Goal: Task Accomplishment & Management: Manage account settings

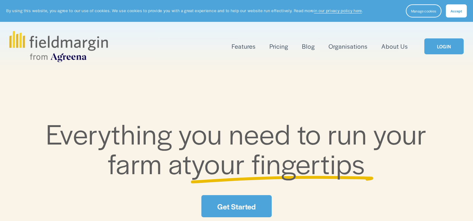
click at [434, 46] on link "LOGIN" at bounding box center [443, 46] width 39 height 16
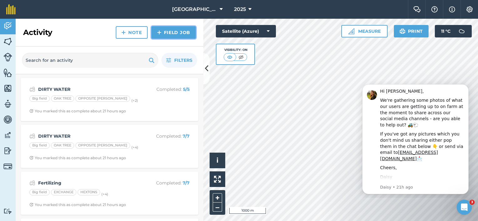
click at [160, 32] on img at bounding box center [159, 33] width 4 height 8
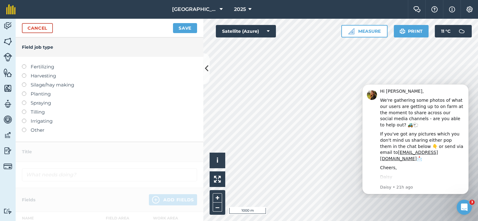
click at [42, 131] on label "Other" at bounding box center [109, 131] width 175 height 8
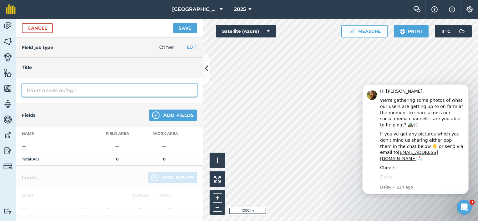
click at [64, 89] on input "text" at bounding box center [109, 90] width 175 height 13
type input "p"
type input "Ploughing & Power Harrowing"
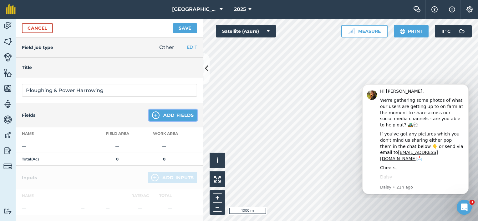
click at [180, 117] on button "Add Fields" at bounding box center [173, 115] width 48 height 11
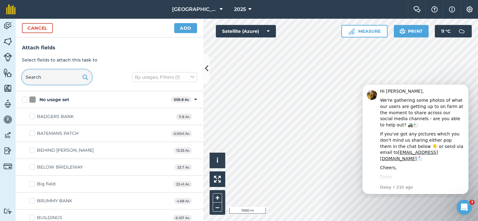
click at [46, 76] on input "text" at bounding box center [57, 77] width 70 height 15
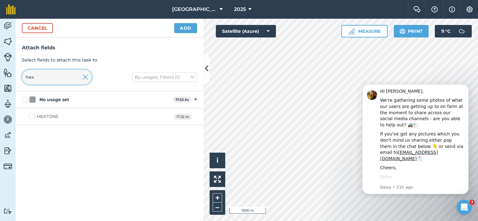
type input "hex"
click at [36, 117] on label "HEXTONS" at bounding box center [43, 117] width 29 height 7
click at [33, 117] on input "HEXTONS" at bounding box center [31, 116] width 4 height 4
checkbox input "true"
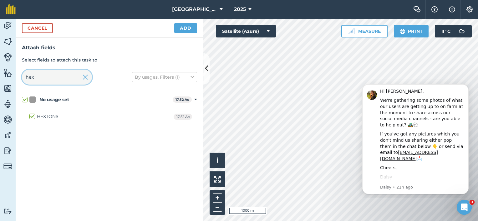
drag, startPoint x: 59, startPoint y: 79, endPoint x: 3, endPoint y: 73, distance: 56.7
click at [7, 73] on div "Activity Fields Livestock Features Maps Team Vehicles Data Reporting Billing Tu…" at bounding box center [239, 120] width 478 height 203
checkbox input "false"
type input "ex"
click at [35, 118] on label "EXCHANGE" at bounding box center [45, 117] width 33 height 7
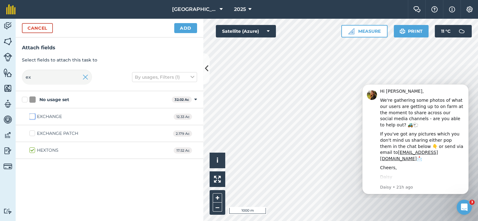
click at [33, 118] on input "EXCHANGE" at bounding box center [31, 116] width 4 height 4
checkbox input "true"
drag, startPoint x: 37, startPoint y: 81, endPoint x: 22, endPoint y: 83, distance: 15.1
click at [24, 83] on input "ex" at bounding box center [57, 77] width 70 height 15
type input "rom"
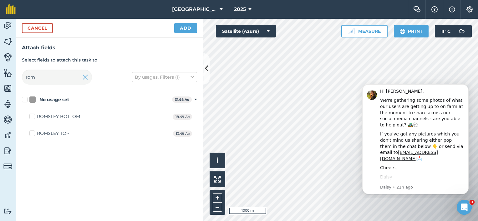
click at [31, 116] on label "ROMSLEY BOTTOM" at bounding box center [54, 117] width 51 height 7
click at [31, 116] on input "ROMSLEY BOTTOM" at bounding box center [31, 116] width 4 height 4
checkbox input "true"
click at [180, 26] on button "Add" at bounding box center [185, 28] width 23 height 10
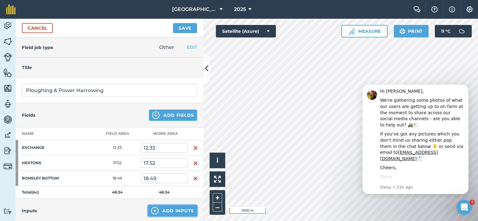
click at [166, 210] on button "Add Inputs" at bounding box center [172, 210] width 49 height 11
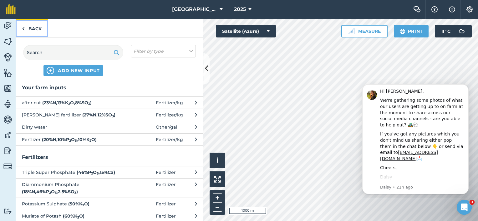
click at [33, 31] on link "Back" at bounding box center [32, 28] width 32 height 18
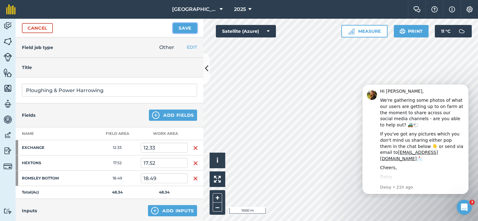
click at [188, 30] on button "Save" at bounding box center [185, 28] width 24 height 10
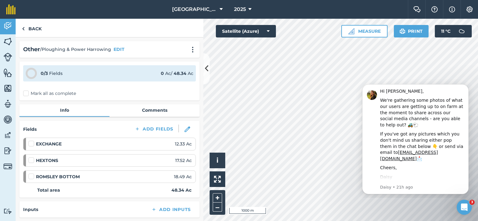
click at [28, 94] on label "Mark all as complete" at bounding box center [49, 93] width 53 height 7
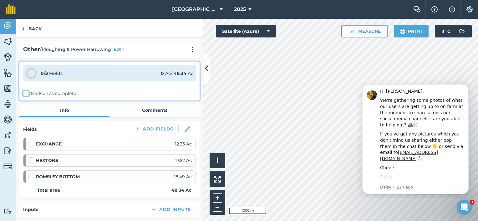
click at [27, 94] on input "Mark all as complete" at bounding box center [25, 92] width 4 height 4
checkbox input "false"
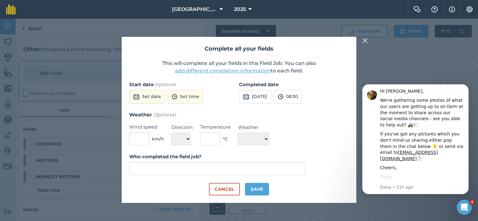
type input "Lucy Snodgrass"
click at [151, 99] on button "Set date" at bounding box center [147, 97] width 36 height 14
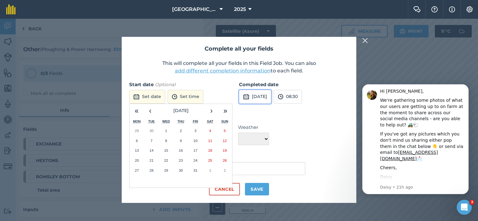
click at [255, 94] on button "1st Oct 2025" at bounding box center [255, 97] width 32 height 14
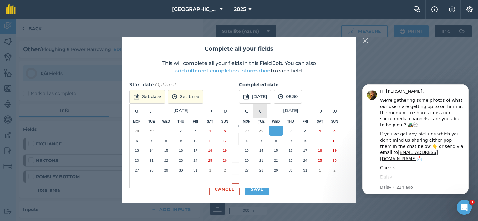
click at [260, 112] on button "‹" at bounding box center [260, 111] width 14 height 14
click at [261, 113] on button "‹" at bounding box center [260, 111] width 14 height 14
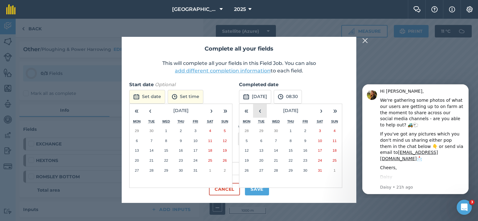
click at [261, 113] on button "‹" at bounding box center [260, 111] width 14 height 14
click at [261, 132] on abbr "1" at bounding box center [261, 131] width 2 height 4
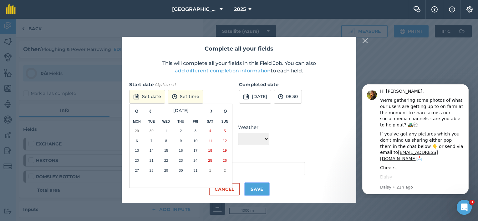
click at [258, 190] on button "Save" at bounding box center [257, 189] width 24 height 13
checkbox input "true"
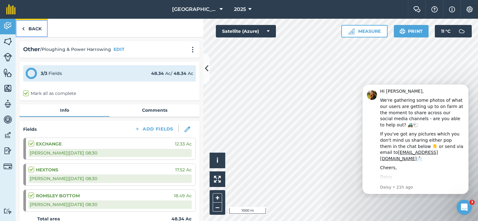
click at [30, 28] on link "Back" at bounding box center [32, 28] width 32 height 18
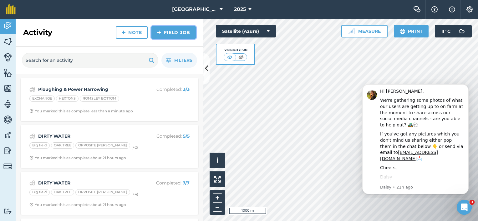
click at [171, 32] on link "Field Job" at bounding box center [173, 32] width 44 height 13
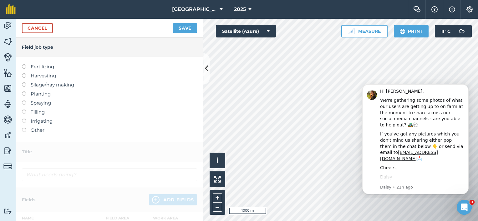
click at [23, 92] on label at bounding box center [26, 92] width 9 height 0
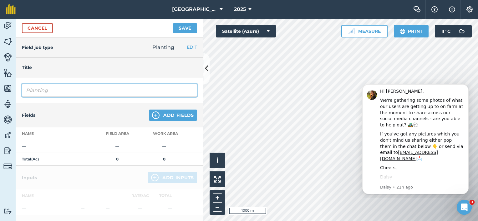
click at [53, 90] on input "Planting" at bounding box center [109, 90] width 175 height 13
type input "P"
type input "d"
type input "Drilling"
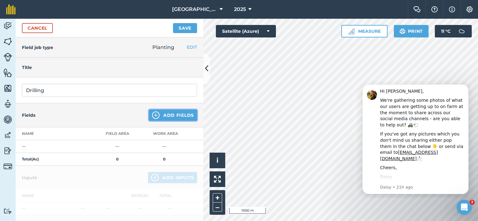
click at [156, 116] on button "Add Fields" at bounding box center [173, 115] width 48 height 11
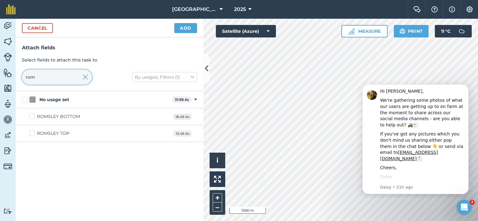
drag, startPoint x: 38, startPoint y: 76, endPoint x: 19, endPoint y: 79, distance: 18.6
click at [19, 79] on div "Attach fields Select fields to attach this task to rom By usages, Filters (1)" at bounding box center [110, 65] width 188 height 54
click at [32, 119] on label "ROMSLEY BOTTOM" at bounding box center [54, 117] width 51 height 7
click at [32, 118] on input "ROMSLEY BOTTOM" at bounding box center [31, 116] width 4 height 4
checkbox input "true"
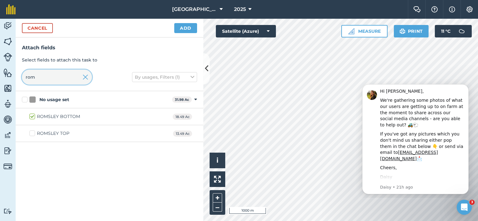
drag, startPoint x: 37, startPoint y: 77, endPoint x: 23, endPoint y: 78, distance: 14.1
click at [23, 78] on input "rom" at bounding box center [57, 77] width 70 height 15
type input "hex"
click at [34, 116] on label "HEXTONS" at bounding box center [43, 117] width 29 height 7
click at [33, 116] on input "HEXTONS" at bounding box center [31, 116] width 4 height 4
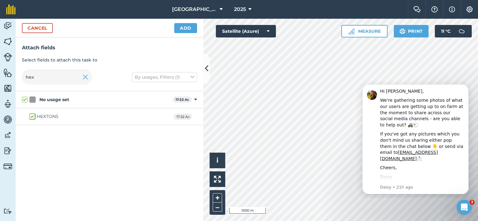
checkbox input "true"
drag, startPoint x: 37, startPoint y: 78, endPoint x: 3, endPoint y: 78, distance: 33.8
click at [5, 78] on div "Activity Fields Livestock Features Maps Team Vehicles Data Reporting Billing Tu…" at bounding box center [239, 120] width 478 height 203
checkbox input "false"
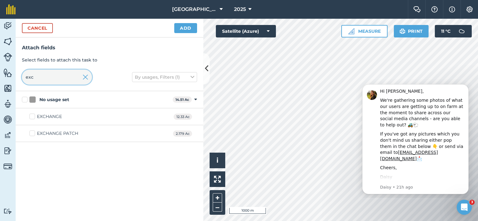
type input "exc"
click at [30, 118] on label "EXCHANGE" at bounding box center [45, 117] width 33 height 7
click at [30, 118] on input "EXCHANGE" at bounding box center [31, 116] width 4 height 4
checkbox input "true"
click at [185, 30] on button "Add" at bounding box center [185, 28] width 23 height 10
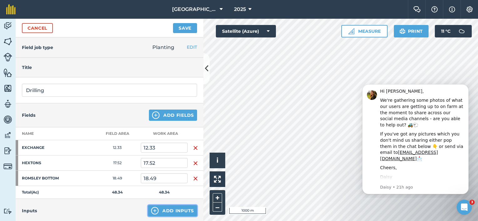
click at [168, 210] on button "Add Inputs" at bounding box center [172, 210] width 49 height 11
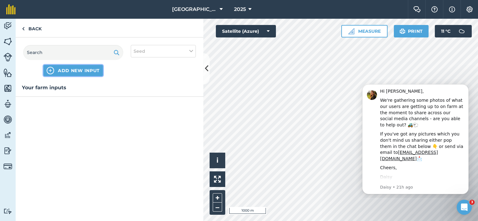
click at [77, 69] on span "ADD NEW INPUT" at bounding box center [79, 71] width 42 height 6
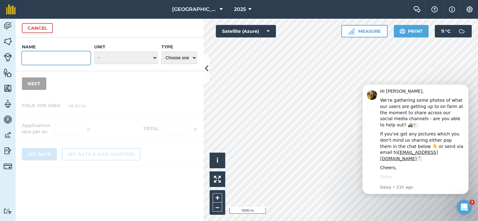
click at [55, 57] on input "Name" at bounding box center [56, 58] width 68 height 13
type input "Grass Mixture"
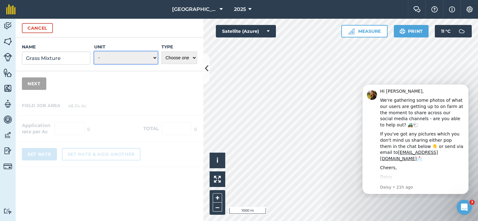
click at [119, 57] on select "- Grams/g Kilograms/kg Metric tonnes/t Millilitres/ml Litres/L Ounces/oz Pounds…" at bounding box center [125, 58] width 63 height 13
select select "KILOGRAMS"
click at [94, 52] on select "- Grams/g Kilograms/kg Metric tonnes/t Millilitres/ml Litres/L Ounces/oz Pounds…" at bounding box center [125, 58] width 63 height 13
click at [194, 58] on select "Choose one Fertilizer Seed Spray Fuel Other" at bounding box center [179, 58] width 36 height 13
select select "SEED"
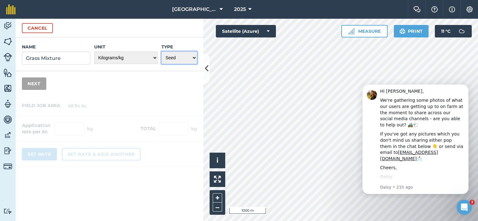
click at [161, 52] on select "Choose one Fertilizer Seed Spray Fuel Other" at bounding box center [179, 58] width 36 height 13
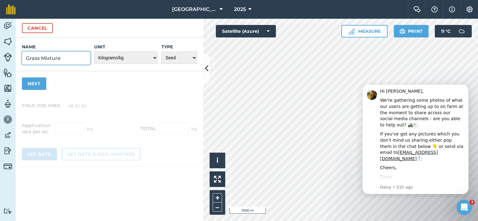
click at [68, 58] on input "Grass Mixture" at bounding box center [56, 58] width 68 height 13
type input "Grass Mixture GS4"
click at [35, 84] on button "Next" at bounding box center [34, 84] width 24 height 13
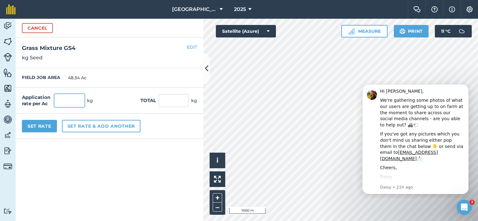
click at [68, 102] on input "text" at bounding box center [69, 100] width 30 height 13
type input "14"
type input "676.76"
click at [165, 100] on input "676.76" at bounding box center [174, 100] width 30 height 13
click at [47, 128] on button "Set Rate" at bounding box center [39, 126] width 35 height 13
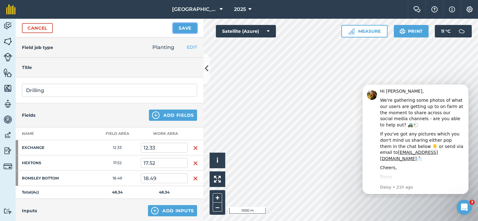
click at [181, 27] on button "Save" at bounding box center [185, 28] width 24 height 10
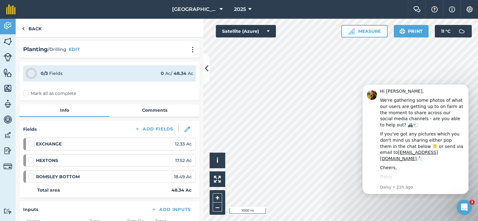
click at [28, 94] on label "Mark all as complete" at bounding box center [49, 93] width 53 height 7
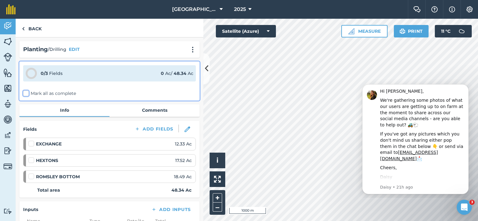
click at [27, 94] on input "Mark all as complete" at bounding box center [25, 92] width 4 height 4
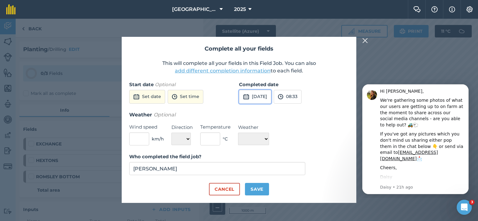
click at [261, 98] on button "1st Oct 2025" at bounding box center [255, 97] width 32 height 14
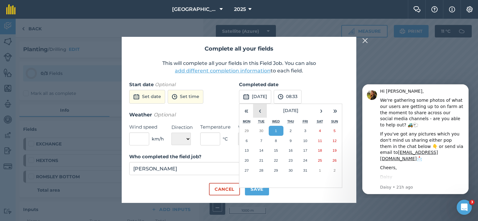
click at [262, 113] on button "‹" at bounding box center [260, 111] width 14 height 14
click at [262, 114] on button "‹" at bounding box center [260, 111] width 14 height 14
click at [261, 113] on button "‹" at bounding box center [260, 111] width 14 height 14
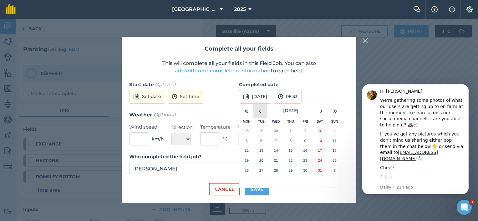
click at [262, 113] on button "‹" at bounding box center [260, 111] width 14 height 14
click at [263, 134] on button "1" at bounding box center [261, 131] width 15 height 10
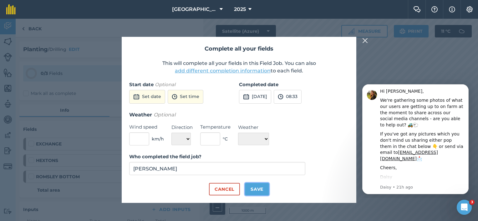
click at [256, 191] on button "Save" at bounding box center [257, 189] width 24 height 13
checkbox input "true"
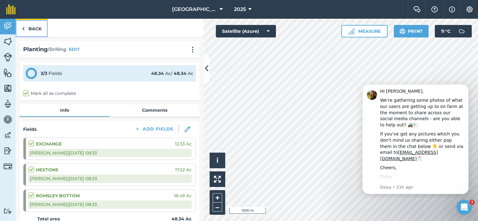
click at [35, 29] on link "Back" at bounding box center [32, 28] width 32 height 18
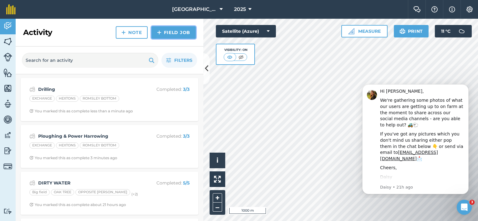
click at [163, 33] on link "Field Job" at bounding box center [173, 32] width 44 height 13
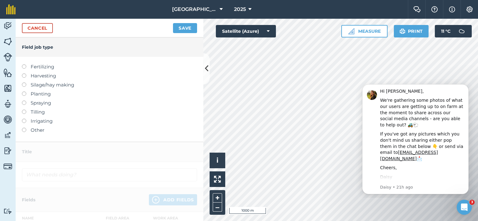
click at [24, 128] on label at bounding box center [26, 128] width 9 height 0
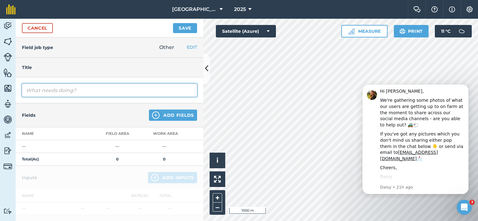
click at [44, 89] on input "text" at bounding box center [109, 90] width 175 height 13
type input "Rolling"
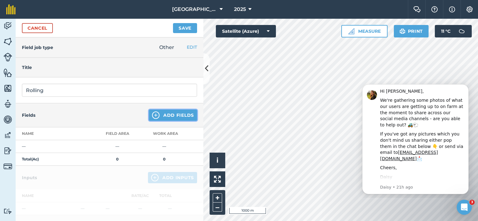
click at [177, 114] on button "Add Fields" at bounding box center [173, 115] width 48 height 11
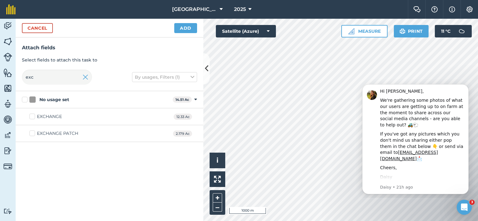
click at [33, 117] on label "EXCHANGE" at bounding box center [45, 117] width 33 height 7
click at [33, 117] on input "EXCHANGE" at bounding box center [31, 116] width 4 height 4
checkbox input "true"
drag, startPoint x: 37, startPoint y: 79, endPoint x: 2, endPoint y: 75, distance: 35.6
click at [3, 75] on div "Activity Fields Livestock Features Maps Team Vehicles Data Reporting Billing Tu…" at bounding box center [239, 120] width 478 height 203
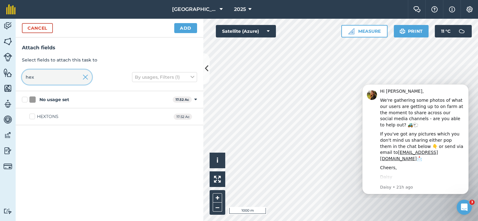
type input "hex"
click at [33, 115] on label "HEXTONS" at bounding box center [43, 117] width 29 height 7
click at [33, 115] on input "HEXTONS" at bounding box center [31, 116] width 4 height 4
checkbox input "true"
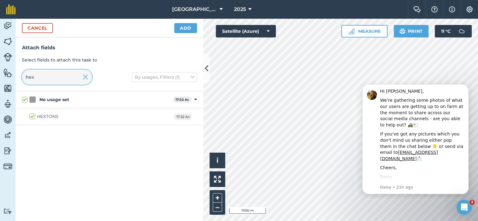
drag, startPoint x: 48, startPoint y: 77, endPoint x: 1, endPoint y: 77, distance: 46.6
click at [2, 77] on div "Activity Fields Livestock Features Maps Team Vehicles Data Reporting Billing Tu…" at bounding box center [239, 120] width 478 height 203
checkbox input "false"
type input "e"
type input "rom"
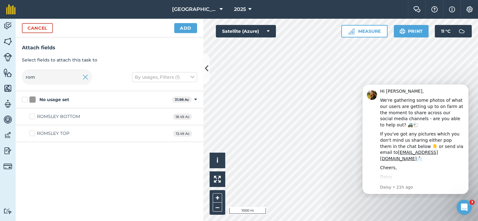
click at [34, 117] on label "ROMSLEY BOTTOM" at bounding box center [54, 117] width 51 height 7
click at [33, 117] on input "ROMSLEY BOTTOM" at bounding box center [31, 116] width 4 height 4
checkbox input "true"
click at [190, 27] on button "Add" at bounding box center [185, 28] width 23 height 10
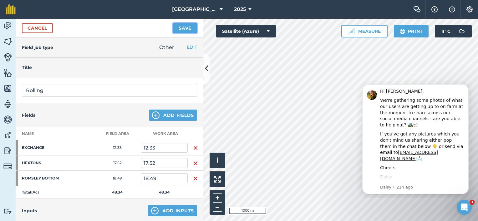
click at [184, 26] on button "Save" at bounding box center [185, 28] width 24 height 10
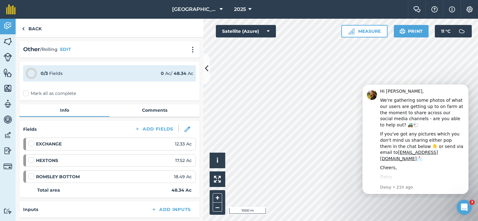
click at [27, 92] on label "Mark all as complete" at bounding box center [49, 93] width 53 height 7
click at [27, 92] on input "Mark all as complete" at bounding box center [25, 92] width 4 height 4
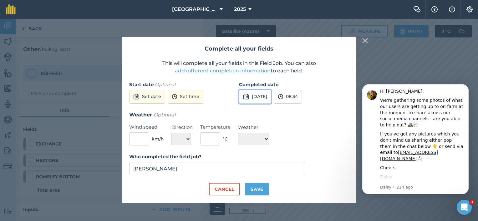
click at [255, 94] on button "1st Oct 2025" at bounding box center [255, 97] width 32 height 14
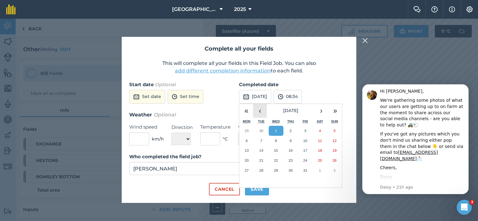
click at [260, 110] on button "‹" at bounding box center [260, 111] width 14 height 14
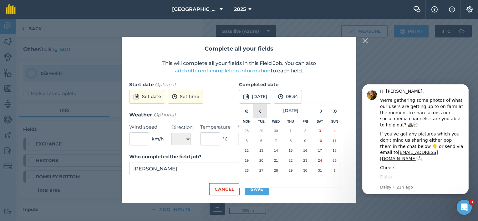
click at [261, 108] on button "‹" at bounding box center [260, 111] width 14 height 14
click at [263, 131] on button "1" at bounding box center [261, 131] width 15 height 10
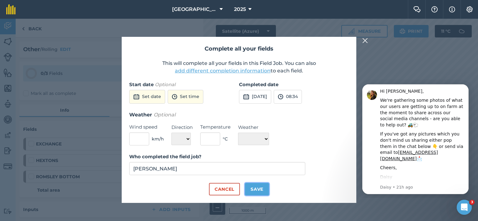
click at [255, 192] on button "Save" at bounding box center [257, 189] width 24 height 13
checkbox input "true"
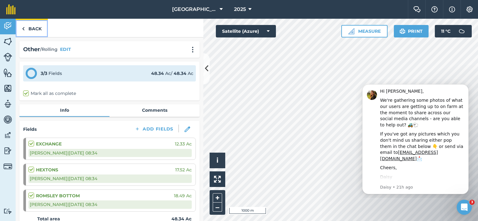
click at [37, 28] on link "Back" at bounding box center [32, 28] width 32 height 18
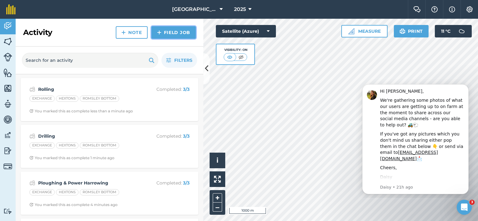
click at [162, 32] on link "Field Job" at bounding box center [173, 32] width 44 height 13
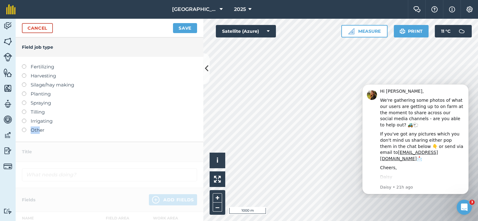
drag, startPoint x: 23, startPoint y: 130, endPoint x: 38, endPoint y: 130, distance: 15.0
click at [38, 130] on li "Other" at bounding box center [109, 131] width 175 height 8
drag, startPoint x: 38, startPoint y: 130, endPoint x: 24, endPoint y: 68, distance: 64.2
click at [24, 64] on label at bounding box center [26, 64] width 9 height 0
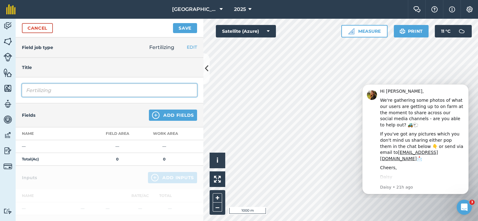
click at [36, 95] on input "Fertilizing" at bounding box center [109, 90] width 175 height 13
drag, startPoint x: 63, startPoint y: 92, endPoint x: -1, endPoint y: 77, distance: 65.5
click at [0, 77] on html "Lane Farm 2025 Farm Chat Help Info Settings Lane Farm - 2025 Reproduced with th…" at bounding box center [239, 110] width 478 height 221
type input "Muck Spreading"
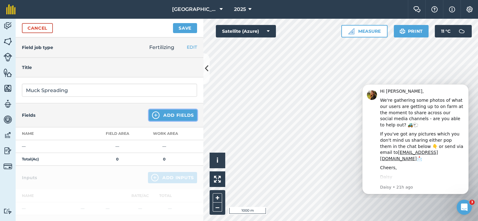
click at [161, 113] on button "Add Fields" at bounding box center [173, 115] width 48 height 11
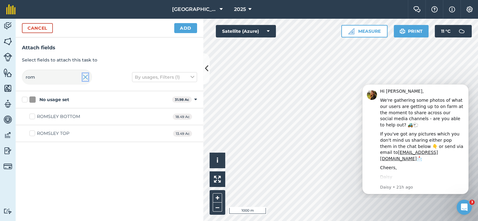
click at [88, 78] on img at bounding box center [86, 77] width 6 height 8
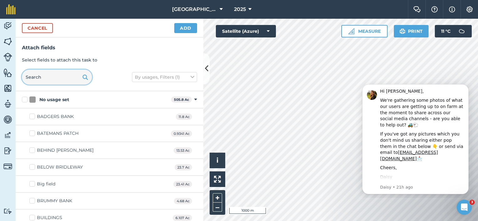
click at [42, 76] on input "text" at bounding box center [57, 77] width 70 height 15
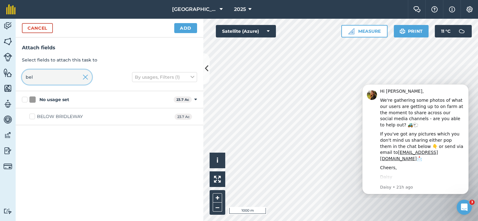
type input "bel"
click at [31, 117] on label "BELOW BRIDLEWAY" at bounding box center [55, 117] width 53 height 7
click at [31, 117] on input "BELOW BRIDLEWAY" at bounding box center [31, 116] width 4 height 4
checkbox input "true"
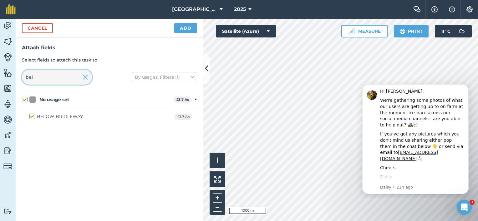
drag, startPoint x: 41, startPoint y: 79, endPoint x: 11, endPoint y: 79, distance: 30.3
click at [11, 79] on div "Activity Fields Livestock Features Maps Team Vehicles Data Reporting Billing Tu…" at bounding box center [239, 120] width 478 height 203
checkbox input "false"
type input "hern"
click at [38, 118] on div "THE HERN" at bounding box center [60, 117] width 47 height 7
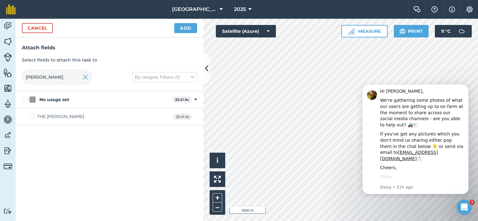
click at [33, 118] on input "THE HERN" at bounding box center [31, 116] width 4 height 4
checkbox input "true"
drag, startPoint x: 41, startPoint y: 79, endPoint x: 13, endPoint y: 80, distance: 28.8
click at [13, 81] on div "Activity Fields Livestock Features Maps Team Vehicles Data Reporting Billing Tu…" at bounding box center [239, 120] width 478 height 203
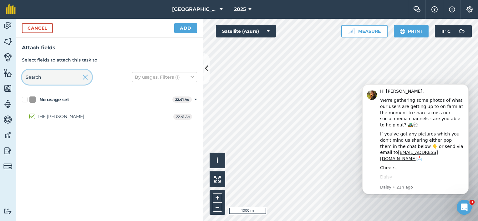
checkbox input "false"
type input "lady"
click at [64, 116] on div "LADY WOODWARDS" at bounding box center [81, 117] width 89 height 7
click at [33, 116] on input "LADY WOODWARDS" at bounding box center [31, 116] width 4 height 4
checkbox input "true"
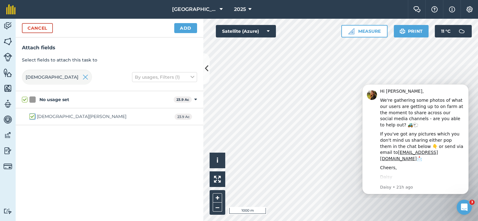
checkbox input "true"
drag, startPoint x: 40, startPoint y: 75, endPoint x: 7, endPoint y: 76, distance: 33.2
click at [19, 78] on div "Attach fields Select fields to attach this task to lady By usages, Filters (1)" at bounding box center [110, 65] width 188 height 54
checkbox input "false"
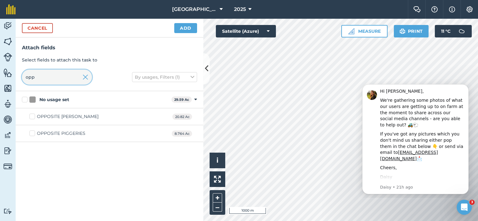
type input "opp"
click at [35, 134] on label "OPPOSITE PIGGERIES" at bounding box center [57, 133] width 56 height 7
click at [33, 134] on input "OPPOSITE PIGGERIES" at bounding box center [31, 132] width 4 height 4
checkbox input "true"
drag, startPoint x: 50, startPoint y: 70, endPoint x: 18, endPoint y: 75, distance: 32.3
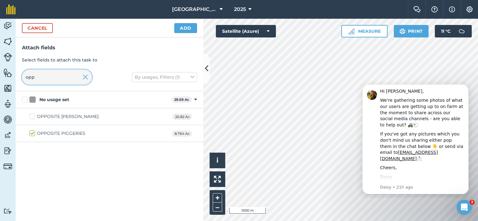
click at [18, 75] on div "Attach fields Select fields to attach this task to opp By usages, Filters (1)" at bounding box center [110, 65] width 188 height 54
type input "powe"
click at [32, 118] on label "POWER STATION" at bounding box center [52, 117] width 46 height 7
click at [32, 118] on input "POWER STATION" at bounding box center [31, 116] width 4 height 4
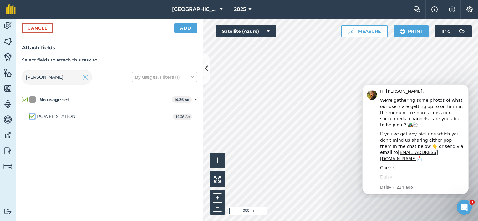
checkbox input "true"
drag, startPoint x: 44, startPoint y: 79, endPoint x: 16, endPoint y: 74, distance: 29.2
click at [22, 78] on input "powe" at bounding box center [57, 77] width 70 height 15
click at [32, 117] on label "POWER STATION" at bounding box center [52, 117] width 46 height 7
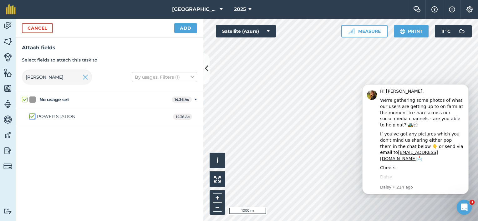
click at [32, 117] on input "POWER STATION" at bounding box center [31, 116] width 4 height 4
checkbox input "false"
click at [33, 117] on label "POWER STATION" at bounding box center [52, 117] width 46 height 7
click at [33, 117] on input "POWER STATION" at bounding box center [31, 116] width 4 height 4
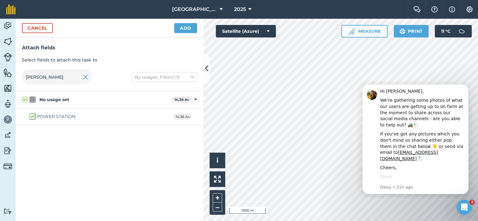
checkbox input "true"
drag, startPoint x: 41, startPoint y: 78, endPoint x: 17, endPoint y: 75, distance: 24.9
click at [24, 78] on input "powe" at bounding box center [57, 77] width 70 height 15
checkbox input "false"
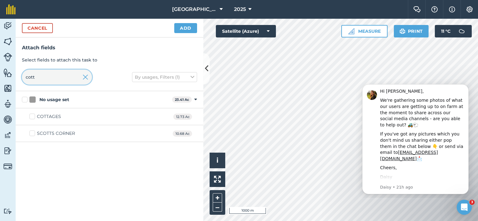
type input "cott"
click at [36, 117] on label "COTTAGES" at bounding box center [45, 117] width 32 height 7
click at [33, 117] on input "COTTAGES" at bounding box center [31, 116] width 4 height 4
checkbox input "true"
drag, startPoint x: 30, startPoint y: 76, endPoint x: 0, endPoint y: 76, distance: 30.3
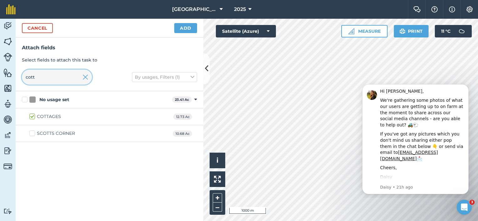
click at [13, 76] on div "Activity Fields Livestock Features Maps Team Vehicles Data Reporting Billing Tu…" at bounding box center [239, 120] width 478 height 203
type input "badger"
click at [56, 118] on div "BADGERS BANK" at bounding box center [55, 117] width 37 height 7
click at [33, 118] on input "BADGERS BANK" at bounding box center [31, 116] width 4 height 4
checkbox input "true"
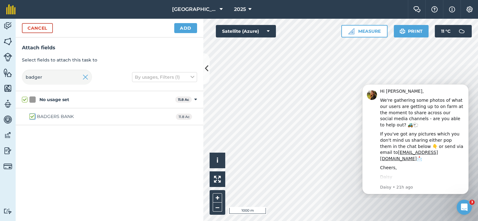
checkbox input "true"
click at [86, 78] on img at bounding box center [86, 77] width 6 height 8
checkbox input "false"
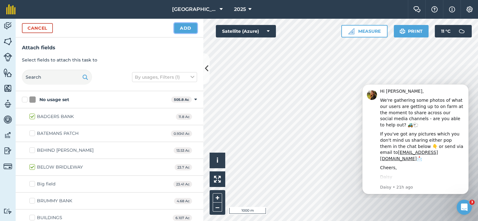
click at [188, 31] on button "Add" at bounding box center [185, 28] width 23 height 10
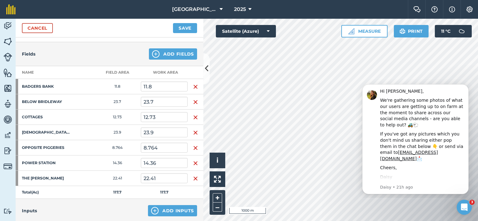
scroll to position [63, 0]
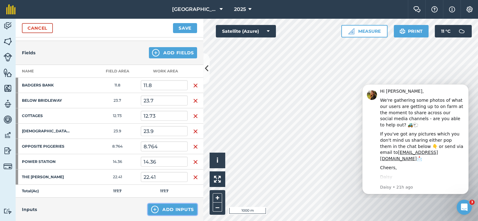
click at [175, 209] on button "Add Inputs" at bounding box center [172, 209] width 49 height 11
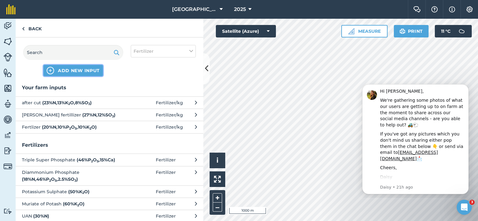
click at [54, 69] on button "ADD NEW INPUT" at bounding box center [72, 70] width 59 height 11
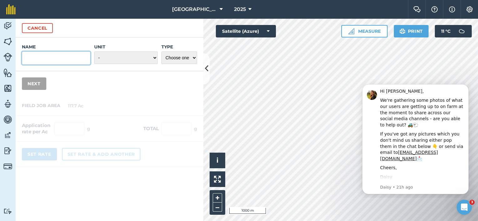
click at [44, 60] on input "Name" at bounding box center [56, 58] width 68 height 13
type input "Manure"
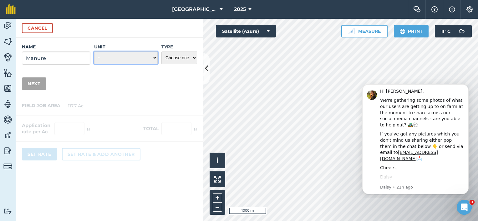
click at [156, 58] on select "- Grams/g Kilograms/kg Metric tonnes/t Millilitres/ml Litres/L Ounces/oz Pounds…" at bounding box center [125, 58] width 63 height 13
select select "METRIC_TONNES"
click at [94, 52] on select "- Grams/g Kilograms/kg Metric tonnes/t Millilitres/ml Litres/L Ounces/oz Pounds…" at bounding box center [125, 58] width 63 height 13
click at [193, 58] on select "Choose one Fertilizer Seed Spray Fuel Other" at bounding box center [179, 58] width 36 height 13
select select "OTHER"
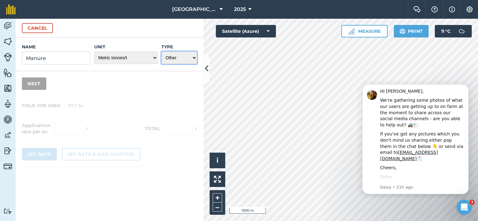
click at [161, 52] on select "Choose one Fertilizer Seed Spray Fuel Other" at bounding box center [179, 58] width 36 height 13
click at [31, 85] on button "Next" at bounding box center [34, 84] width 24 height 13
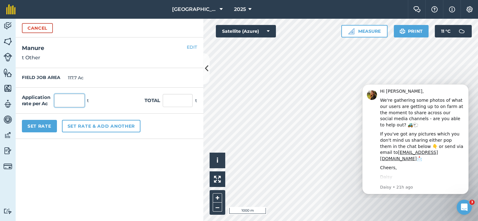
click at [63, 101] on input "text" at bounding box center [69, 100] width 30 height 13
type input "10"
type input "1,177"
click at [52, 127] on button "Set Rate" at bounding box center [39, 126] width 35 height 13
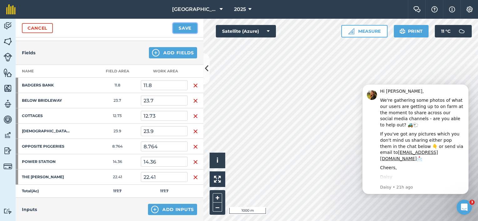
click at [183, 27] on button "Save" at bounding box center [185, 28] width 24 height 10
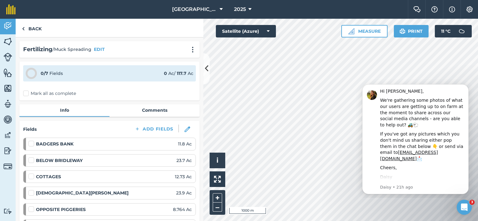
click at [28, 94] on label "Mark all as complete" at bounding box center [49, 93] width 53 height 7
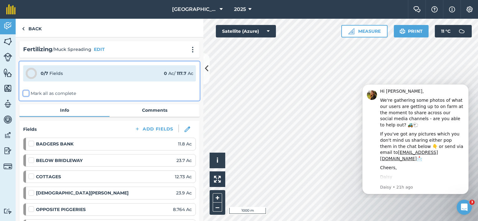
click at [27, 94] on input "Mark all as complete" at bounding box center [25, 92] width 4 height 4
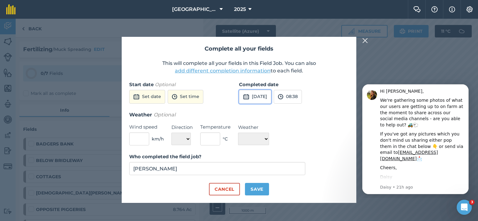
click at [258, 94] on button "1st Oct 2025" at bounding box center [255, 97] width 32 height 14
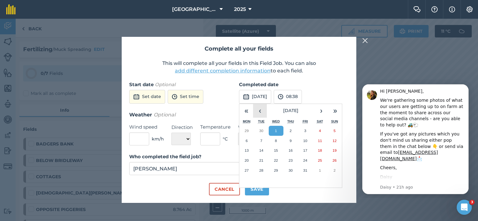
click at [259, 109] on button "‹" at bounding box center [260, 111] width 14 height 14
click at [260, 110] on button "‹" at bounding box center [260, 111] width 14 height 14
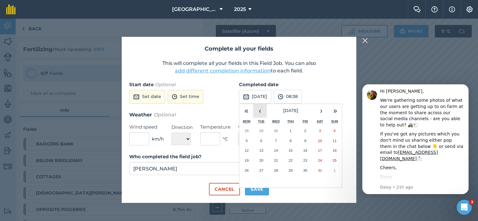
click at [260, 110] on button "‹" at bounding box center [260, 111] width 14 height 14
click at [250, 149] on button "14" at bounding box center [246, 151] width 15 height 10
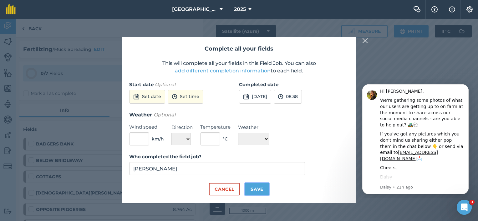
click at [254, 188] on button "Save" at bounding box center [257, 189] width 24 height 13
checkbox input "true"
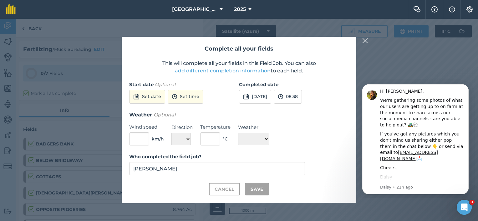
checkbox input "true"
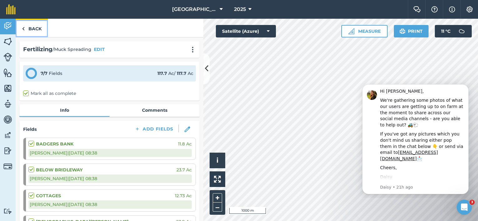
click at [31, 27] on link "Back" at bounding box center [32, 28] width 32 height 18
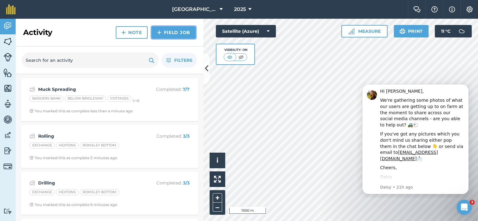
click at [167, 31] on link "Field Job" at bounding box center [173, 32] width 44 height 13
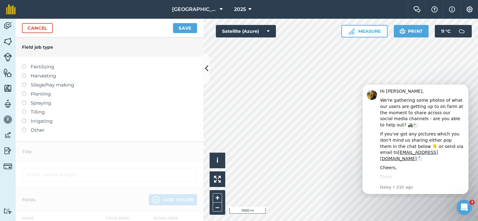
click at [24, 110] on label at bounding box center [26, 110] width 9 height 0
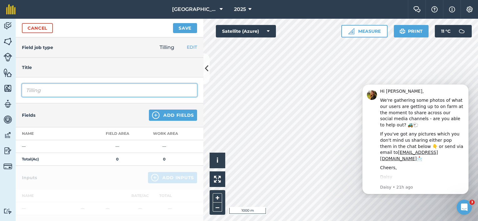
click at [47, 92] on input "Tilling" at bounding box center [109, 90] width 175 height 13
drag, startPoint x: 44, startPoint y: 92, endPoint x: 10, endPoint y: 93, distance: 33.8
click at [10, 93] on div "Activity Fields Livestock Features Maps Team Vehicles Data Reporting Billing Tu…" at bounding box center [239, 120] width 478 height 203
click at [55, 89] on input "Plough sunsoiled & Power Harrowed" at bounding box center [109, 90] width 175 height 13
type input "Plough Subsoiled & Power Harrowed"
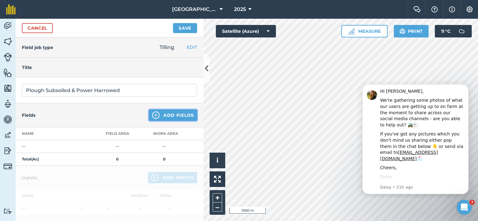
click at [168, 117] on button "Add Fields" at bounding box center [173, 115] width 48 height 11
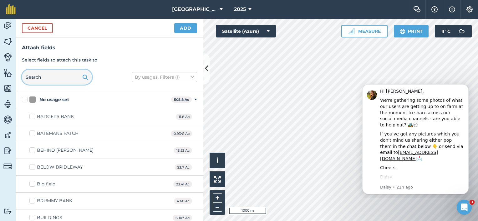
click at [42, 76] on input "text" at bounding box center [57, 77] width 70 height 15
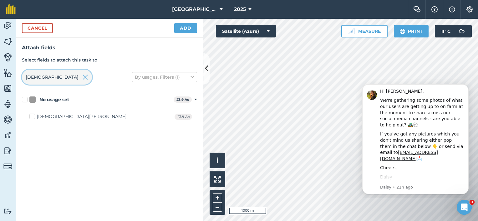
type input "Lady"
click at [34, 118] on label "LADY WOODWARDS" at bounding box center [77, 117] width 97 height 7
click at [33, 118] on input "LADY WOODWARDS" at bounding box center [31, 116] width 4 height 4
checkbox input "true"
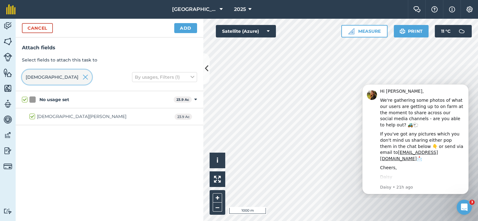
drag, startPoint x: 43, startPoint y: 76, endPoint x: 20, endPoint y: 77, distance: 22.2
click at [20, 77] on div "Attach fields Select fields to attach this task to Lady By usages, Filters (1)" at bounding box center [110, 65] width 188 height 54
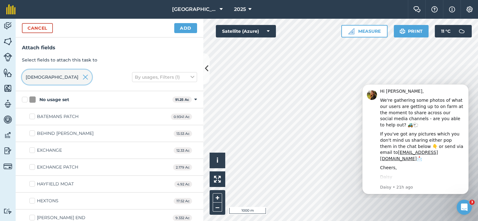
type input "h"
checkbox input "false"
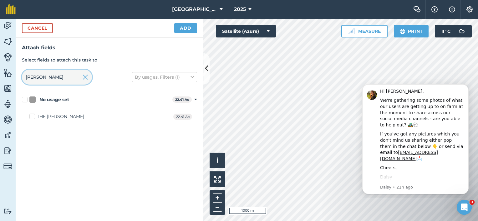
type input "hern"
click at [33, 116] on label "THE HERN" at bounding box center [56, 117] width 55 height 7
click at [33, 116] on input "THE HERN" at bounding box center [31, 116] width 4 height 4
checkbox input "true"
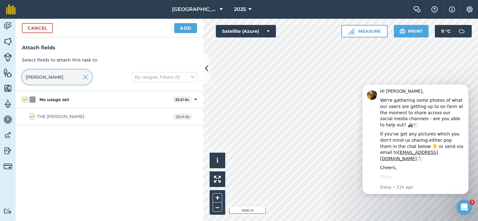
drag, startPoint x: 47, startPoint y: 79, endPoint x: 0, endPoint y: 72, distance: 47.1
click at [0, 72] on html "Lane Farm 2025 Farm Chat Help Info Settings Lane Farm - 2025 Reproduced with th…" at bounding box center [239, 110] width 478 height 221
type input "p"
checkbox input "false"
type input "powe"
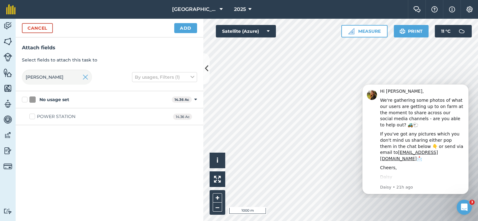
click at [31, 118] on label "POWER STATION" at bounding box center [52, 117] width 46 height 7
click at [31, 118] on input "POWER STATION" at bounding box center [31, 116] width 4 height 4
checkbox input "true"
drag, startPoint x: 43, startPoint y: 75, endPoint x: 14, endPoint y: 74, distance: 29.4
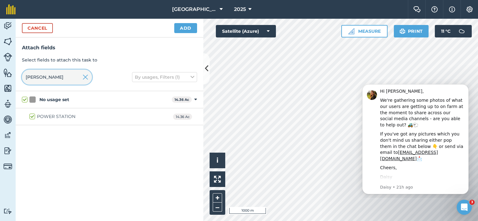
click at [14, 74] on div "Activity Fields Livestock Features Maps Team Vehicles Data Reporting Billing Tu…" at bounding box center [239, 120] width 478 height 203
checkbox input "false"
type input "bad"
click at [34, 118] on label "BADGERS BANK" at bounding box center [51, 117] width 44 height 7
click at [33, 118] on input "BADGERS BANK" at bounding box center [31, 116] width 4 height 4
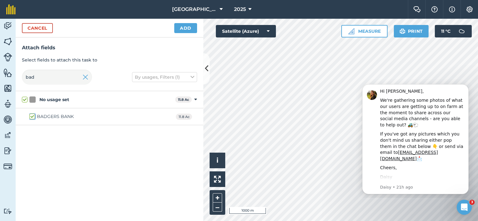
checkbox input "true"
drag, startPoint x: 44, startPoint y: 79, endPoint x: 23, endPoint y: 79, distance: 21.3
click at [25, 79] on input "bad" at bounding box center [57, 77] width 70 height 15
checkbox input "false"
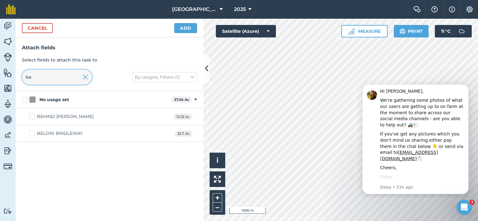
type input "be"
drag, startPoint x: 34, startPoint y: 131, endPoint x: 45, endPoint y: 108, distance: 25.6
click at [34, 131] on label "BELOW BRIDLEWAY" at bounding box center [55, 133] width 53 height 7
click at [33, 131] on input "BELOW BRIDLEWAY" at bounding box center [31, 132] width 4 height 4
checkbox input "true"
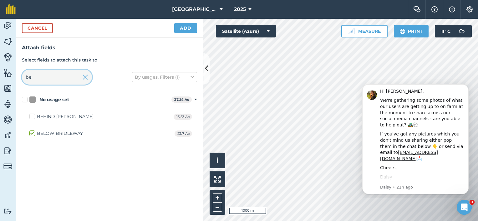
drag, startPoint x: 43, startPoint y: 82, endPoint x: 0, endPoint y: 77, distance: 43.1
click at [5, 78] on div "Activity Fields Livestock Features Maps Team Vehicles Data Reporting Billing Tu…" at bounding box center [239, 120] width 478 height 203
type input "cott"
drag, startPoint x: 42, startPoint y: 117, endPoint x: 41, endPoint y: 113, distance: 3.8
click at [42, 117] on div "COTTAGES" at bounding box center [49, 117] width 24 height 7
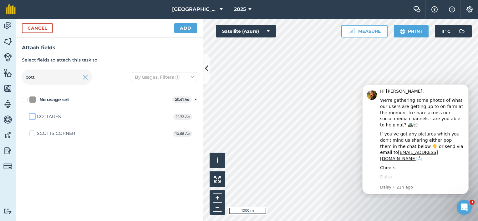
click at [33, 117] on input "COTTAGES" at bounding box center [31, 116] width 4 height 4
checkbox input "true"
drag, startPoint x: 45, startPoint y: 78, endPoint x: 3, endPoint y: 75, distance: 42.0
click at [8, 76] on div "Activity Fields Livestock Features Maps Team Vehicles Data Reporting Billing Tu…" at bounding box center [239, 120] width 478 height 203
type input "opp"
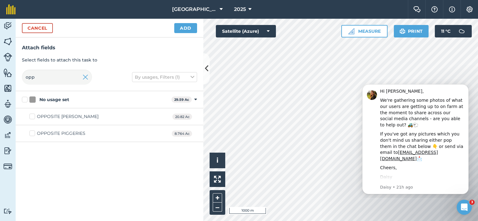
click at [53, 136] on div "OPPOSITE PIGGERIES" at bounding box center [61, 133] width 48 height 7
click at [33, 134] on input "OPPOSITE PIGGERIES" at bounding box center [31, 132] width 4 height 4
checkbox input "true"
drag, startPoint x: 43, startPoint y: 79, endPoint x: 3, endPoint y: 78, distance: 40.0
click at [5, 79] on div "Activity Fields Livestock Features Maps Team Vehicles Data Reporting Billing Tu…" at bounding box center [239, 120] width 478 height 203
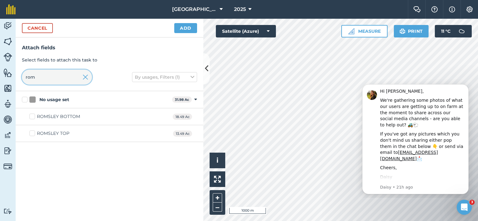
type input "rom"
click at [37, 133] on div "ROMSLEY TOP" at bounding box center [53, 133] width 33 height 7
click at [33, 133] on input "ROMSLEY TOP" at bounding box center [31, 132] width 4 height 4
checkbox input "true"
drag, startPoint x: 49, startPoint y: 78, endPoint x: 14, endPoint y: 74, distance: 34.9
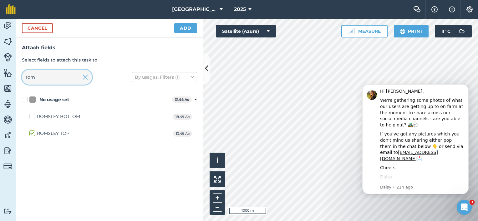
click at [14, 74] on div "Activity Fields Livestock Features Maps Team Vehicles Data Reporting Billing Tu…" at bounding box center [239, 120] width 478 height 203
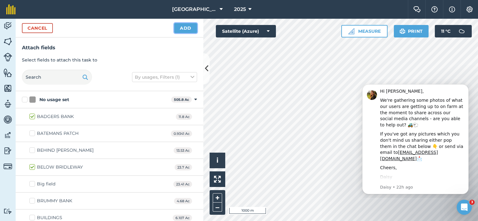
click at [183, 30] on button "Add" at bounding box center [185, 28] width 23 height 10
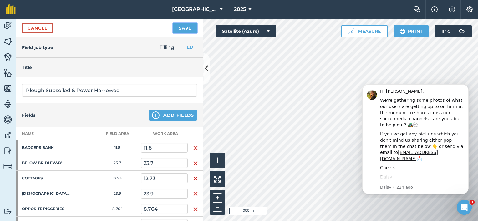
click at [180, 30] on button "Save" at bounding box center [185, 28] width 24 height 10
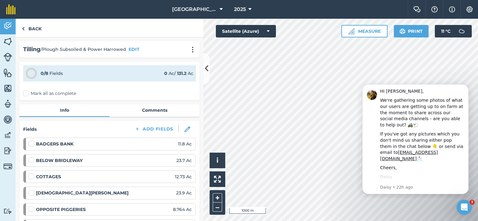
click at [37, 94] on label "Mark all as complete" at bounding box center [49, 93] width 53 height 7
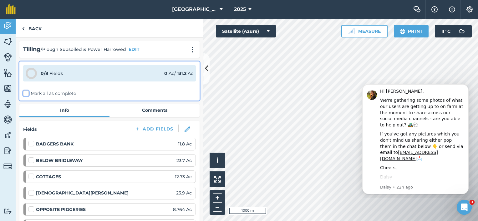
click at [27, 94] on input "Mark all as complete" at bounding box center [25, 92] width 4 height 4
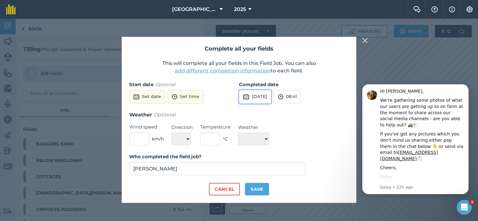
click at [247, 96] on img at bounding box center [246, 97] width 6 height 8
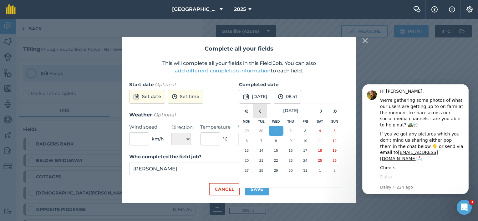
click at [262, 110] on button "‹" at bounding box center [260, 111] width 14 height 14
click at [263, 111] on button "‹" at bounding box center [260, 111] width 14 height 14
click at [264, 111] on button "‹" at bounding box center [260, 111] width 14 height 14
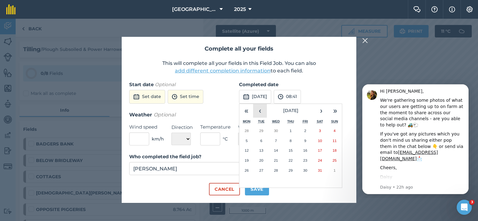
click at [264, 111] on button "‹" at bounding box center [260, 111] width 14 height 14
click at [315, 160] on button "26" at bounding box center [319, 161] width 15 height 10
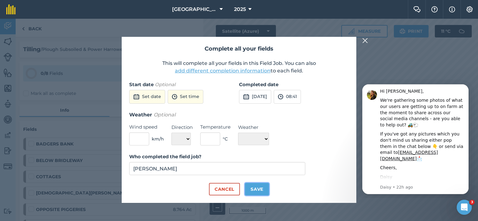
click at [261, 186] on button "Save" at bounding box center [257, 189] width 24 height 13
checkbox input "true"
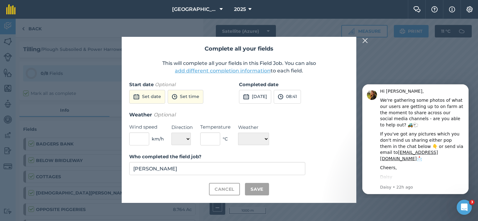
checkbox input "true"
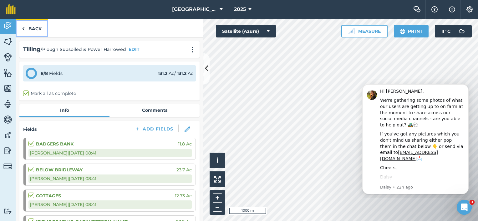
click at [33, 28] on link "Back" at bounding box center [32, 28] width 32 height 18
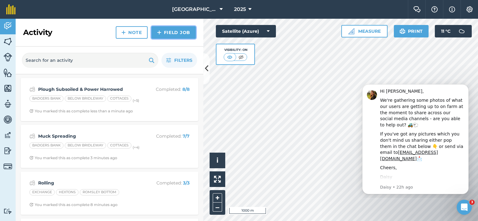
click at [175, 33] on link "Field Job" at bounding box center [173, 32] width 44 height 13
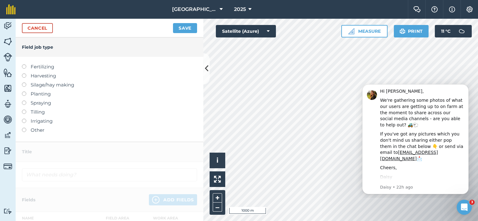
click at [34, 95] on label "Planting" at bounding box center [109, 94] width 175 height 8
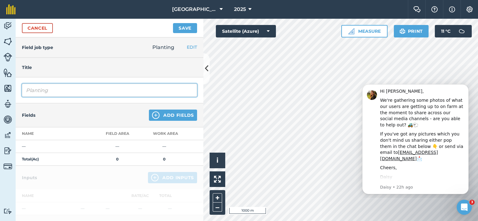
click at [37, 93] on input "Planting" at bounding box center [109, 90] width 175 height 13
drag, startPoint x: 43, startPoint y: 92, endPoint x: 0, endPoint y: 91, distance: 43.5
click at [0, 92] on html "Lane Farm 2025 Farm Chat Help Info Settings Lane Farm - 2025 Reproduced with th…" at bounding box center [239, 110] width 478 height 221
type input "Drilled Maize"
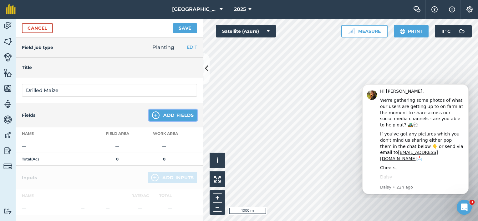
click at [174, 113] on button "Add Fields" at bounding box center [173, 115] width 48 height 11
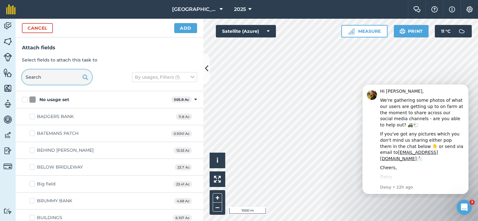
click at [39, 80] on input "text" at bounding box center [57, 77] width 70 height 15
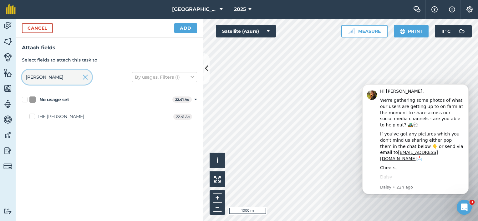
type input "hern"
click at [32, 117] on label "THE HERN" at bounding box center [56, 117] width 55 height 7
click at [32, 117] on input "THE HERN" at bounding box center [31, 116] width 4 height 4
checkbox input "true"
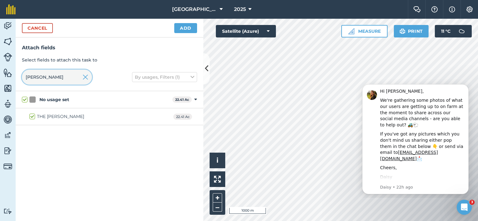
drag, startPoint x: 37, startPoint y: 75, endPoint x: 7, endPoint y: 75, distance: 29.7
click at [7, 75] on div "Activity Fields Livestock Features Maps Team Vehicles Data Reporting Billing Tu…" at bounding box center [239, 120] width 478 height 203
type input "l"
checkbox input "false"
type input "lady"
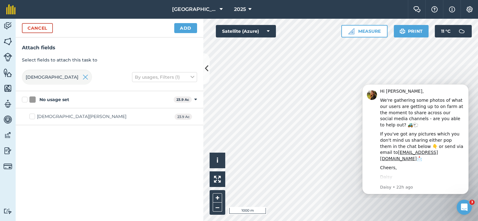
click at [34, 118] on label "LADY WOODWARDS" at bounding box center [77, 117] width 97 height 7
click at [33, 118] on input "LADY WOODWARDS" at bounding box center [31, 116] width 4 height 4
checkbox input "true"
drag, startPoint x: 39, startPoint y: 77, endPoint x: 7, endPoint y: 75, distance: 32.3
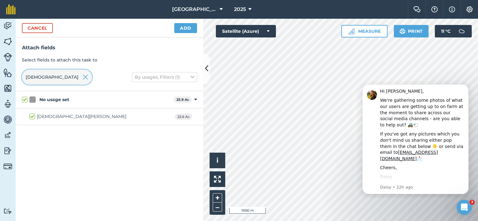
click at [14, 76] on div "Activity Fields Livestock Features Maps Team Vehicles Data Reporting Billing Tu…" at bounding box center [239, 120] width 478 height 203
checkbox input "false"
type input "opp"
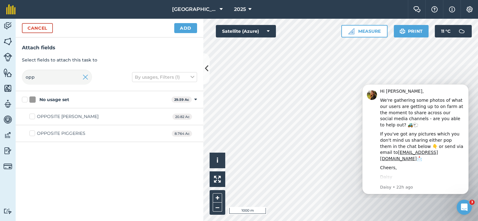
click at [36, 134] on label "OPPOSITE PIGGERIES" at bounding box center [57, 133] width 56 height 7
click at [33, 134] on input "OPPOSITE PIGGERIES" at bounding box center [31, 132] width 4 height 4
checkbox input "true"
drag, startPoint x: 41, startPoint y: 80, endPoint x: 2, endPoint y: 77, distance: 39.2
click at [9, 77] on div "Activity Fields Livestock Features Maps Team Vehicles Data Reporting Billing Tu…" at bounding box center [239, 120] width 478 height 203
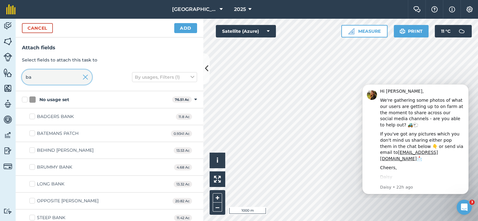
type input "ba"
drag, startPoint x: 33, startPoint y: 117, endPoint x: 38, endPoint y: 101, distance: 15.9
click at [34, 118] on label "BADGERS BANK" at bounding box center [51, 117] width 44 height 7
click at [33, 118] on input "BADGERS BANK" at bounding box center [31, 116] width 4 height 4
checkbox input "true"
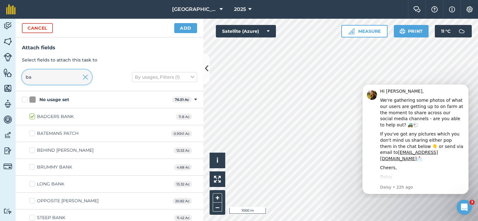
drag, startPoint x: 39, startPoint y: 80, endPoint x: 21, endPoint y: 80, distance: 17.8
click at [21, 80] on div "Attach fields Select fields to attach this task to ba By usages, Filters (1)" at bounding box center [110, 65] width 188 height 54
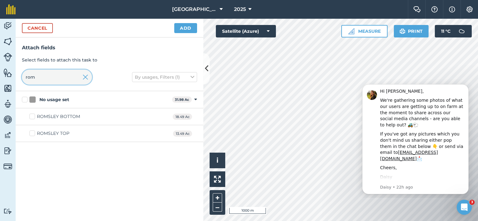
type input "rom"
click at [32, 133] on label "ROMSLEY TOP" at bounding box center [49, 133] width 40 height 7
click at [32, 133] on input "ROMSLEY TOP" at bounding box center [31, 132] width 4 height 4
checkbox input "true"
drag, startPoint x: 40, startPoint y: 79, endPoint x: 8, endPoint y: 73, distance: 32.6
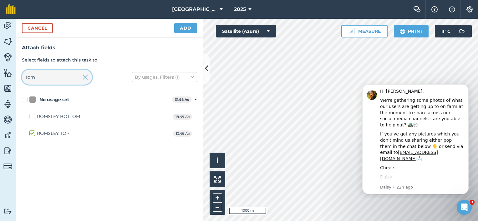
click at [16, 75] on div "Attach fields Select fields to attach this task to rom By usages, Filters (1)" at bounding box center [110, 65] width 188 height 54
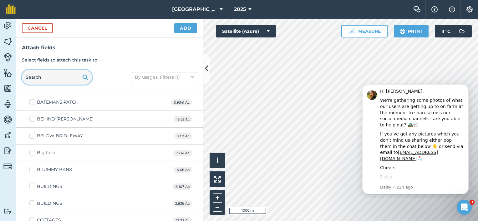
scroll to position [63, 0]
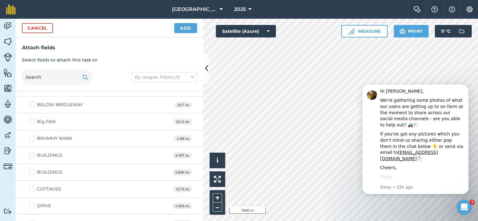
click at [35, 189] on label "COTTAGES" at bounding box center [45, 189] width 32 height 7
click at [33, 189] on input "COTTAGES" at bounding box center [31, 188] width 4 height 4
checkbox input "true"
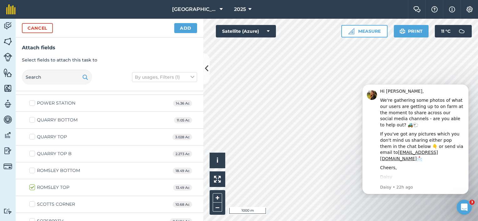
scroll to position [543, 0]
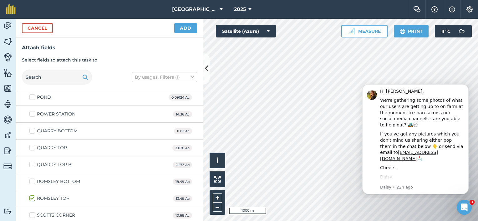
drag, startPoint x: 32, startPoint y: 114, endPoint x: 48, endPoint y: 130, distance: 23.0
click at [32, 114] on label "POWER STATION" at bounding box center [52, 114] width 46 height 7
click at [32, 114] on input "POWER STATION" at bounding box center [31, 113] width 4 height 4
checkbox input "true"
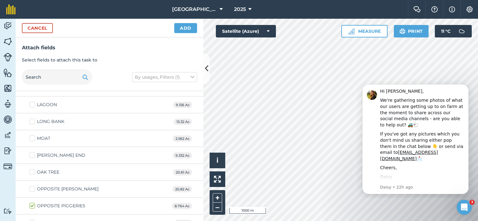
scroll to position [313, 0]
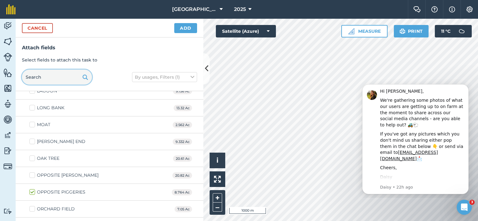
click at [43, 80] on input "text" at bounding box center [57, 77] width 70 height 15
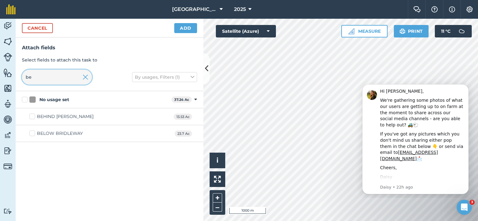
scroll to position [0, 0]
type input "be"
click at [43, 134] on div "BELOW BRIDLEWAY" at bounding box center [60, 133] width 46 height 7
click at [33, 134] on input "BELOW BRIDLEWAY" at bounding box center [31, 132] width 4 height 4
checkbox input "true"
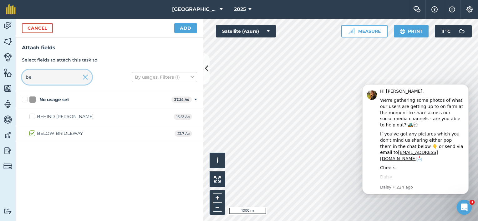
drag, startPoint x: 65, startPoint y: 79, endPoint x: 19, endPoint y: 80, distance: 46.6
click at [21, 80] on div "Attach fields Select fields to attach this task to be By usages, Filters (1)" at bounding box center [110, 65] width 188 height 54
click at [86, 78] on img at bounding box center [86, 77] width 6 height 8
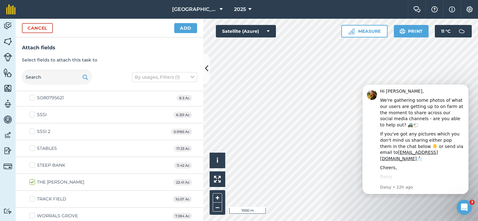
scroll to position [762, 0]
click at [189, 27] on button "Add" at bounding box center [185, 28] width 23 height 10
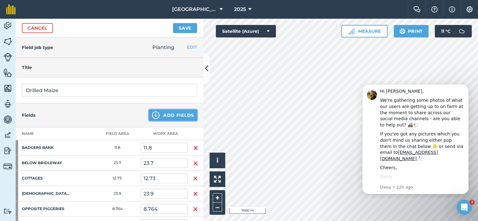
click at [160, 115] on button "Add Fields" at bounding box center [173, 115] width 48 height 11
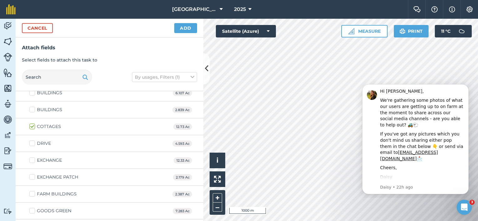
scroll to position [281, 0]
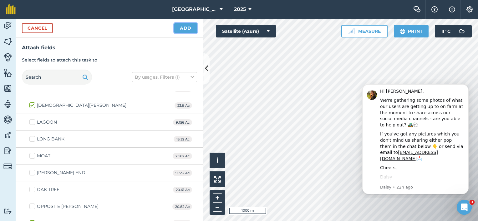
click at [188, 28] on button "Add" at bounding box center [185, 28] width 23 height 10
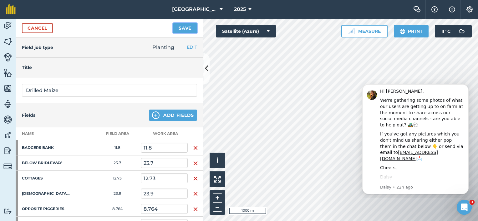
click at [183, 29] on button "Save" at bounding box center [185, 28] width 24 height 10
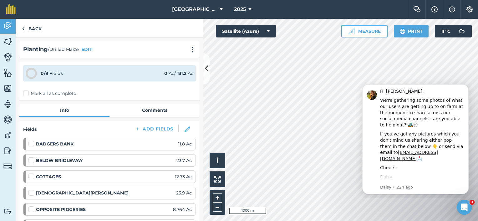
click at [30, 95] on label "Mark all as complete" at bounding box center [49, 93] width 53 height 7
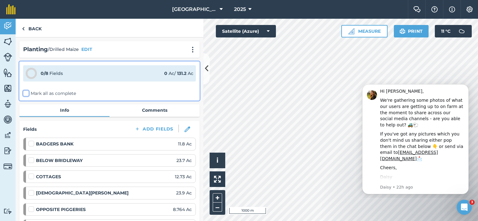
click at [27, 94] on input "Mark all as complete" at bounding box center [25, 92] width 4 height 4
checkbox input "false"
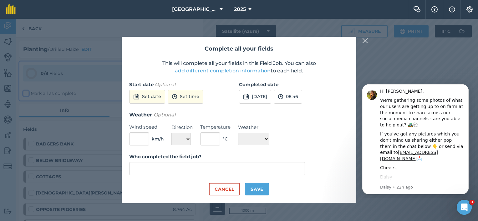
type input "Lucy Snodgrass"
click at [231, 190] on button "Cancel" at bounding box center [224, 189] width 31 height 13
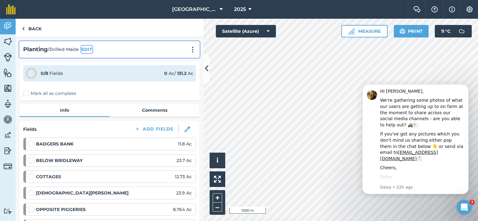
click at [86, 48] on button "EDIT" at bounding box center [86, 49] width 11 height 7
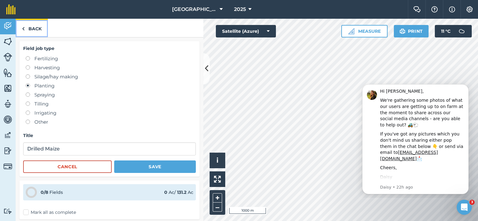
click at [37, 29] on link "Back" at bounding box center [32, 28] width 32 height 18
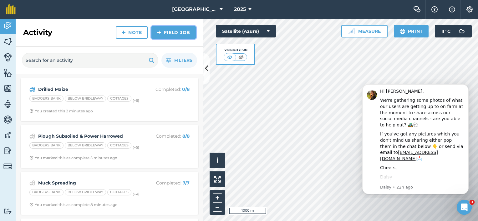
click at [180, 31] on link "Field Job" at bounding box center [173, 32] width 44 height 13
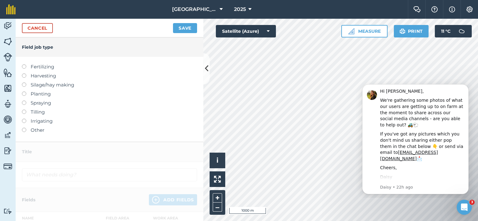
click at [46, 95] on label "Planting" at bounding box center [109, 94] width 175 height 8
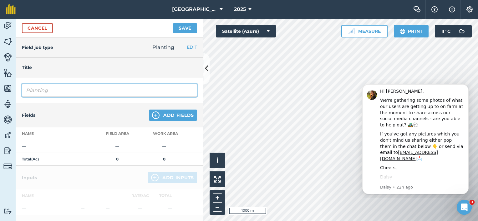
click at [48, 90] on input "Planting" at bounding box center [109, 90] width 175 height 13
type input "P"
type input "Drilling Maize"
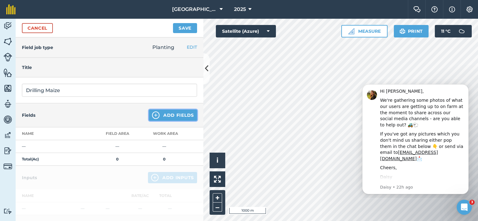
click at [160, 113] on button "Add Fields" at bounding box center [173, 115] width 48 height 11
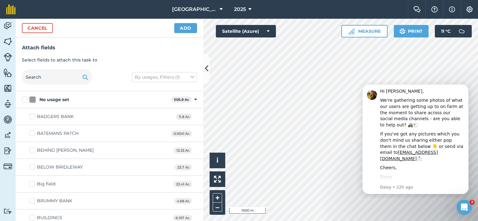
click at [33, 118] on label "BADGERS BANK" at bounding box center [51, 117] width 44 height 7
click at [33, 118] on input "BADGERS BANK" at bounding box center [31, 116] width 4 height 4
checkbox input "true"
click at [33, 166] on label "BELOW BRIDLEWAY" at bounding box center [55, 167] width 53 height 7
click at [33, 166] on input "BELOW BRIDLEWAY" at bounding box center [31, 166] width 4 height 4
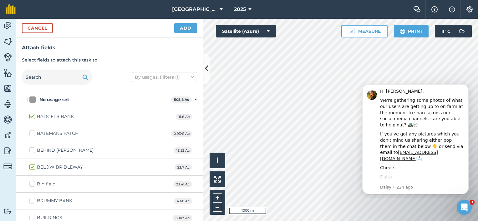
click at [34, 168] on label "BELOW BRIDLEWAY" at bounding box center [55, 167] width 53 height 7
click at [33, 168] on input "BELOW BRIDLEWAY" at bounding box center [31, 166] width 4 height 4
checkbox input "false"
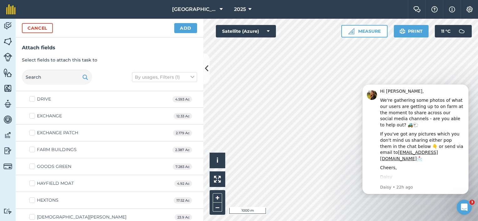
scroll to position [219, 0]
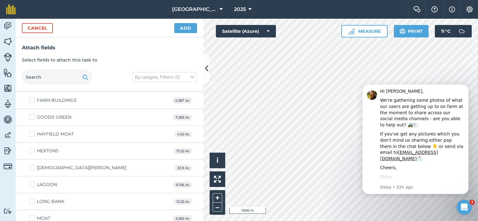
click at [32, 167] on label "LADY WOODWARDS" at bounding box center [77, 168] width 97 height 7
click at [32, 167] on input "LADY WOODWARDS" at bounding box center [31, 167] width 4 height 4
checkbox input "true"
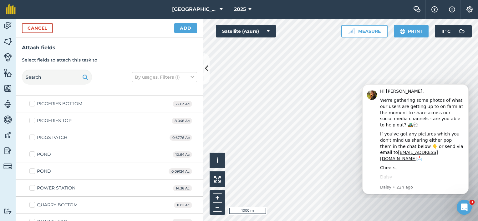
scroll to position [563, 0]
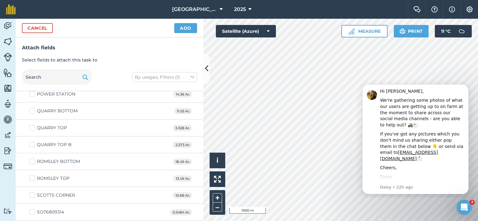
click at [30, 94] on label "POWER STATION" at bounding box center [52, 94] width 46 height 7
click at [30, 94] on input "POWER STATION" at bounding box center [31, 93] width 4 height 4
checkbox input "true"
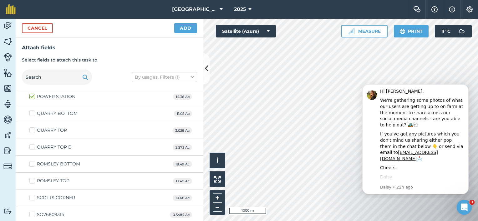
click at [33, 180] on label "ROMSLEY TOP" at bounding box center [49, 181] width 40 height 7
click at [33, 180] on input "ROMSLEY TOP" at bounding box center [31, 180] width 4 height 4
checkbox input "true"
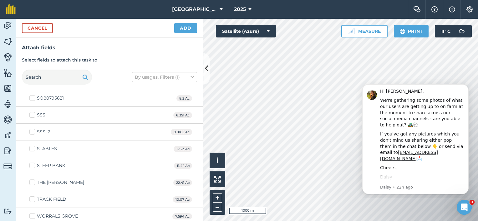
scroll to position [762, 0]
click at [34, 179] on label "THE HERN" at bounding box center [56, 182] width 55 height 7
click at [33, 179] on input "THE HERN" at bounding box center [31, 181] width 4 height 4
checkbox input "true"
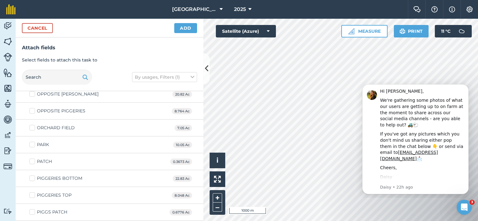
scroll to position [387, 0]
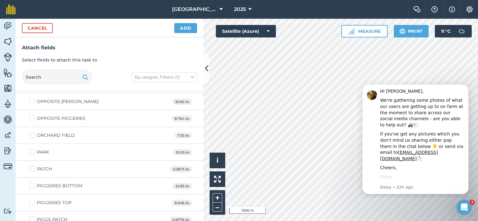
click at [33, 118] on label "OPPOSITE PIGGERIES" at bounding box center [57, 118] width 56 height 7
click at [33, 118] on input "OPPOSITE PIGGERIES" at bounding box center [31, 117] width 4 height 4
checkbox input "true"
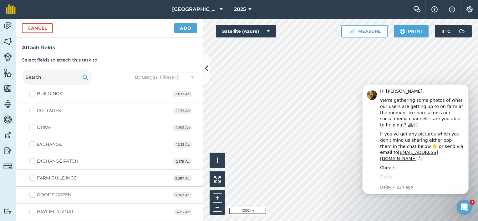
scroll to position [105, 0]
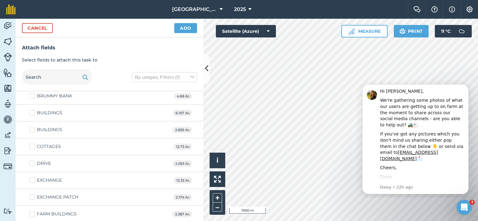
click at [35, 146] on label "COTTAGES" at bounding box center [45, 147] width 32 height 7
click at [33, 146] on input "COTTAGES" at bounding box center [31, 146] width 4 height 4
checkbox input "true"
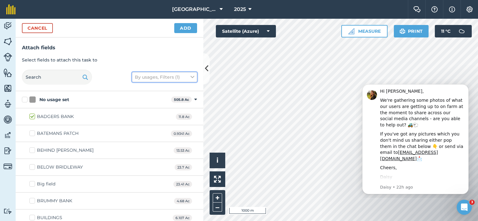
click at [193, 76] on icon at bounding box center [192, 77] width 4 height 7
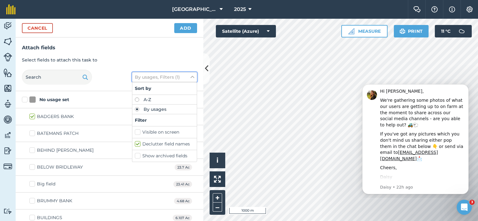
click at [193, 76] on icon at bounding box center [192, 77] width 4 height 7
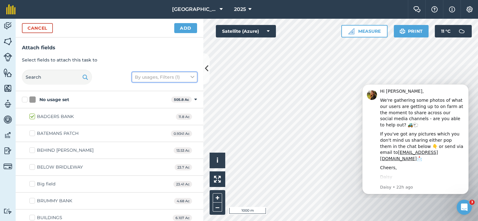
click at [193, 76] on icon at bounding box center [192, 77] width 4 height 7
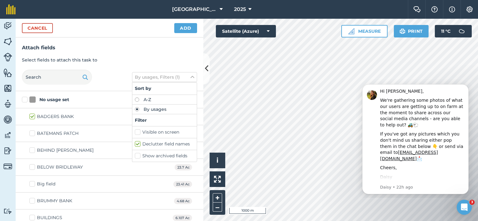
click at [168, 132] on label "Visible on screen" at bounding box center [164, 132] width 59 height 7
click at [139, 132] on input "Visible on screen" at bounding box center [137, 131] width 4 height 4
checkbox input "true"
click at [465, 86] on icon "Dismiss notification" at bounding box center [466, 85] width 3 height 3
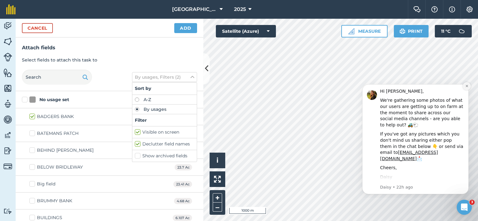
click at [465, 86] on icon "Dismiss notification" at bounding box center [466, 85] width 3 height 3
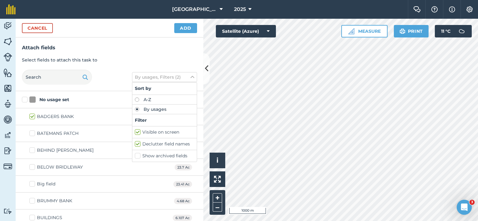
click at [164, 58] on p "Select fields to attach this task to" at bounding box center [109, 60] width 175 height 7
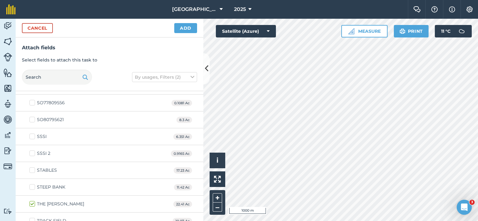
scroll to position [751, 0]
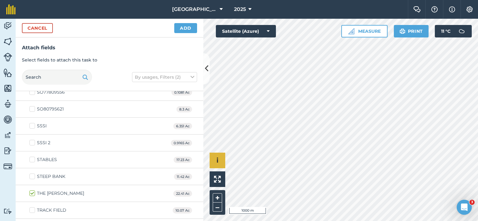
checkbox input "true"
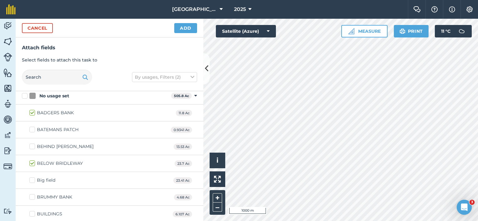
scroll to position [0, 0]
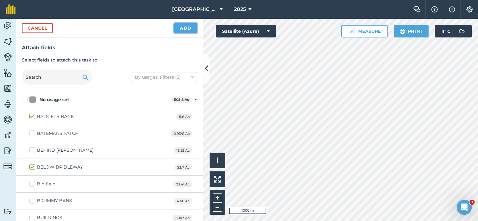
click at [188, 31] on button "Add" at bounding box center [185, 28] width 23 height 10
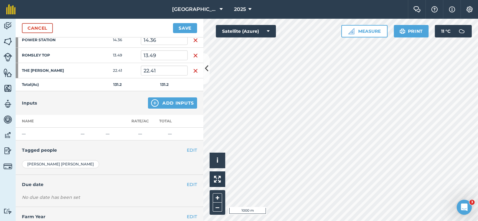
scroll to position [188, 0]
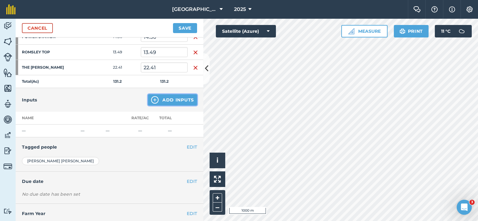
click at [153, 102] on img at bounding box center [155, 100] width 8 height 8
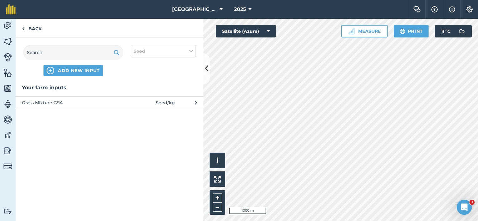
drag, startPoint x: 195, startPoint y: 104, endPoint x: 91, endPoint y: 158, distance: 116.8
click at [92, 160] on div "Your farm inputs Grass Mixture GS4 Seed / kg" at bounding box center [110, 153] width 188 height 138
click at [86, 73] on span "ADD NEW INPUT" at bounding box center [79, 71] width 42 height 6
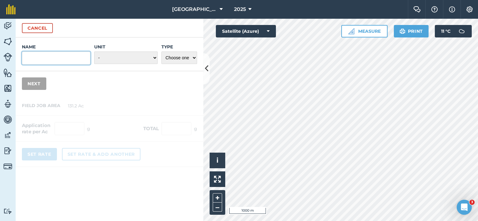
click at [46, 57] on input "Name" at bounding box center [56, 58] width 68 height 13
type input "Joy Maize Seed"
click at [152, 56] on select "- Grams/g Kilograms/kg Metric tonnes/t Millilitres/ml Litres/L Ounces/oz Pounds…" at bounding box center [125, 58] width 63 height 13
select select "KILOGRAMS"
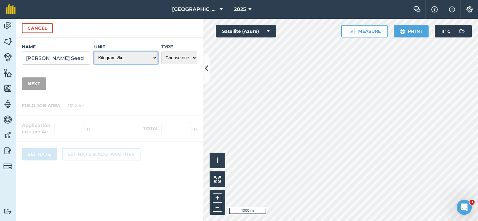
click at [94, 52] on select "- Grams/g Kilograms/kg Metric tonnes/t Millilitres/ml Litres/L Ounces/oz Pounds…" at bounding box center [125, 58] width 63 height 13
click at [190, 58] on select "Choose one Fertilizer Seed Spray Fuel Other" at bounding box center [179, 58] width 36 height 13
select select "SEED"
click at [161, 52] on select "Choose one Fertilizer Seed Spray Fuel Other" at bounding box center [179, 58] width 36 height 13
click at [40, 85] on button "Next" at bounding box center [34, 84] width 24 height 13
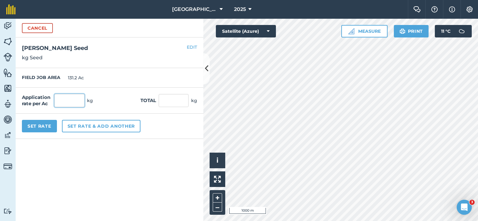
click at [71, 101] on input "text" at bounding box center [69, 100] width 30 height 13
type input "4,500"
type input "590,400"
click at [43, 31] on button "Cancel" at bounding box center [37, 28] width 31 height 10
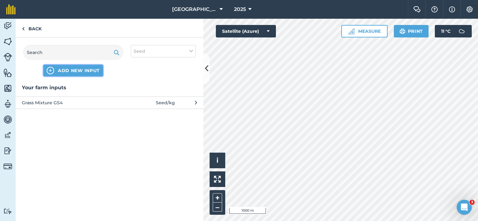
click at [79, 71] on span "ADD NEW INPUT" at bounding box center [79, 71] width 42 height 6
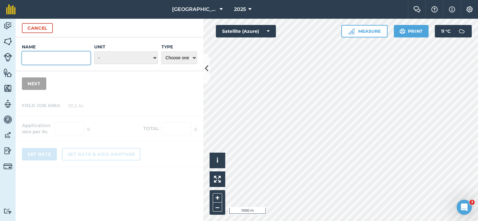
click at [77, 60] on input "Name" at bounding box center [56, 58] width 68 height 13
type input "Joy Maize Seed"
click at [155, 58] on select "- Grams/g Kilograms/kg Metric tonnes/t Millilitres/ml Litres/L Ounces/oz Pounds…" at bounding box center [125, 58] width 63 height 13
click at [193, 60] on select "Choose one Fertilizer Seed Spray Fuel Other" at bounding box center [179, 58] width 36 height 13
select select "SEED"
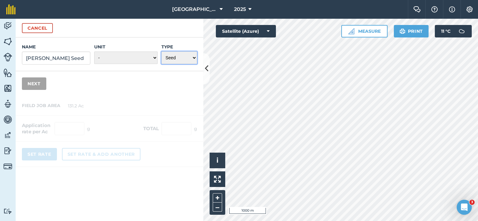
click at [161, 52] on select "Choose one Fertilizer Seed Spray Fuel Other" at bounding box center [179, 58] width 36 height 13
click at [156, 56] on select "- Grams/g Kilograms/kg Metric tonnes/t Millilitres/ml Litres/L Ounces/oz Pounds…" at bounding box center [125, 58] width 63 height 13
select select "COUNT"
click at [94, 52] on select "- Grams/g Kilograms/kg Metric tonnes/t Millilitres/ml Litres/L Ounces/oz Pounds…" at bounding box center [125, 58] width 63 height 13
click at [38, 85] on button "Next" at bounding box center [34, 84] width 24 height 13
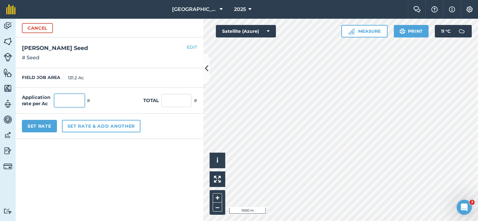
click at [71, 101] on input "text" at bounding box center [69, 100] width 30 height 13
type input "18,000"
type input "2,361,600"
click at [142, 100] on div "Application rate per Ac 18,000 # Total 2,361,600 #" at bounding box center [110, 101] width 188 height 26
click at [194, 46] on button "EDIT" at bounding box center [192, 47] width 10 height 7
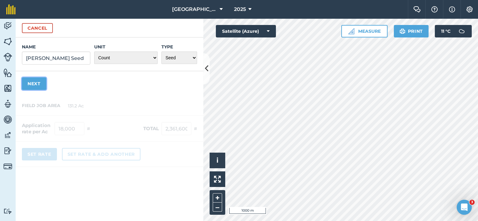
click at [34, 84] on button "Next" at bounding box center [34, 84] width 24 height 13
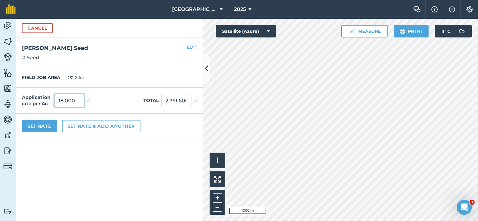
drag, startPoint x: 79, startPoint y: 101, endPoint x: 29, endPoint y: 96, distance: 49.7
click at [28, 97] on div "Application rate per Ac 18,000 #" at bounding box center [56, 100] width 68 height 13
type input "45,000"
type input "5,904,000"
click at [38, 128] on button "Set Rate" at bounding box center [39, 126] width 35 height 13
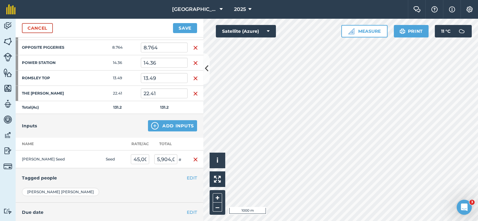
scroll to position [125, 0]
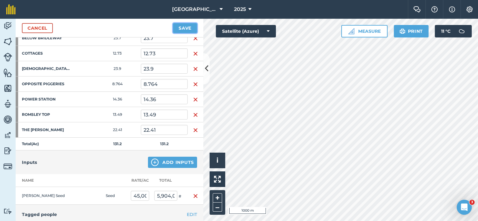
click at [183, 28] on button "Save" at bounding box center [185, 28] width 24 height 10
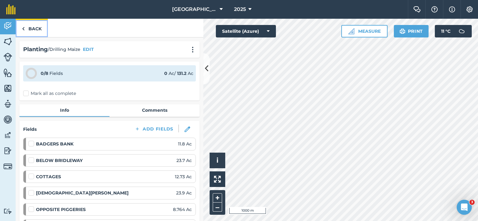
click at [34, 28] on link "Back" at bounding box center [32, 28] width 32 height 18
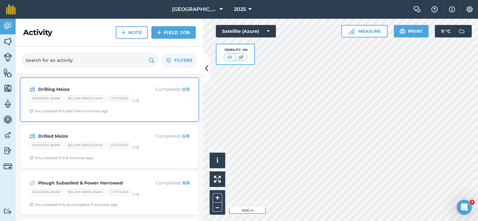
click at [67, 95] on div "Drilling Maize Completed : 0 / 8 BADGERS BANK BELOW BRIDLEWAY COTTAGES (+ 5 ) Y…" at bounding box center [109, 100] width 170 height 36
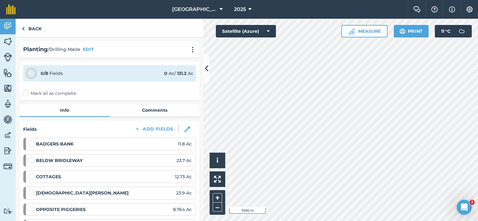
click at [26, 93] on label "Mark all as complete" at bounding box center [49, 93] width 53 height 7
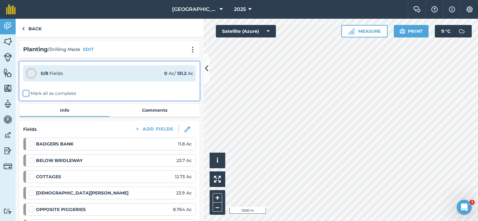
click at [26, 93] on input "Mark all as complete" at bounding box center [25, 92] width 4 height 4
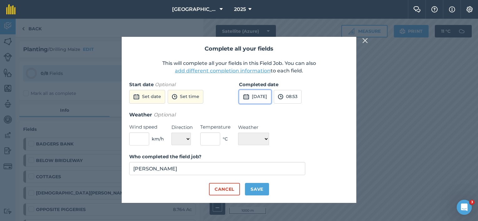
click at [251, 94] on button "1st Oct 2025" at bounding box center [255, 97] width 32 height 14
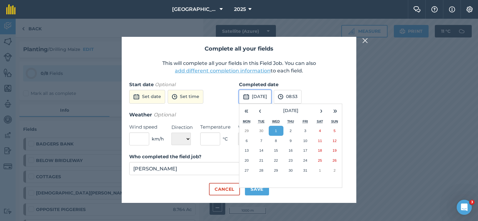
click at [263, 97] on button "1st Oct 2025" at bounding box center [255, 97] width 32 height 14
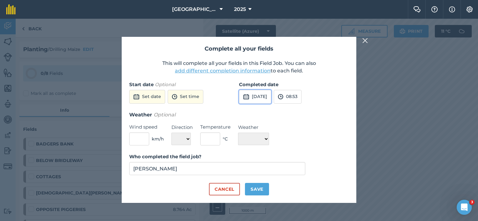
click at [251, 98] on button "1st Oct 2025" at bounding box center [255, 97] width 32 height 14
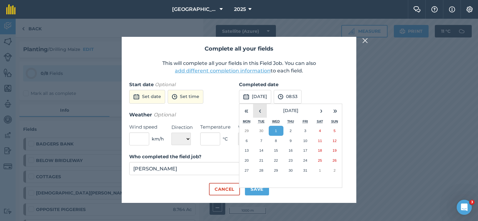
click at [257, 113] on button "‹" at bounding box center [260, 111] width 14 height 14
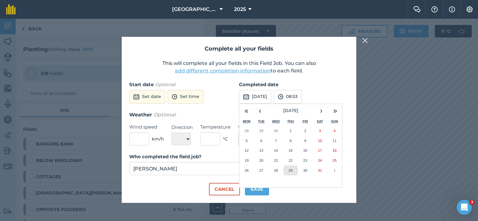
click at [294, 172] on button "29" at bounding box center [290, 171] width 15 height 10
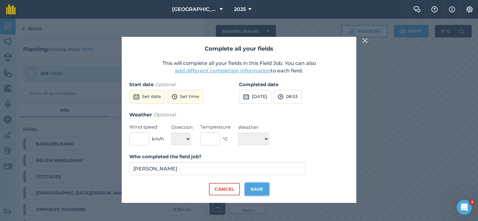
click at [252, 189] on button "Save" at bounding box center [257, 189] width 24 height 13
checkbox input "true"
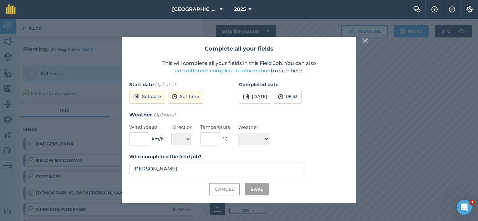
checkbox input "true"
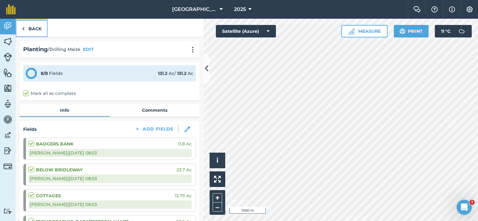
click at [30, 30] on link "Back" at bounding box center [32, 28] width 32 height 18
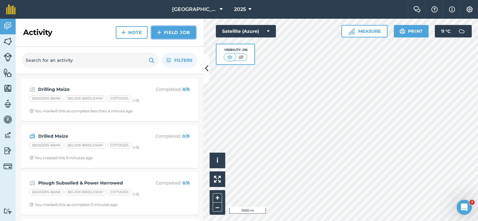
click at [182, 35] on link "Field Job" at bounding box center [173, 32] width 44 height 13
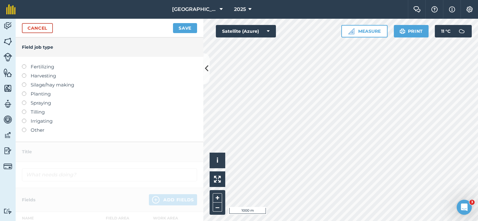
click at [46, 76] on label "Harvesting" at bounding box center [109, 76] width 175 height 8
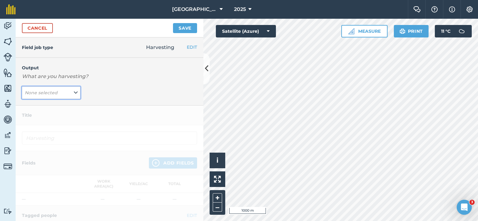
click at [71, 92] on button "None selected" at bounding box center [51, 93] width 58 height 13
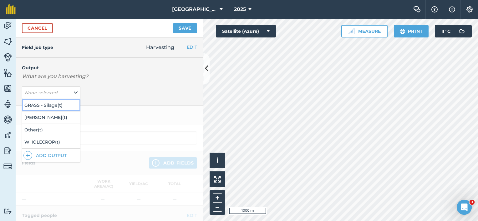
click at [61, 106] on button "GRASS - Silage ( t )" at bounding box center [51, 105] width 58 height 12
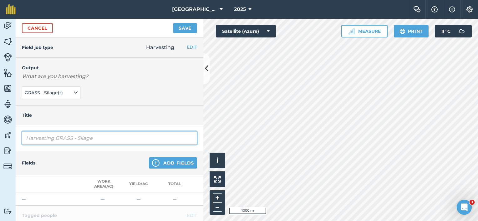
click at [56, 137] on input "Harvesting GRASS - Silage" at bounding box center [109, 138] width 175 height 13
drag, startPoint x: 118, startPoint y: 139, endPoint x: 0, endPoint y: 140, distance: 118.2
click at [0, 139] on html "Lane Farm 2025 Farm Chat Help Info Settings Lane Farm - 2025 Reproduced with th…" at bounding box center [239, 110] width 478 height 221
type input "g"
type input "Grass - Silage"
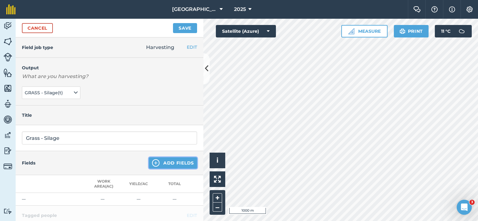
click at [182, 163] on button "Add Fields" at bounding box center [173, 163] width 48 height 11
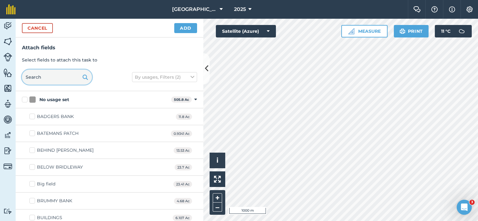
click at [63, 77] on input "text" at bounding box center [57, 77] width 70 height 15
click at [42, 30] on button "Cancel" at bounding box center [37, 28] width 31 height 10
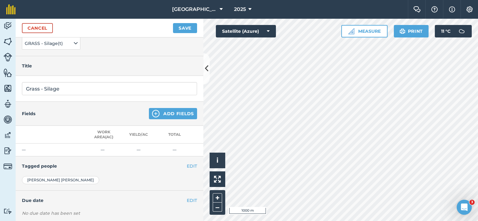
scroll to position [88, 0]
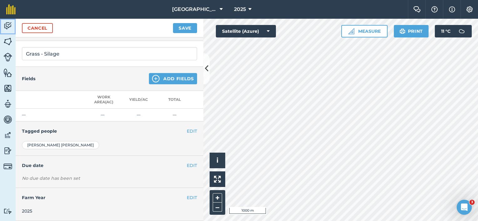
click at [8, 25] on img at bounding box center [7, 25] width 9 height 9
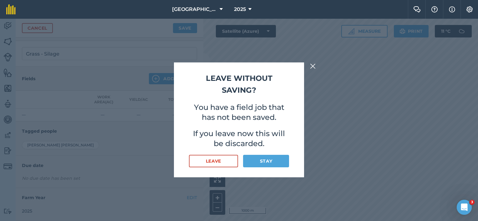
click at [313, 68] on img at bounding box center [313, 67] width 6 height 8
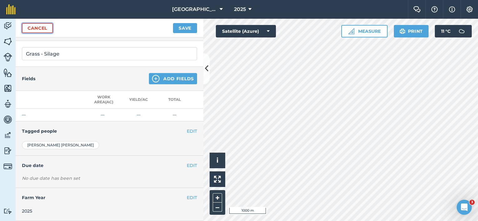
click at [34, 28] on link "Cancel" at bounding box center [37, 28] width 31 height 10
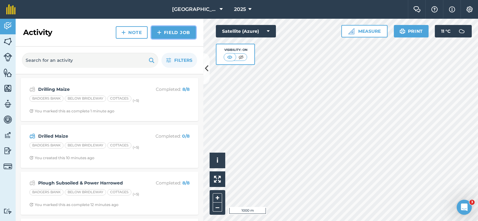
click at [183, 33] on link "Field Job" at bounding box center [173, 32] width 44 height 13
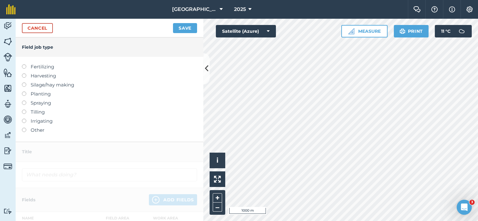
click at [40, 87] on label "Silage/hay making" at bounding box center [109, 85] width 175 height 8
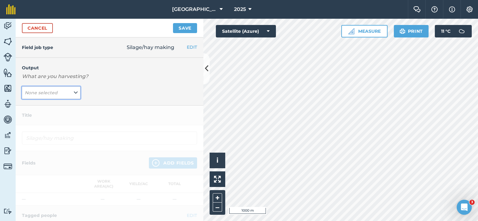
click at [74, 93] on icon at bounding box center [76, 92] width 4 height 7
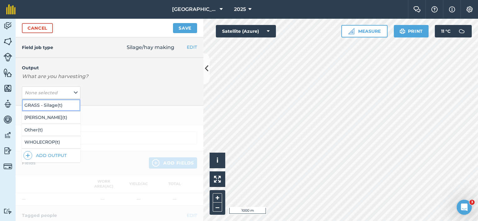
click at [61, 104] on button "GRASS - Silage ( t )" at bounding box center [51, 105] width 58 height 12
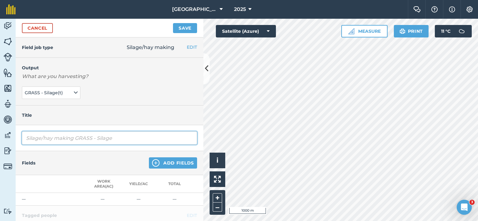
click at [29, 138] on input "Silage/hay making GRASS - Silage" at bounding box center [109, 138] width 175 height 13
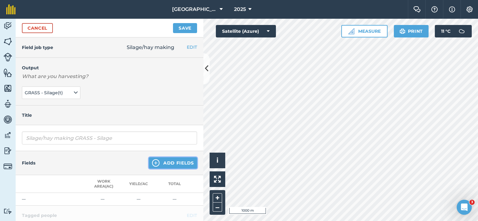
click at [154, 160] on button "Add Fields" at bounding box center [173, 163] width 48 height 11
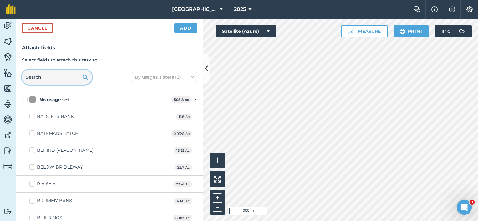
click at [46, 75] on input "text" at bounding box center [57, 77] width 70 height 15
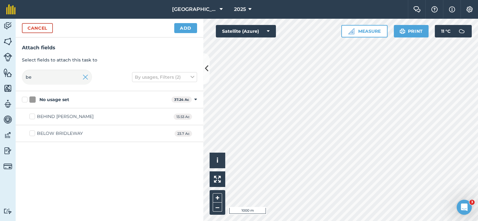
click at [32, 117] on label "BEHIND BATEMANS" at bounding box center [61, 117] width 64 height 7
click at [32, 117] on input "BEHIND BATEMANS" at bounding box center [31, 116] width 4 height 4
drag, startPoint x: 44, startPoint y: 77, endPoint x: 14, endPoint y: 78, distance: 30.4
click at [14, 78] on div "Activity Fields Livestock Features Maps Team Vehicles Data Reporting Billing Tu…" at bounding box center [239, 120] width 478 height 203
click at [33, 117] on label "Big field" at bounding box center [42, 117] width 26 height 7
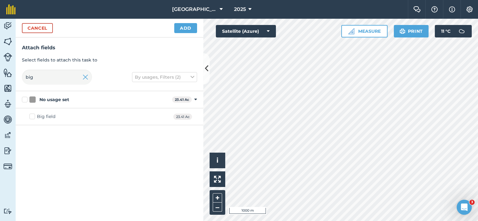
click at [33, 117] on input "Big field" at bounding box center [31, 116] width 4 height 4
drag, startPoint x: 41, startPoint y: 80, endPoint x: 0, endPoint y: 78, distance: 41.3
click at [7, 80] on div "Activity Fields Livestock Features Maps Team Vehicles Data Reporting Billing Tu…" at bounding box center [239, 120] width 478 height 203
click at [39, 78] on input "oak" at bounding box center [57, 77] width 70 height 15
click at [48, 114] on div "OAK TREE" at bounding box center [48, 117] width 23 height 7
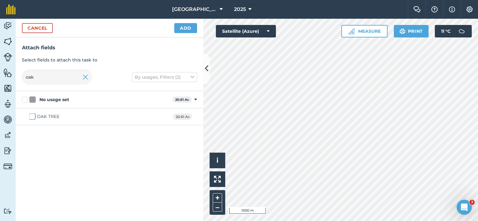
click at [33, 114] on input "OAK TREE" at bounding box center [31, 116] width 4 height 4
drag, startPoint x: 47, startPoint y: 76, endPoint x: 43, endPoint y: 78, distance: 4.4
click at [45, 77] on input "oak" at bounding box center [57, 77] width 70 height 15
click at [45, 119] on div "STABLES" at bounding box center [47, 117] width 20 height 7
click at [33, 118] on input "STABLES" at bounding box center [31, 116] width 4 height 4
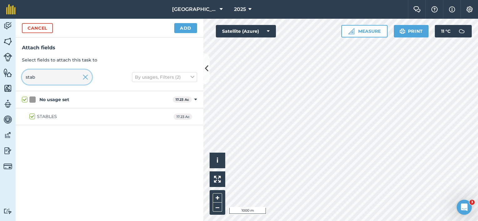
click at [45, 73] on input "stab" at bounding box center [57, 77] width 70 height 15
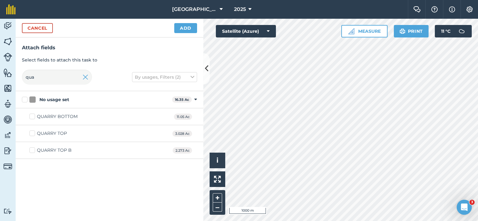
click at [31, 117] on label "QUARRY BOTTOM" at bounding box center [53, 117] width 48 height 7
click at [31, 117] on input "QUARRY BOTTOM" at bounding box center [31, 116] width 4 height 4
drag, startPoint x: 35, startPoint y: 78, endPoint x: 32, endPoint y: 77, distance: 3.3
click at [35, 80] on input "qua" at bounding box center [57, 77] width 70 height 15
click at [31, 133] on label "PIGGERIES BOTTOM" at bounding box center [55, 133] width 53 height 7
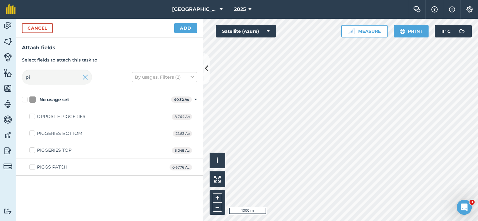
click at [31, 133] on input "PIGGERIES BOTTOM" at bounding box center [31, 132] width 4 height 4
drag, startPoint x: 46, startPoint y: 79, endPoint x: 0, endPoint y: 72, distance: 46.5
click at [0, 74] on html "Lane Farm 2025 Farm Chat Help Info Settings Lane Farm - 2025 Reproduced with th…" at bounding box center [239, 110] width 478 height 221
click at [34, 119] on label "OPPOSITE BATEMANS" at bounding box center [63, 117] width 69 height 7
click at [33, 118] on input "OPPOSITE BATEMANS" at bounding box center [31, 116] width 4 height 4
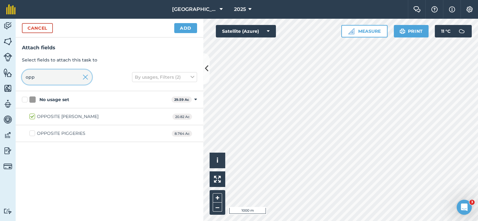
drag, startPoint x: 45, startPoint y: 71, endPoint x: 6, endPoint y: 68, distance: 38.9
click at [8, 68] on div "Activity Fields Livestock Features Maps Team Vehicles Data Reporting Billing Tu…" at bounding box center [239, 120] width 478 height 203
click at [50, 118] on div "GOODS GREEN" at bounding box center [54, 117] width 34 height 7
click at [33, 118] on input "GOODS GREEN" at bounding box center [31, 116] width 4 height 4
click at [188, 26] on button "Add" at bounding box center [185, 28] width 23 height 10
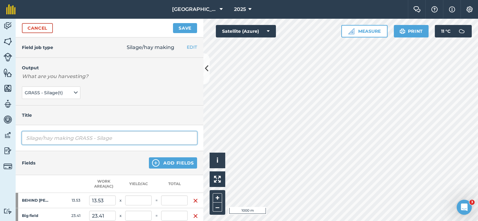
click at [68, 134] on input "Silage/hay making GRASS - Silage" at bounding box center [109, 138] width 175 height 13
click at [135, 137] on input "Silage/hay makiSIlaghng GRASS - Silage" at bounding box center [109, 138] width 175 height 13
drag, startPoint x: 90, startPoint y: 138, endPoint x: -1, endPoint y: 138, distance: 91.3
click at [0, 138] on html "Lane Farm 2025 Farm Chat Help Info Settings Lane Farm - 2025 Reproduced with th…" at bounding box center [239, 110] width 478 height 221
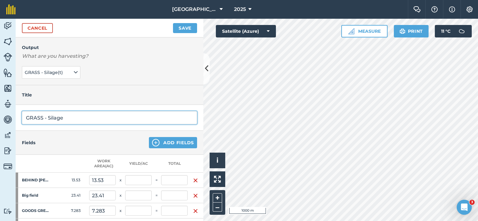
scroll to position [63, 0]
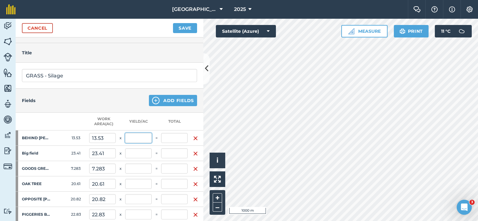
click at [135, 137] on input "text" at bounding box center [138, 138] width 27 height 10
click at [136, 149] on input "text" at bounding box center [138, 154] width 27 height 10
click at [144, 167] on input "text" at bounding box center [138, 169] width 27 height 10
click at [139, 182] on input "text" at bounding box center [138, 184] width 27 height 10
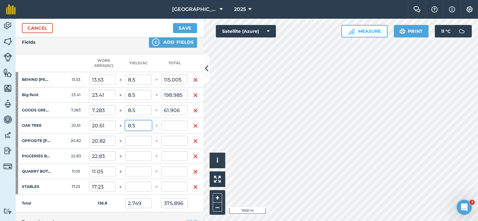
scroll to position [125, 0]
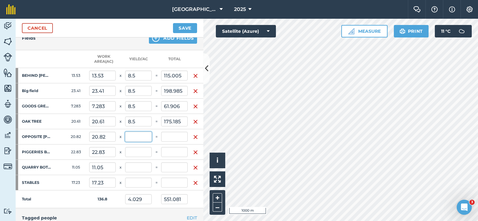
click at [140, 136] on input "text" at bounding box center [138, 137] width 27 height 10
click at [138, 153] on input "text" at bounding box center [138, 152] width 27 height 10
click at [139, 166] on input "text" at bounding box center [138, 168] width 27 height 10
click at [136, 180] on input "text" at bounding box center [138, 183] width 27 height 10
click at [140, 183] on input "8.5" at bounding box center [138, 183] width 27 height 10
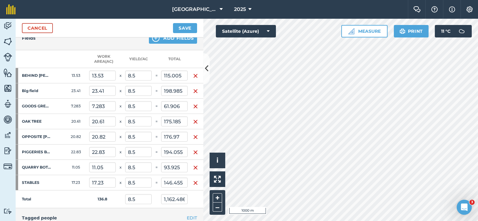
click at [88, 199] on td "Total" at bounding box center [52, 200] width 73 height 18
click at [183, 28] on button "Save" at bounding box center [185, 28] width 24 height 10
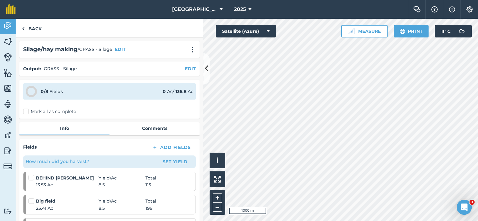
click at [28, 111] on label "Mark all as complete" at bounding box center [49, 112] width 53 height 7
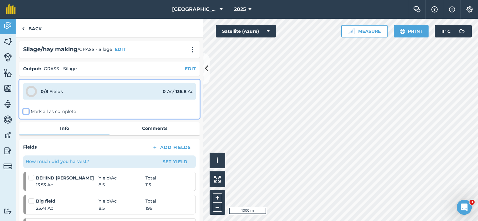
click at [27, 111] on input "Mark all as complete" at bounding box center [25, 111] width 4 height 4
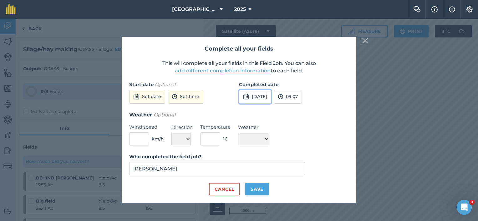
click at [261, 99] on button "1st Oct 2025" at bounding box center [255, 97] width 32 height 14
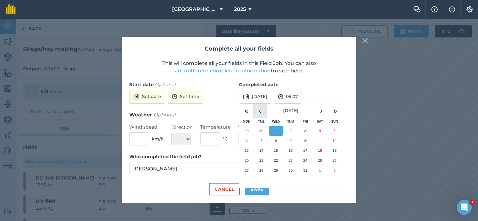
click at [258, 111] on button "‹" at bounding box center [260, 111] width 14 height 14
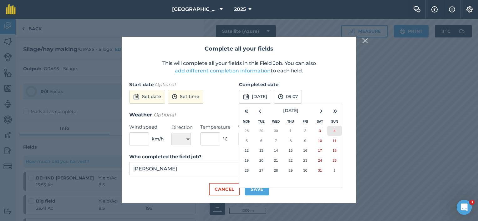
click at [334, 131] on abbr "4" at bounding box center [334, 131] width 2 height 4
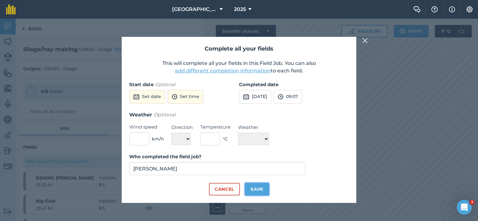
click at [257, 186] on button "Save" at bounding box center [257, 189] width 24 height 13
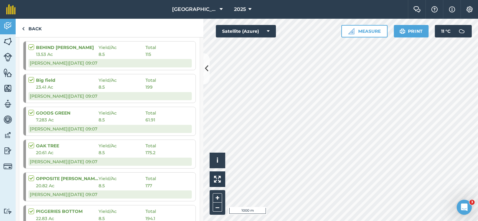
scroll to position [6, 0]
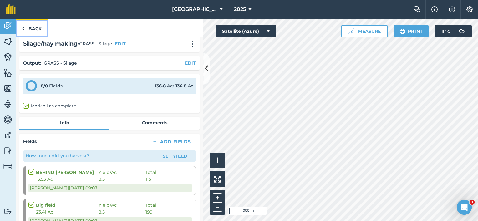
click at [24, 30] on img at bounding box center [23, 29] width 3 height 8
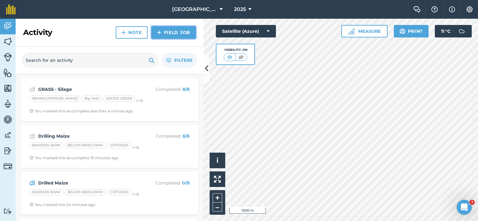
click at [166, 34] on link "Field Job" at bounding box center [173, 32] width 44 height 13
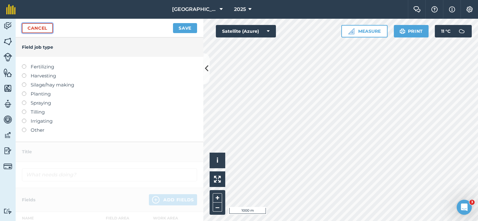
click at [42, 28] on link "Cancel" at bounding box center [37, 28] width 31 height 10
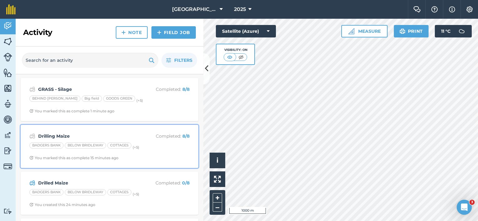
click at [53, 135] on strong "Drilling Maize" at bounding box center [87, 136] width 99 height 7
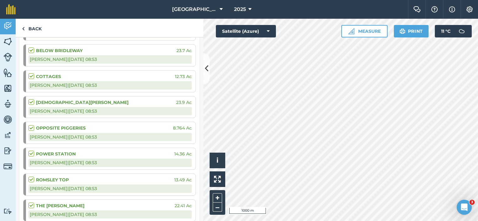
scroll to position [156, 0]
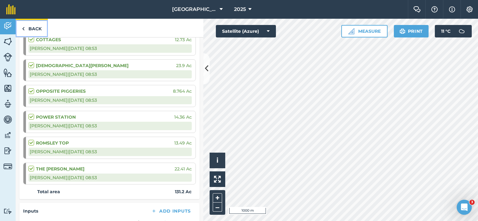
click at [27, 27] on link "Back" at bounding box center [32, 28] width 32 height 18
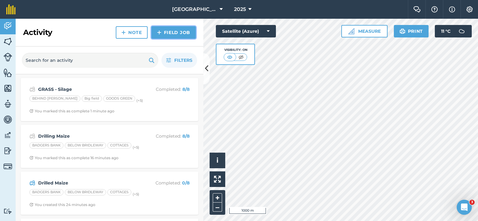
click at [184, 34] on link "Field Job" at bounding box center [173, 32] width 44 height 13
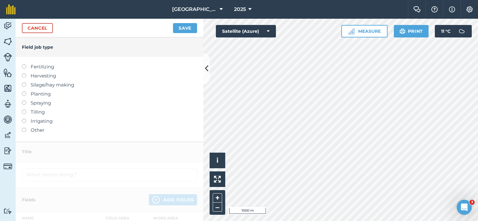
click at [43, 86] on label "Silage/hay making" at bounding box center [109, 85] width 175 height 8
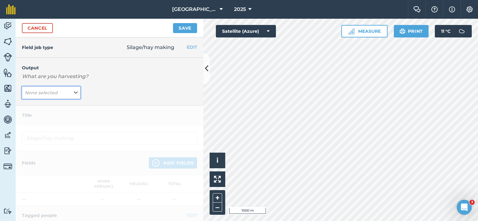
click at [74, 93] on icon at bounding box center [76, 92] width 4 height 7
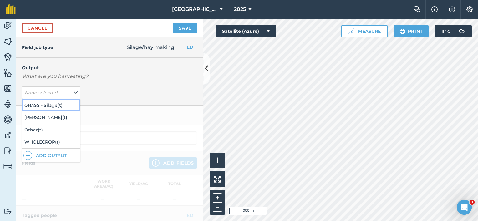
click at [62, 106] on button "GRASS - Silage ( t )" at bounding box center [51, 105] width 58 height 12
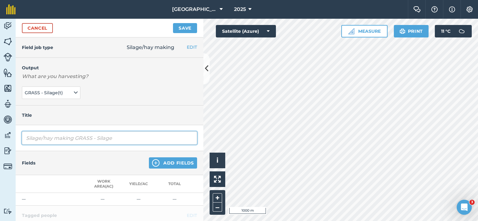
click at [54, 139] on input "Silage/hay making GRASS - Silage" at bounding box center [109, 138] width 175 height 13
drag, startPoint x: 139, startPoint y: 137, endPoint x: 82, endPoint y: 139, distance: 57.3
click at [82, 139] on input "Silage/hay 2nd Cutmaking GRASS - Silage" at bounding box center [109, 138] width 175 height 13
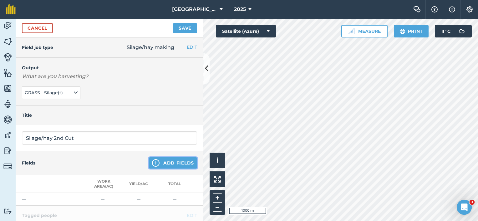
click at [165, 165] on button "Add Fields" at bounding box center [173, 163] width 48 height 11
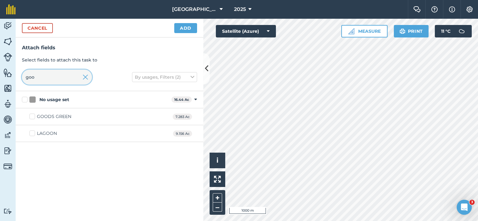
drag, startPoint x: 39, startPoint y: 75, endPoint x: 0, endPoint y: 77, distance: 39.2
click at [0, 78] on html "Lane Farm 2025 Farm Chat Help Info Settings Lane Farm - 2025 Reproduced with th…" at bounding box center [239, 110] width 478 height 221
drag, startPoint x: 44, startPoint y: 117, endPoint x: 47, endPoint y: 96, distance: 21.2
click at [44, 117] on div "Big field" at bounding box center [46, 117] width 18 height 7
click at [33, 117] on input "Big field" at bounding box center [31, 116] width 4 height 4
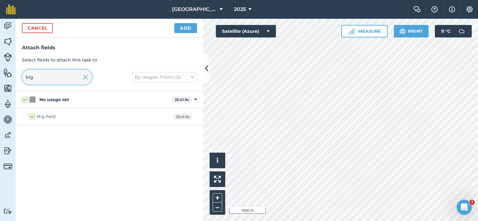
click at [0, 74] on html "Lane Farm 2025 Farm Chat Help Info Settings Lane Farm - 2025 Reproduced with th…" at bounding box center [239, 110] width 478 height 221
click at [51, 135] on div "STABLES" at bounding box center [47, 133] width 20 height 7
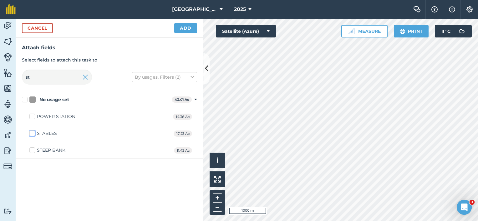
click at [33, 134] on input "STABLES" at bounding box center [31, 132] width 4 height 4
drag, startPoint x: 44, startPoint y: 78, endPoint x: 10, endPoint y: 77, distance: 33.8
click at [11, 77] on div "Activity Fields Livestock Features Maps Team Vehicles Data Reporting Billing Tu…" at bounding box center [239, 120] width 478 height 203
click at [44, 117] on div "OAK TREE" at bounding box center [48, 117] width 23 height 7
click at [33, 117] on input "OAK TREE" at bounding box center [31, 116] width 4 height 4
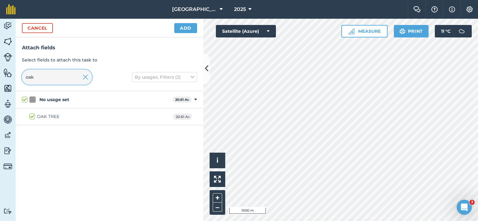
drag, startPoint x: 42, startPoint y: 80, endPoint x: 0, endPoint y: 76, distance: 42.1
click at [15, 78] on div "Activity Fields Livestock Features Maps Team Vehicles Data Reporting Billing Tu…" at bounding box center [239, 120] width 478 height 203
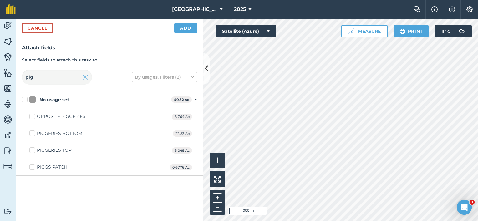
click at [60, 133] on div "PIGGERIES BOTTOM" at bounding box center [59, 133] width 45 height 7
click at [33, 133] on input "PIGGERIES BOTTOM" at bounding box center [31, 132] width 4 height 4
drag, startPoint x: 20, startPoint y: 76, endPoint x: 10, endPoint y: 76, distance: 10.3
click at [16, 76] on div "Attach fields Select fields to attach this task to pig By usages, Filters (2)" at bounding box center [110, 65] width 188 height 54
click at [48, 117] on div "GOODS GREEN" at bounding box center [54, 117] width 34 height 7
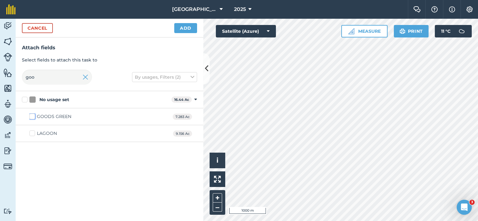
click at [33, 117] on input "GOODS GREEN" at bounding box center [31, 116] width 4 height 4
drag, startPoint x: 46, startPoint y: 78, endPoint x: 0, endPoint y: 74, distance: 46.5
click at [3, 77] on div "Activity Fields Livestock Features Maps Team Vehicles Data Reporting Billing Tu…" at bounding box center [239, 120] width 478 height 203
click at [43, 115] on div "DRIVE" at bounding box center [44, 117] width 14 height 7
click at [33, 115] on input "DRIVE" at bounding box center [31, 116] width 4 height 4
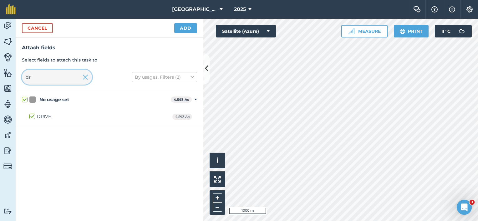
drag, startPoint x: 31, startPoint y: 77, endPoint x: 20, endPoint y: 75, distance: 11.7
click at [24, 76] on input "dr" at bounding box center [57, 77] width 70 height 15
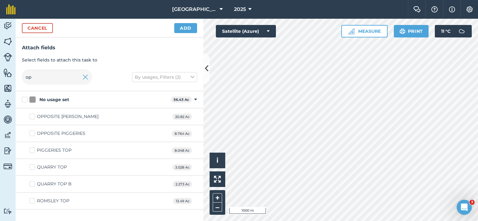
click at [74, 113] on div "OPPOSITE BATEMANS 20.82 Ac" at bounding box center [110, 117] width 188 height 17
drag, startPoint x: 50, startPoint y: 77, endPoint x: 13, endPoint y: 77, distance: 37.8
click at [13, 77] on div "Activity Fields Livestock Features Maps Team Vehicles Data Reporting Billing Tu…" at bounding box center [239, 120] width 478 height 203
click at [32, 115] on label "OPPOSITE BATEMANS" at bounding box center [63, 117] width 69 height 7
click at [32, 115] on input "OPPOSITE BATEMANS" at bounding box center [31, 116] width 4 height 4
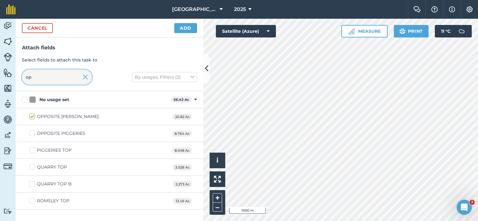
drag, startPoint x: 31, startPoint y: 79, endPoint x: 8, endPoint y: 79, distance: 22.8
click at [12, 79] on div "Activity Fields Livestock Features Maps Team Vehicles Data Reporting Billing Tu…" at bounding box center [239, 120] width 478 height 203
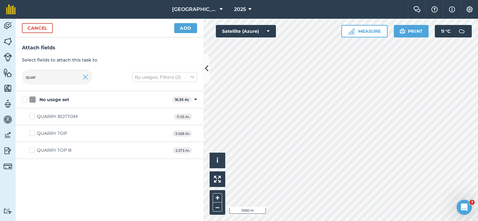
click at [49, 118] on div "QUARRY BOTTOM" at bounding box center [57, 117] width 41 height 7
click at [33, 118] on input "QUARRY BOTTOM" at bounding box center [31, 116] width 4 height 4
click at [184, 26] on button "Add" at bounding box center [185, 28] width 23 height 10
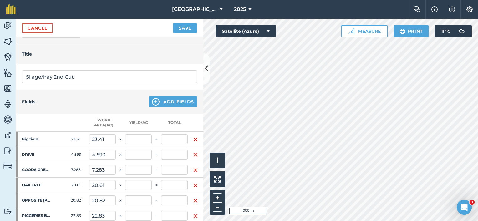
scroll to position [63, 0]
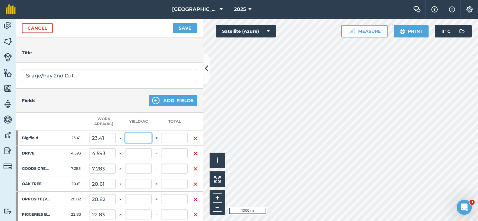
click at [143, 139] on input "text" at bounding box center [138, 138] width 27 height 10
click at [142, 154] on input "text" at bounding box center [138, 154] width 27 height 10
click at [141, 169] on input "text" at bounding box center [138, 169] width 27 height 10
click at [138, 182] on input "text" at bounding box center [138, 184] width 27 height 10
click at [141, 195] on input "text" at bounding box center [138, 200] width 27 height 10
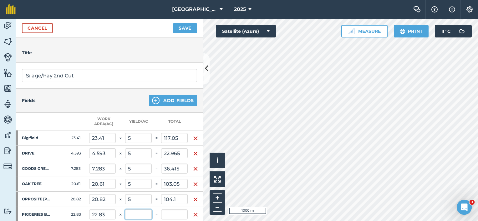
click at [137, 210] on input "text" at bounding box center [138, 215] width 27 height 10
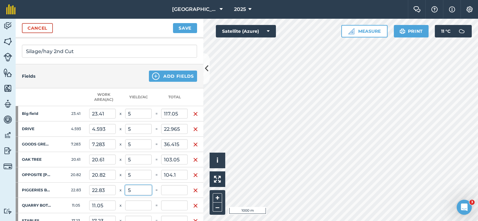
scroll to position [157, 0]
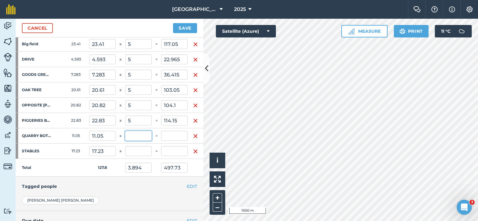
click at [142, 135] on input "text" at bounding box center [138, 136] width 27 height 10
click at [139, 147] on input "text" at bounding box center [138, 151] width 27 height 10
click at [188, 30] on button "Save" at bounding box center [185, 28] width 24 height 10
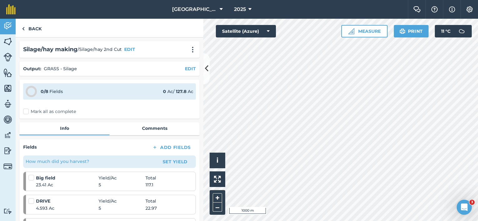
click at [43, 111] on label "Mark all as complete" at bounding box center [49, 112] width 53 height 7
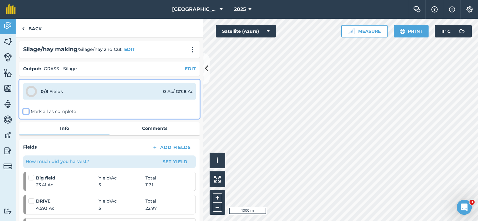
click at [27, 111] on input "Mark all as complete" at bounding box center [25, 111] width 4 height 4
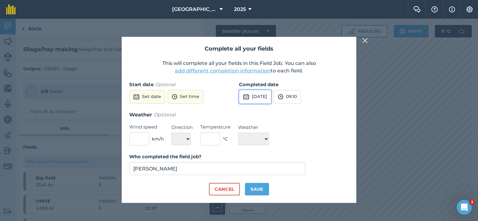
click at [267, 97] on button "1st Oct 2025" at bounding box center [255, 97] width 32 height 14
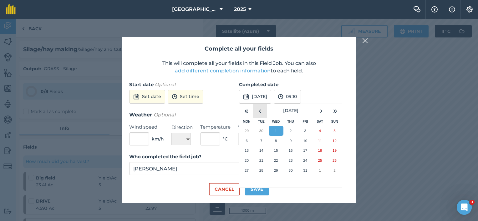
click at [260, 111] on button "‹" at bounding box center [260, 111] width 14 height 14
click at [261, 111] on button "‹" at bounding box center [260, 111] width 14 height 14
click at [247, 163] on button "16" at bounding box center [246, 161] width 15 height 10
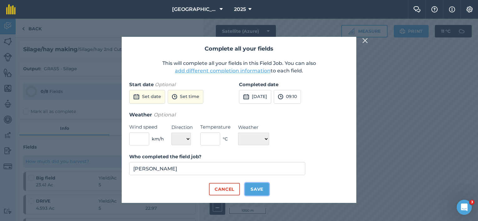
click at [255, 191] on button "Save" at bounding box center [257, 189] width 24 height 13
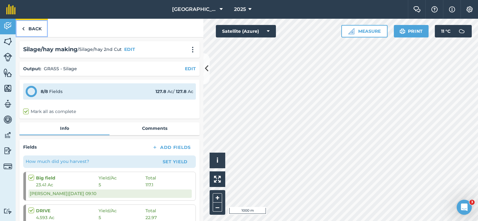
click at [35, 29] on link "Back" at bounding box center [32, 28] width 32 height 18
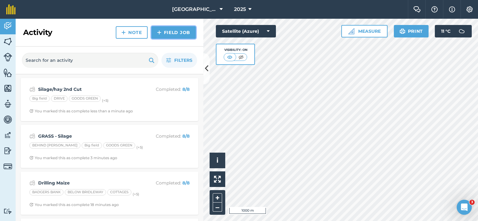
click at [171, 34] on link "Field Job" at bounding box center [173, 32] width 44 height 13
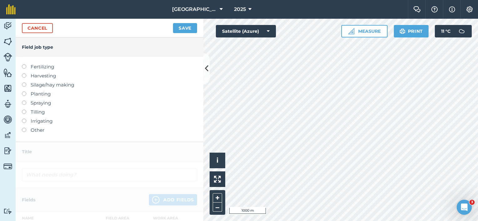
click at [35, 87] on label "Silage/hay making" at bounding box center [109, 85] width 175 height 8
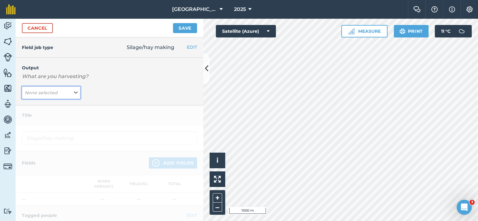
click at [74, 94] on icon at bounding box center [76, 92] width 4 height 7
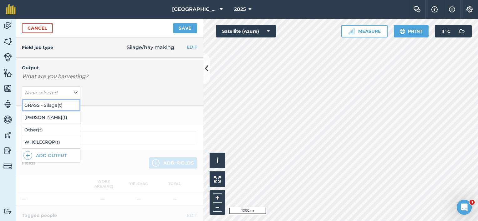
click at [59, 106] on button "GRASS - Silage ( t )" at bounding box center [51, 105] width 58 height 12
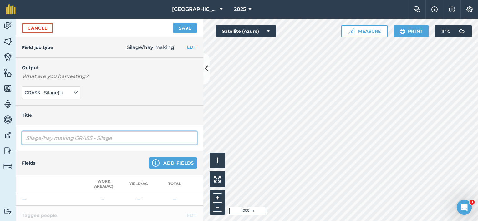
click at [48, 134] on input "Silage/hay making GRASS - Silage" at bounding box center [109, 138] width 175 height 13
drag, startPoint x: 137, startPoint y: 139, endPoint x: 0, endPoint y: 111, distance: 139.8
click at [0, 105] on html "Lane Farm 2025 Farm Chat Help Info Settings Lane Farm - 2025 Reproduced with th…" at bounding box center [239, 110] width 478 height 221
click at [51, 136] on input "Round BAle Haylage" at bounding box center [109, 138] width 175 height 13
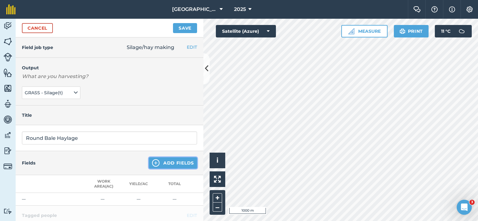
click at [152, 162] on img at bounding box center [156, 164] width 8 height 8
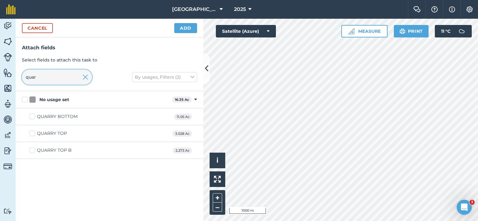
drag, startPoint x: 48, startPoint y: 80, endPoint x: 0, endPoint y: 85, distance: 47.8
click at [0, 85] on html "Lane Farm 2025 Farm Chat Help Info Settings Lane Farm - 2025 Reproduced with th…" at bounding box center [239, 110] width 478 height 221
drag, startPoint x: 33, startPoint y: 117, endPoint x: 37, endPoint y: 113, distance: 6.4
click at [33, 117] on label "POND" at bounding box center [40, 117] width 22 height 7
click at [33, 117] on input "POND" at bounding box center [31, 116] width 4 height 4
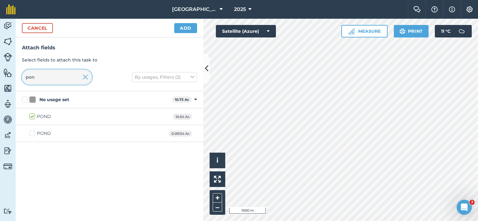
drag, startPoint x: 39, startPoint y: 79, endPoint x: 0, endPoint y: 73, distance: 39.5
click at [0, 74] on div "Activity Fields Livestock Features Maps Team Vehicles Data Reporting Billing Tu…" at bounding box center [239, 120] width 478 height 203
drag, startPoint x: 189, startPoint y: 26, endPoint x: 189, endPoint y: 44, distance: 18.1
click at [189, 26] on button "Add" at bounding box center [185, 28] width 23 height 10
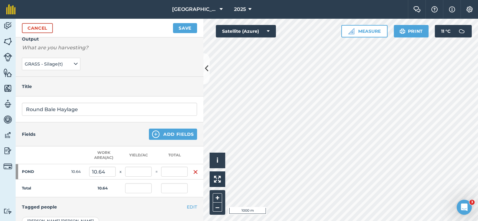
scroll to position [63, 0]
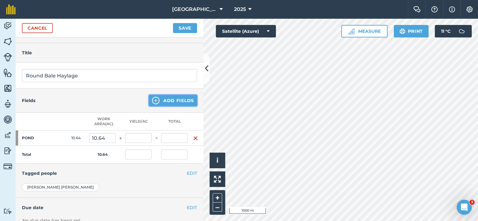
click at [154, 103] on img at bounding box center [156, 101] width 8 height 8
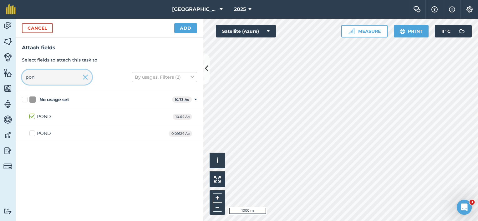
drag, startPoint x: 48, startPoint y: 80, endPoint x: 0, endPoint y: 79, distance: 48.5
click at [0, 79] on html "Lane Farm 2025 Farm Chat Help Info Settings Lane Farm - 2025 Reproduced with th…" at bounding box center [239, 110] width 478 height 221
click at [34, 120] on div "NASH END 9.332 Ac" at bounding box center [110, 117] width 188 height 17
click at [183, 31] on button "Add" at bounding box center [185, 28] width 23 height 10
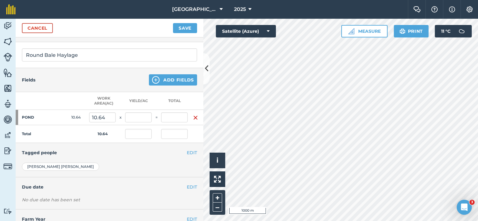
scroll to position [109, 0]
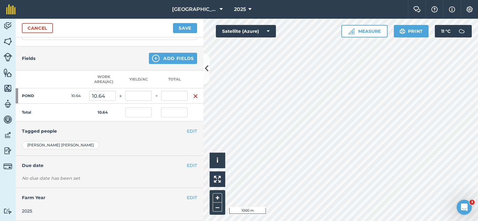
click at [120, 92] on td "x" at bounding box center [120, 96] width 9 height 15
click at [195, 93] on img "button" at bounding box center [195, 97] width 5 height 8
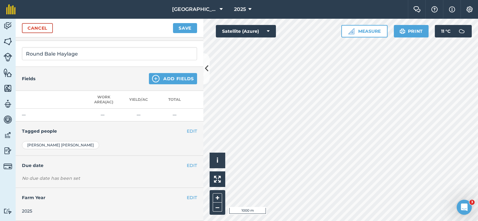
scroll to position [88, 0]
click at [176, 76] on button "Add Fields" at bounding box center [173, 78] width 48 height 11
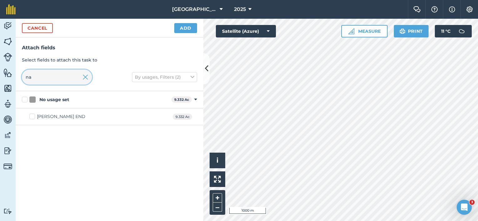
click at [41, 76] on input "na" at bounding box center [57, 77] width 70 height 15
click at [33, 117] on label "NASH END" at bounding box center [57, 117] width 56 height 7
click at [33, 117] on input "NASH END" at bounding box center [31, 116] width 4 height 4
click at [188, 28] on button "Add" at bounding box center [185, 28] width 23 height 10
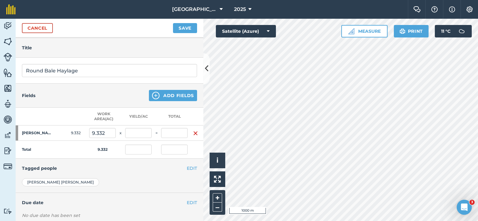
scroll to position [57, 0]
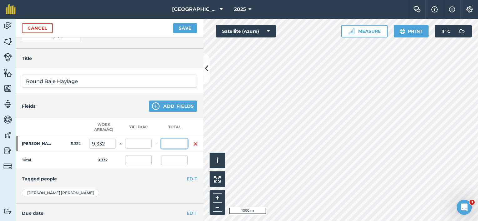
click at [177, 143] on input "text" at bounding box center [174, 144] width 27 height 10
click at [178, 143] on input "32" at bounding box center [174, 144] width 27 height 10
click at [181, 27] on button "Save" at bounding box center [185, 28] width 24 height 10
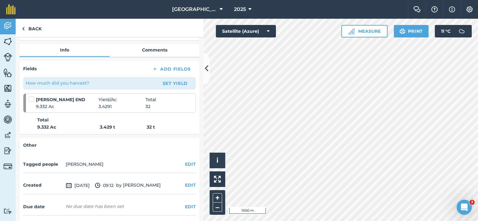
scroll to position [38, 0]
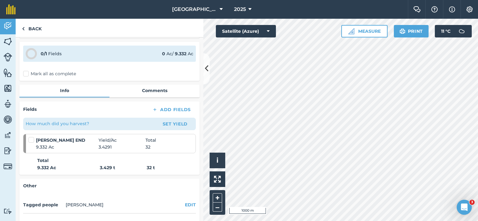
click at [28, 74] on label "Mark all as complete" at bounding box center [49, 74] width 53 height 7
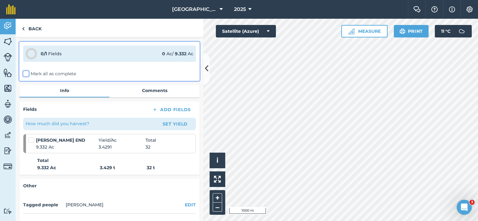
click at [27, 109] on input "Mark all as complete" at bounding box center [25, 111] width 4 height 4
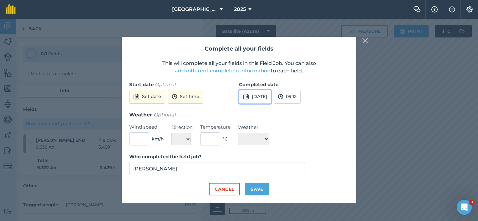
click at [252, 96] on button "1st Oct 2025" at bounding box center [255, 97] width 32 height 14
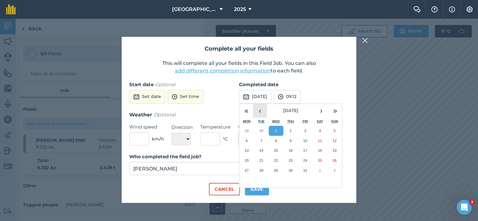
click at [262, 111] on button "‹" at bounding box center [260, 111] width 14 height 14
click at [263, 111] on button "‹" at bounding box center [260, 111] width 14 height 14
click at [289, 129] on button "3" at bounding box center [290, 131] width 15 height 10
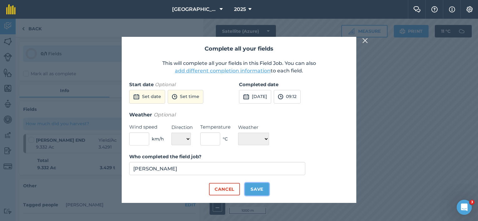
click at [261, 188] on button "Save" at bounding box center [257, 189] width 24 height 13
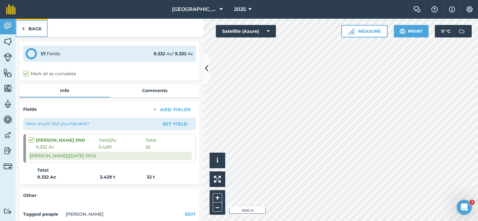
click at [31, 28] on link "Back" at bounding box center [32, 28] width 32 height 18
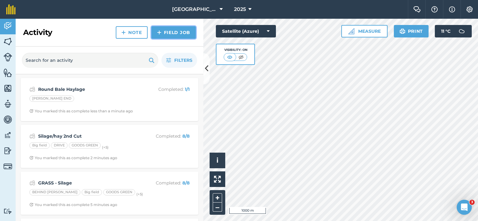
click at [172, 31] on link "Field Job" at bounding box center [173, 32] width 44 height 13
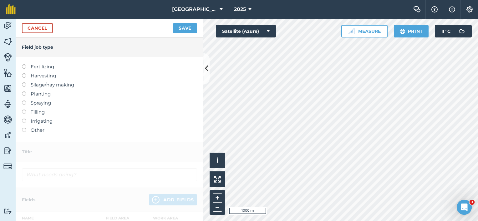
click at [48, 75] on label "Harvesting" at bounding box center [109, 76] width 175 height 8
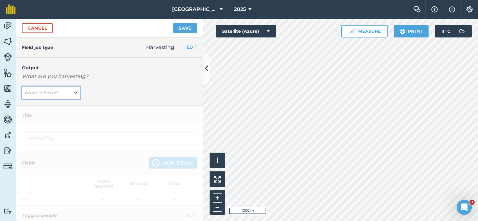
click at [71, 93] on button "None selected" at bounding box center [51, 93] width 58 height 13
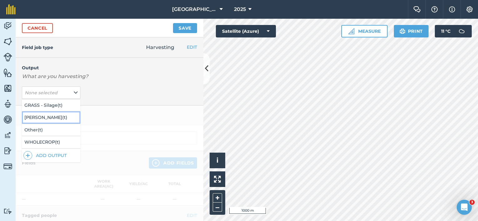
click at [58, 118] on button "MAIZE SILAGE ( t )" at bounding box center [51, 118] width 58 height 12
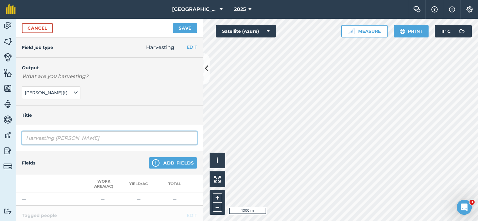
click at [36, 139] on input "Harvesting MAIZE SILAGE" at bounding box center [109, 138] width 175 height 13
click at [25, 139] on input "Harvesting MAIZE SILAGE" at bounding box center [109, 138] width 175 height 13
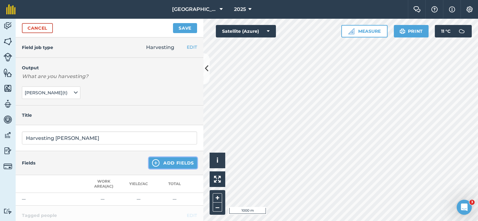
click at [154, 160] on img at bounding box center [156, 164] width 8 height 8
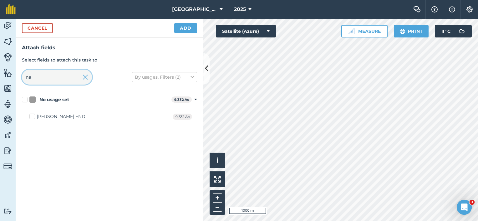
click at [38, 74] on input "na" at bounding box center [57, 77] width 70 height 15
drag, startPoint x: 38, startPoint y: 75, endPoint x: 0, endPoint y: 71, distance: 38.1
click at [0, 71] on html "Lane Farm 2025 Farm Chat Help Info Settings Lane Farm - 2025 Reproduced with th…" at bounding box center [239, 110] width 478 height 221
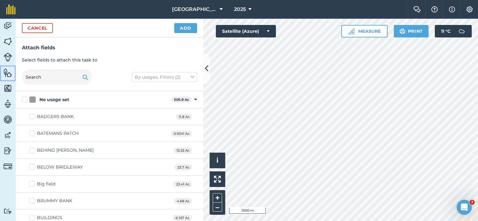
click at [5, 74] on img at bounding box center [7, 72] width 9 height 9
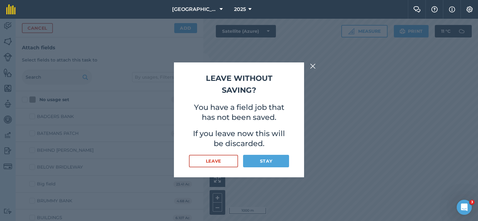
click at [310, 66] on img at bounding box center [313, 67] width 6 height 8
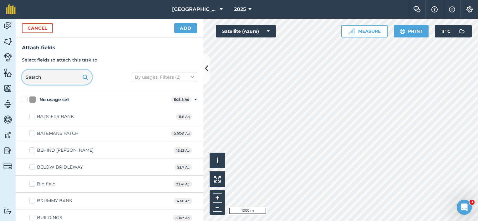
click at [42, 79] on input "text" at bounding box center [57, 77] width 70 height 15
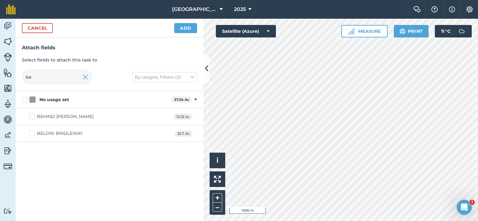
click at [48, 134] on div "BELOW BRIDLEWAY" at bounding box center [60, 133] width 46 height 7
click at [33, 134] on input "BELOW BRIDLEWAY" at bounding box center [31, 132] width 4 height 4
drag, startPoint x: 46, startPoint y: 80, endPoint x: 0, endPoint y: 81, distance: 45.7
click at [1, 81] on div "Activity Fields Livestock Features Maps Team Vehicles Data Reporting Billing Tu…" at bounding box center [239, 120] width 478 height 203
click at [43, 118] on div "THE HERN" at bounding box center [60, 117] width 47 height 7
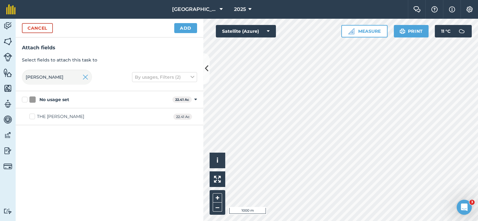
click at [33, 118] on input "THE HERN" at bounding box center [31, 116] width 4 height 4
drag, startPoint x: 37, startPoint y: 78, endPoint x: 12, endPoint y: 76, distance: 24.8
click at [23, 79] on input "hern" at bounding box center [57, 77] width 70 height 15
click at [70, 116] on div "LADY WOODWARDS" at bounding box center [81, 117] width 89 height 7
click at [33, 116] on input "LADY WOODWARDS" at bounding box center [31, 116] width 4 height 4
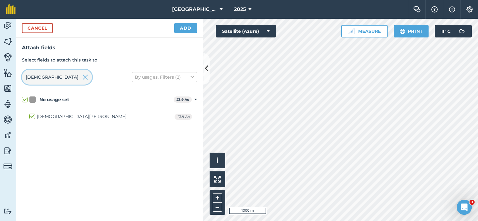
click at [19, 76] on div "Attach fields Select fields to attach this task to lady By usages, Filters (2)" at bounding box center [110, 65] width 188 height 54
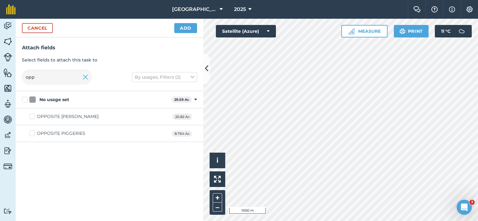
click at [67, 136] on div "OPPOSITE PIGGERIES" at bounding box center [61, 133] width 48 height 7
click at [33, 134] on input "OPPOSITE PIGGERIES" at bounding box center [31, 132] width 4 height 4
click at [18, 83] on div "Attach fields Select fields to attach this task to opp By usages, Filters (2)" at bounding box center [110, 65] width 188 height 54
click at [58, 120] on div "POWER STATION 14.36 Ac" at bounding box center [110, 117] width 188 height 17
click at [35, 115] on label "POWER STATION" at bounding box center [52, 117] width 46 height 7
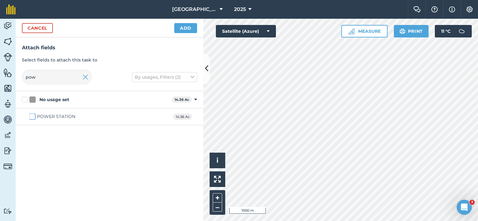
click at [33, 115] on input "POWER STATION" at bounding box center [31, 116] width 4 height 4
drag, startPoint x: 45, startPoint y: 79, endPoint x: 0, endPoint y: 70, distance: 45.7
click at [4, 74] on div "Activity Fields Livestock Features Maps Team Vehicles Data Reporting Billing Tu…" at bounding box center [239, 120] width 478 height 203
click at [56, 133] on div "ROMSLEY TOP" at bounding box center [53, 133] width 33 height 7
click at [33, 133] on input "ROMSLEY TOP" at bounding box center [31, 132] width 4 height 4
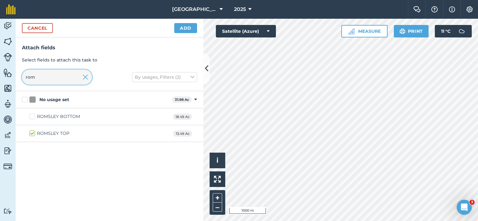
drag, startPoint x: 17, startPoint y: 78, endPoint x: 11, endPoint y: 78, distance: 6.0
click at [14, 78] on div "Activity Fields Livestock Features Maps Team Vehicles Data Reporting Billing Tu…" at bounding box center [239, 120] width 478 height 203
click at [49, 117] on div "COTTAGES" at bounding box center [49, 117] width 24 height 7
click at [33, 117] on input "COTTAGES" at bounding box center [31, 116] width 4 height 4
drag, startPoint x: 17, startPoint y: 74, endPoint x: 4, endPoint y: 73, distance: 13.6
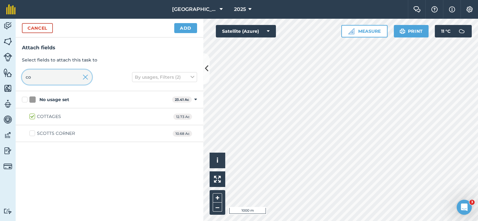
click at [4, 73] on div "Activity Fields Livestock Features Maps Team Vehicles Data Reporting Billing Tu…" at bounding box center [239, 120] width 478 height 203
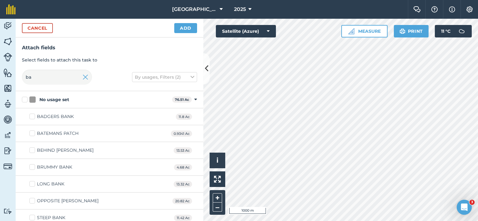
click at [48, 116] on div "BADGERS BANK" at bounding box center [55, 117] width 37 height 7
click at [33, 116] on input "BADGERS BANK" at bounding box center [31, 116] width 4 height 4
drag, startPoint x: 49, startPoint y: 78, endPoint x: 3, endPoint y: 76, distance: 46.0
click at [12, 77] on div "Activity Fields Livestock Features Maps Team Vehicles Data Reporting Billing Tu…" at bounding box center [239, 120] width 478 height 203
click at [186, 25] on button "Add" at bounding box center [185, 28] width 23 height 10
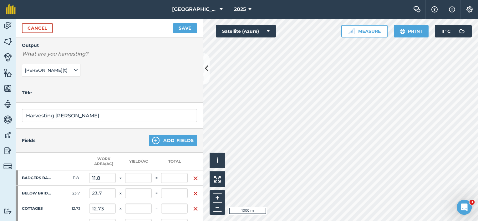
scroll to position [63, 0]
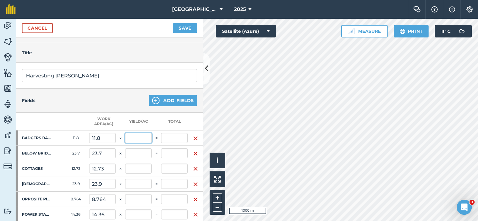
click at [139, 138] on input "text" at bounding box center [138, 138] width 27 height 10
click at [133, 155] on input "text" at bounding box center [138, 154] width 27 height 10
click at [134, 169] on input "text" at bounding box center [138, 169] width 27 height 10
click at [133, 181] on input "text" at bounding box center [138, 184] width 27 height 10
click at [133, 200] on input "text" at bounding box center [138, 200] width 27 height 10
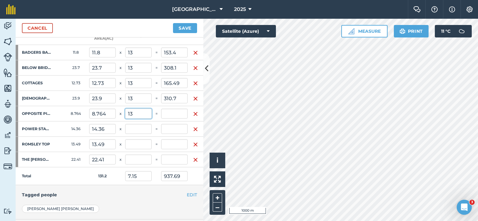
scroll to position [156, 0]
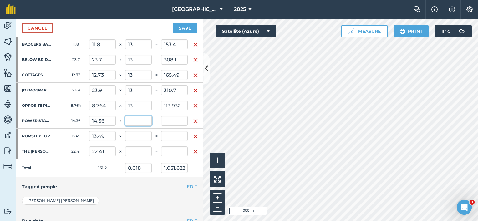
click at [139, 120] on input "text" at bounding box center [138, 121] width 27 height 10
click at [132, 134] on input "text" at bounding box center [138, 136] width 27 height 10
click at [132, 150] on input "text" at bounding box center [138, 152] width 27 height 10
click at [140, 180] on div "EDIT Tagged people" at bounding box center [110, 186] width 188 height 19
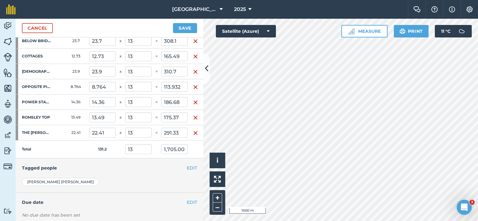
scroll to position [215, 0]
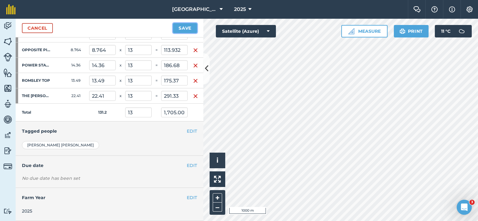
click at [185, 29] on button "Save" at bounding box center [185, 28] width 24 height 10
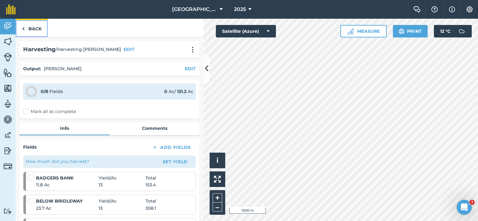
click at [28, 27] on link "Back" at bounding box center [32, 28] width 32 height 18
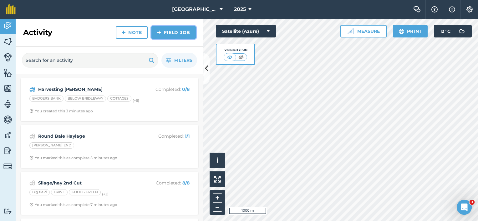
click at [171, 33] on link "Field Job" at bounding box center [173, 32] width 44 height 13
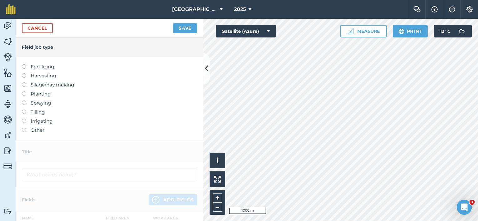
click at [24, 92] on label at bounding box center [26, 92] width 9 height 0
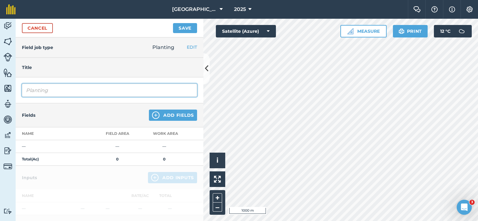
click at [47, 91] on input "Planting" at bounding box center [109, 90] width 175 height 13
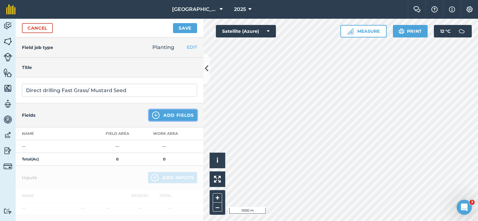
click at [165, 116] on button "Add Fields" at bounding box center [173, 115] width 48 height 11
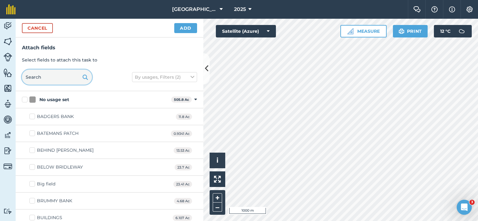
click at [49, 82] on input "text" at bounding box center [57, 77] width 70 height 15
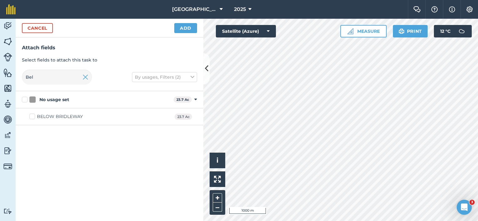
click at [33, 116] on label "BELOW BRIDLEWAY" at bounding box center [55, 117] width 53 height 7
click at [33, 116] on input "BELOW BRIDLEWAY" at bounding box center [31, 116] width 4 height 4
drag, startPoint x: 37, startPoint y: 78, endPoint x: 28, endPoint y: 77, distance: 8.8
click at [28, 77] on input "Bel" at bounding box center [57, 77] width 70 height 15
click at [46, 115] on div "THE HERN" at bounding box center [60, 117] width 47 height 7
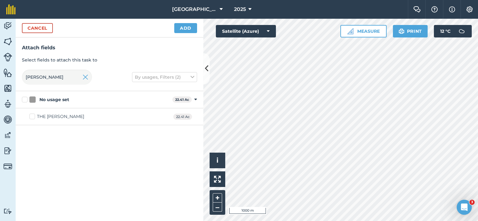
click at [33, 115] on input "THE HERN" at bounding box center [31, 116] width 4 height 4
drag, startPoint x: 42, startPoint y: 80, endPoint x: 10, endPoint y: 75, distance: 32.0
click at [16, 76] on div "Attach fields Select fields to attach this task to Hern By usages, Filters (2)" at bounding box center [110, 65] width 188 height 54
click at [76, 115] on div "LADY WOODWARDS" at bounding box center [81, 117] width 89 height 7
click at [33, 115] on input "LADY WOODWARDS" at bounding box center [31, 116] width 4 height 4
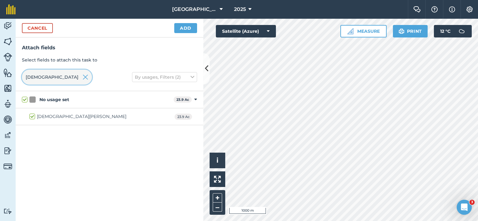
drag, startPoint x: 36, startPoint y: 81, endPoint x: 3, endPoint y: 72, distance: 34.4
click at [7, 73] on div "Activity Fields Livestock Features Maps Team Vehicles Data Reporting Billing Tu…" at bounding box center [239, 120] width 478 height 203
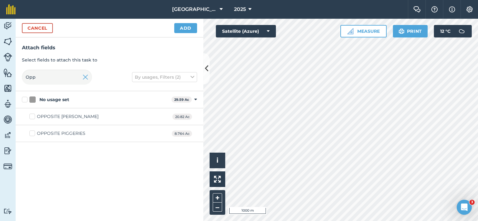
click at [46, 132] on div "OPPOSITE PIGGERIES" at bounding box center [61, 133] width 48 height 7
click at [33, 132] on input "OPPOSITE PIGGERIES" at bounding box center [31, 132] width 4 height 4
drag, startPoint x: 48, startPoint y: 80, endPoint x: 9, endPoint y: 74, distance: 39.5
click at [11, 75] on div "Activity Fields Livestock Features Maps Team Vehicles Data Reporting Billing Tu…" at bounding box center [239, 120] width 478 height 203
click at [46, 116] on div "POWER STATION" at bounding box center [56, 117] width 38 height 7
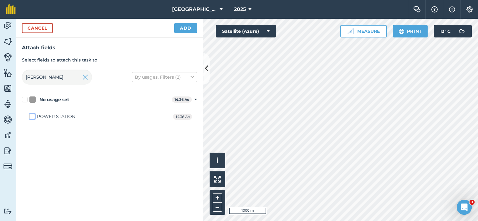
click at [33, 116] on input "POWER STATION" at bounding box center [31, 116] width 4 height 4
click at [185, 26] on button "Add" at bounding box center [185, 28] width 23 height 10
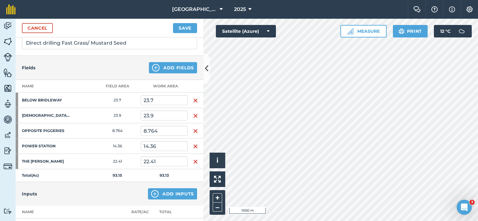
scroll to position [63, 0]
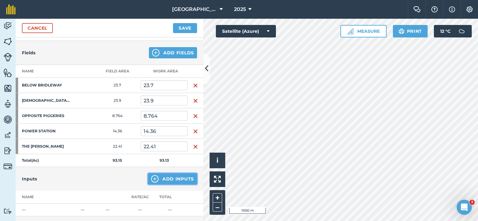
click at [161, 176] on button "Add Inputs" at bounding box center [172, 179] width 49 height 11
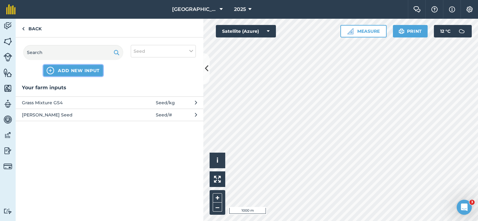
click at [70, 70] on span "ADD NEW INPUT" at bounding box center [79, 71] width 42 height 6
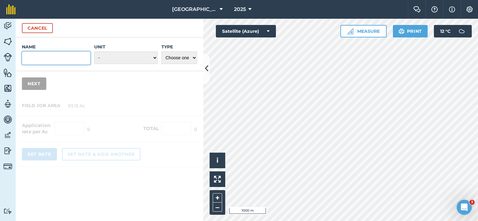
click at [46, 57] on input "Name" at bounding box center [56, 58] width 68 height 13
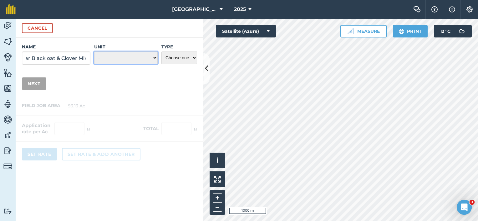
click at [154, 53] on select "- Grams/g Kilograms/kg Metric tonnes/t Millilitres/ml Litres/L Ounces/oz Pounds…" at bounding box center [125, 58] width 63 height 13
click at [94, 52] on select "- Grams/g Kilograms/kg Metric tonnes/t Millilitres/ml Litres/L Ounces/oz Pounds…" at bounding box center [125, 58] width 63 height 13
click at [194, 59] on select "Choose one Fertilizer Seed Spray Fuel Other" at bounding box center [179, 58] width 36 height 13
click at [161, 52] on select "Choose one Fertilizer Seed Spray Fuel Other" at bounding box center [179, 58] width 36 height 13
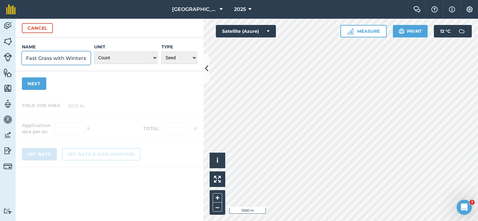
click at [51, 59] on input "Fast Grass with Winterstar Black oat & Clover Mix" at bounding box center [56, 58] width 68 height 13
click at [47, 58] on input "Fast Grass cutmax potein + gromax with Winterstar Black oat & Clover Mix" at bounding box center [56, 58] width 68 height 13
click at [39, 85] on button "Next" at bounding box center [34, 84] width 24 height 13
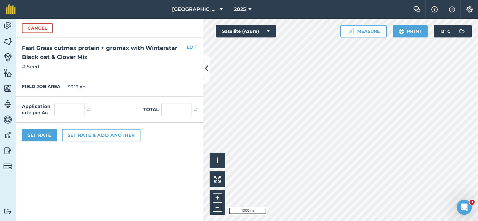
scroll to position [0, 0]
click at [76, 109] on input "text" at bounding box center [69, 109] width 30 height 13
click at [191, 48] on button "EDIT" at bounding box center [192, 47] width 10 height 7
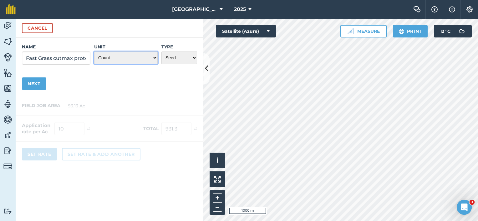
click at [154, 58] on select "- Grams/g Kilograms/kg Metric tonnes/t Millilitres/ml Litres/L Ounces/oz Pounds…" at bounding box center [125, 58] width 63 height 13
click at [94, 52] on select "- Grams/g Kilograms/kg Metric tonnes/t Millilitres/ml Litres/L Ounces/oz Pounds…" at bounding box center [125, 58] width 63 height 13
click at [28, 84] on button "Next" at bounding box center [34, 84] width 24 height 13
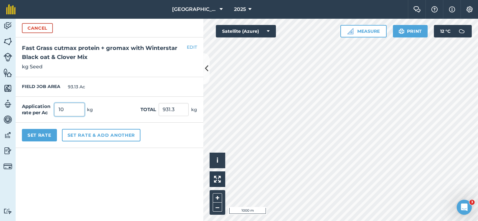
click at [65, 109] on input "10" at bounding box center [69, 109] width 30 height 13
click at [190, 46] on button "EDIT" at bounding box center [192, 47] width 10 height 7
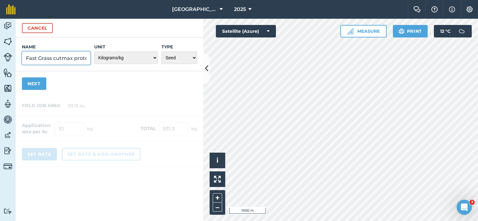
click at [73, 58] on input "Fast Grass cutmax protein + gromax with Winterstar Black oat & Clover Mix" at bounding box center [56, 58] width 68 height 13
click at [32, 80] on button "Next" at bounding box center [34, 84] width 24 height 13
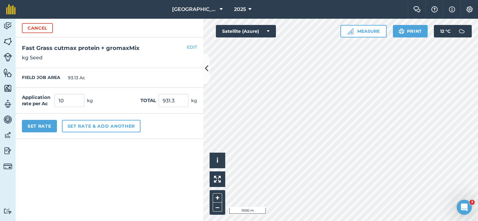
scroll to position [0, 0]
click at [88, 127] on button "Set rate & add another" at bounding box center [101, 126] width 79 height 13
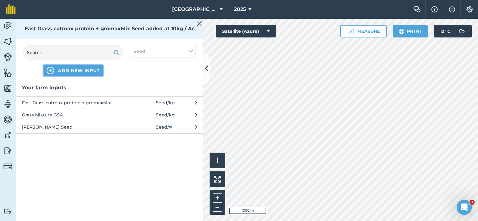
click at [79, 71] on span "ADD NEW INPUT" at bounding box center [79, 71] width 42 height 6
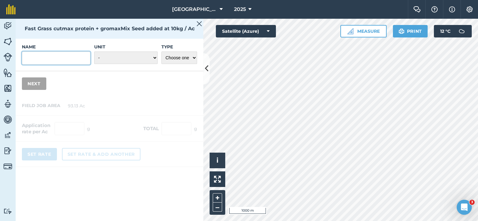
click at [44, 58] on input "Name" at bounding box center [56, 58] width 68 height 13
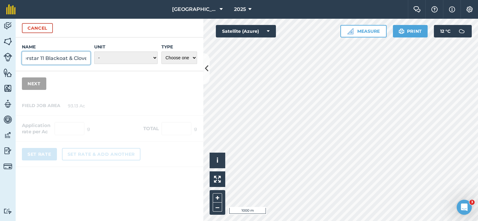
scroll to position [0, 17]
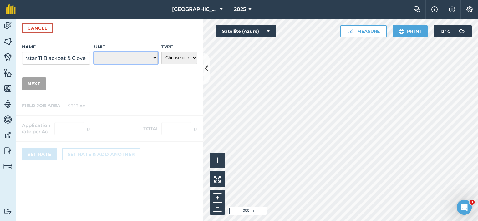
click at [119, 58] on select "- Grams/g Kilograms/kg Metric tonnes/t Millilitres/ml Litres/L Ounces/oz Pounds…" at bounding box center [125, 58] width 63 height 13
click at [94, 52] on select "- Grams/g Kilograms/kg Metric tonnes/t Millilitres/ml Litres/L Ounces/oz Pounds…" at bounding box center [125, 58] width 63 height 13
click at [190, 59] on select "Choose one Fertilizer Seed Spray Fuel Other" at bounding box center [179, 58] width 36 height 13
click at [161, 52] on select "Choose one Fertilizer Seed Spray Fuel Other" at bounding box center [179, 58] width 36 height 13
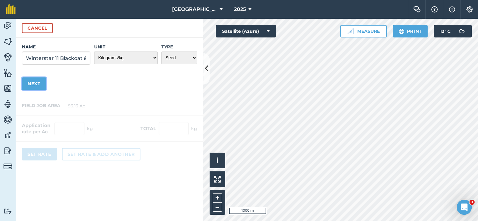
click at [36, 88] on button "Next" at bounding box center [34, 84] width 24 height 13
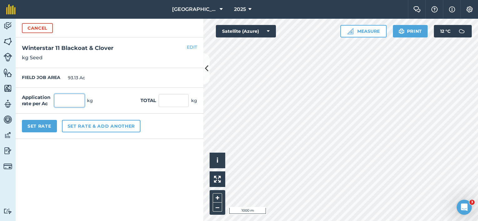
click at [80, 100] on input "text" at bounding box center [69, 100] width 30 height 13
click at [49, 126] on button "Set Rate" at bounding box center [39, 126] width 35 height 13
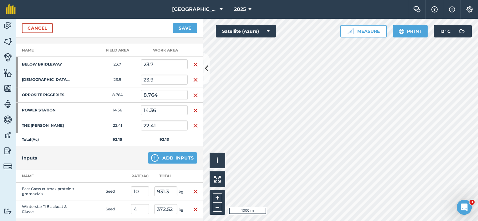
scroll to position [94, 0]
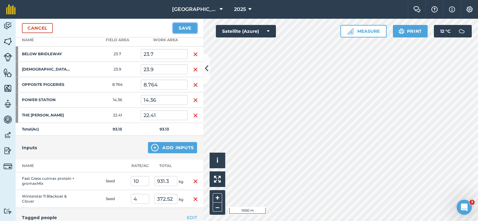
click at [180, 28] on button "Save" at bounding box center [185, 28] width 24 height 10
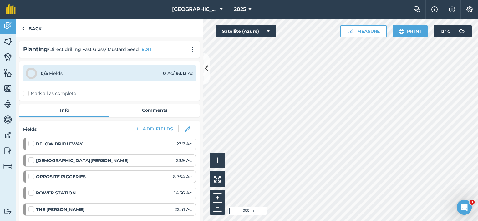
click at [26, 92] on label "Mark all as complete" at bounding box center [49, 93] width 53 height 7
click at [26, 92] on input "Mark all as complete" at bounding box center [25, 92] width 4 height 4
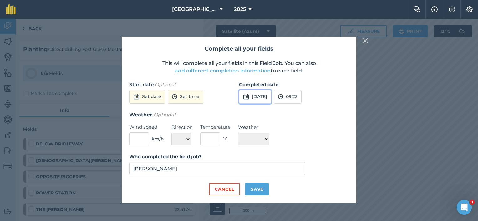
click at [265, 97] on button "1st Oct 2025" at bounding box center [255, 97] width 32 height 14
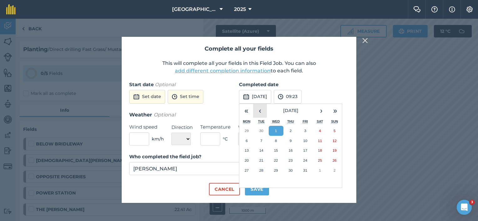
click at [261, 113] on button "‹" at bounding box center [260, 111] width 14 height 14
click at [320, 113] on button "›" at bounding box center [321, 111] width 14 height 14
click at [258, 151] on button "16" at bounding box center [261, 151] width 15 height 10
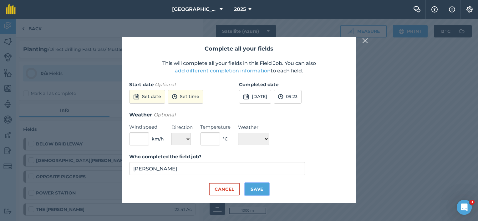
click at [255, 190] on button "Save" at bounding box center [257, 189] width 24 height 13
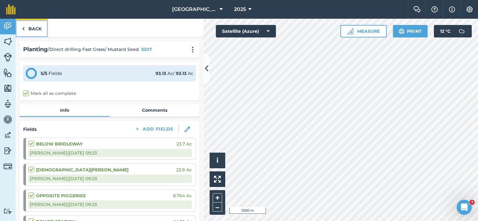
click at [24, 29] on img at bounding box center [23, 29] width 3 height 8
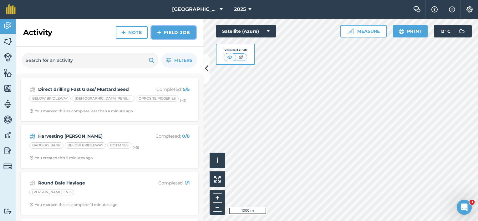
click at [163, 33] on link "Field Job" at bounding box center [173, 32] width 44 height 13
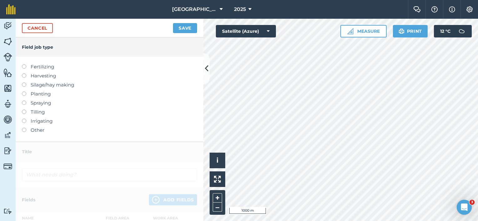
click at [35, 94] on label "Planting" at bounding box center [109, 94] width 175 height 8
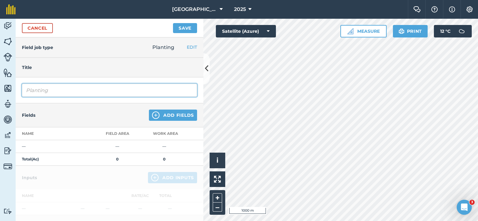
click at [55, 93] on input "Planting" at bounding box center [109, 90] width 175 height 13
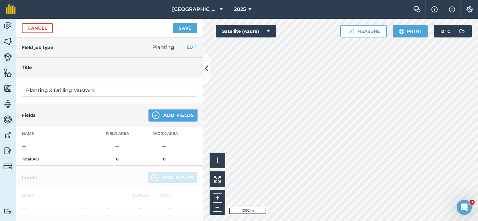
click at [161, 118] on button "Add Fields" at bounding box center [173, 115] width 48 height 11
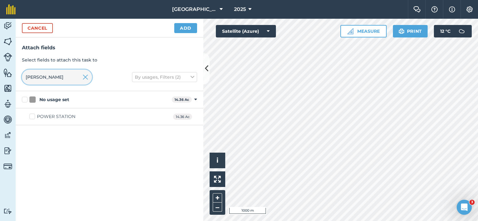
drag, startPoint x: 41, startPoint y: 76, endPoint x: 1, endPoint y: 77, distance: 40.7
click at [3, 78] on div "Activity Fields Livestock Features Maps Team Vehicles Data Reporting Billing Tu…" at bounding box center [239, 120] width 478 height 203
click at [46, 114] on div "BADGERS BANK" at bounding box center [55, 117] width 37 height 7
click at [33, 114] on input "BADGERS BANK" at bounding box center [31, 116] width 4 height 4
drag, startPoint x: 42, startPoint y: 79, endPoint x: 0, endPoint y: 73, distance: 42.0
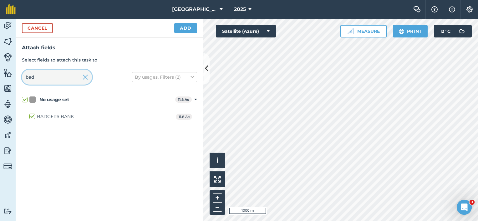
click at [4, 78] on div "Activity Fields Livestock Features Maps Team Vehicles Data Reporting Billing Tu…" at bounding box center [239, 120] width 478 height 203
click at [38, 117] on div "COTTAGES" at bounding box center [49, 117] width 24 height 7
click at [33, 117] on input "COTTAGES" at bounding box center [31, 116] width 4 height 4
click at [186, 27] on button "Add" at bounding box center [185, 28] width 23 height 10
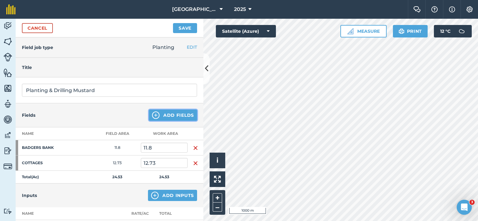
click at [162, 116] on button "Add Fields" at bounding box center [173, 115] width 48 height 11
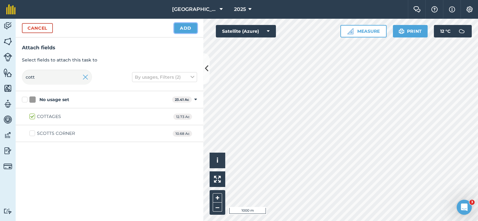
click at [187, 30] on button "Add" at bounding box center [185, 28] width 23 height 10
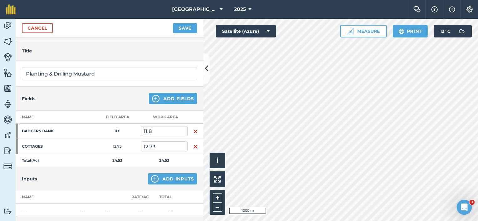
scroll to position [31, 0]
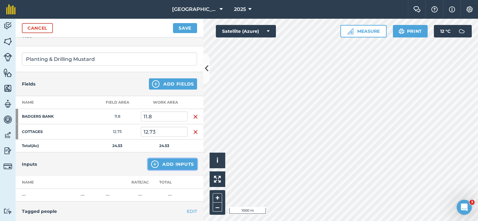
click at [159, 167] on button "Add Inputs" at bounding box center [172, 164] width 49 height 11
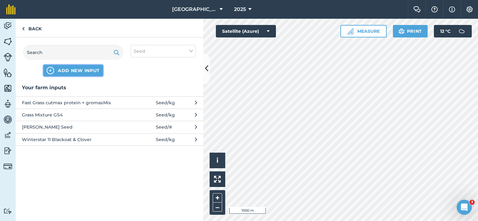
click at [75, 71] on span "ADD NEW INPUT" at bounding box center [79, 71] width 42 height 6
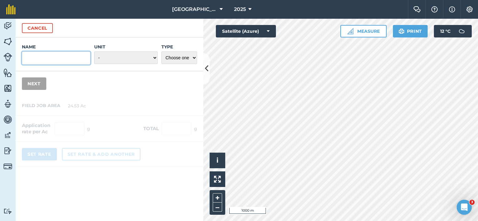
click at [55, 59] on input "Name" at bounding box center [56, 58] width 68 height 13
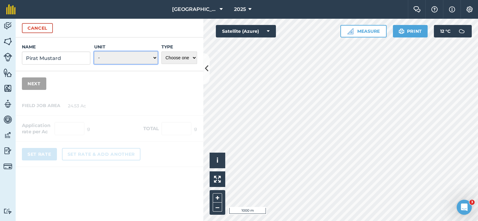
click at [144, 57] on select "- Grams/g Kilograms/kg Metric tonnes/t Millilitres/ml Litres/L Ounces/oz Pounds…" at bounding box center [125, 58] width 63 height 13
click at [94, 52] on select "- Grams/g Kilograms/kg Metric tonnes/t Millilitres/ml Litres/L Ounces/oz Pounds…" at bounding box center [125, 58] width 63 height 13
click at [193, 58] on select "Choose one Fertilizer Seed Spray Fuel Other" at bounding box center [179, 58] width 36 height 13
click at [161, 52] on select "Choose one Fertilizer Seed Spray Fuel Other" at bounding box center [179, 58] width 36 height 13
click at [41, 81] on button "Next" at bounding box center [34, 84] width 24 height 13
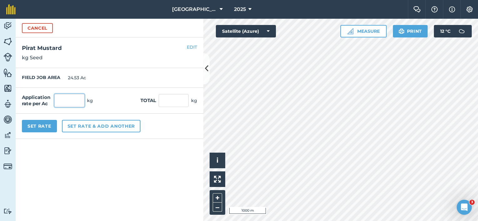
click at [63, 97] on input "text" at bounding box center [69, 100] width 30 height 13
click at [46, 127] on button "Set Rate" at bounding box center [39, 126] width 35 height 13
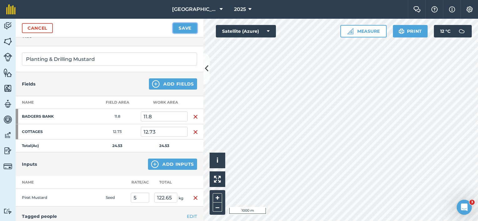
click at [186, 28] on button "Save" at bounding box center [185, 28] width 24 height 10
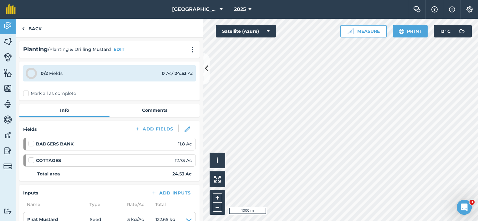
click at [28, 94] on label "Mark all as complete" at bounding box center [49, 93] width 53 height 7
click at [27, 94] on input "Mark all as complete" at bounding box center [25, 92] width 4 height 4
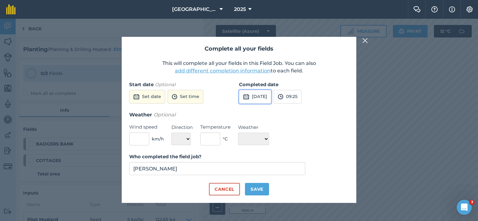
click at [268, 96] on button "1st Oct 2025" at bounding box center [255, 97] width 32 height 14
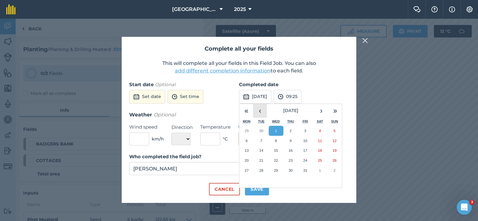
click at [258, 112] on button "‹" at bounding box center [260, 111] width 14 height 14
click at [263, 151] on abbr "16" at bounding box center [261, 151] width 4 height 4
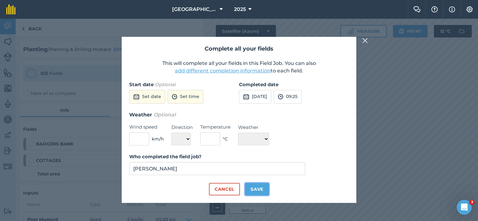
click at [261, 190] on button "Save" at bounding box center [257, 189] width 24 height 13
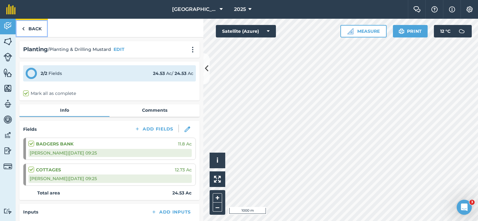
click at [35, 28] on link "Back" at bounding box center [32, 28] width 32 height 18
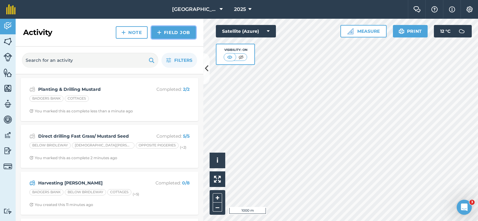
click at [170, 33] on link "Field Job" at bounding box center [173, 32] width 44 height 13
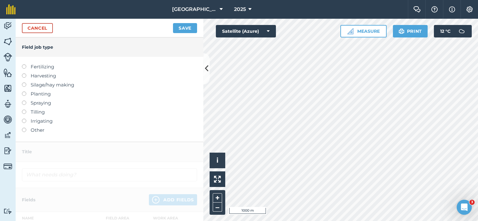
click at [43, 85] on label "Silage/hay making" at bounding box center [109, 85] width 175 height 8
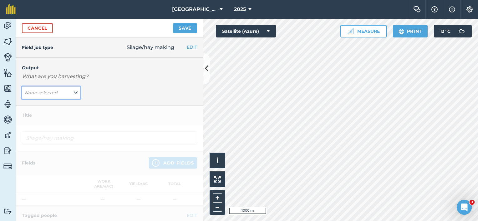
click at [76, 93] on button "None selected" at bounding box center [51, 93] width 58 height 13
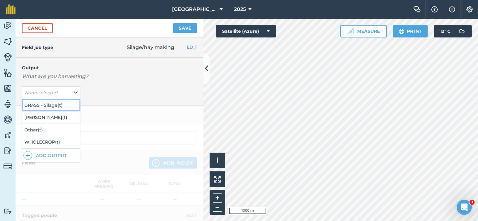
click at [68, 107] on button "GRASS - Silage ( t )" at bounding box center [51, 105] width 58 height 12
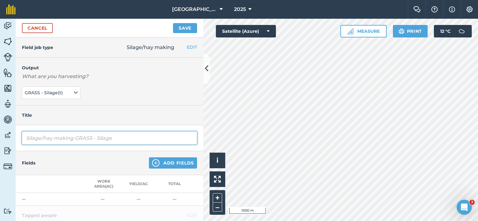
click at [41, 140] on input "Silage/hay making GRASS - Silage" at bounding box center [109, 138] width 175 height 13
click at [26, 140] on input "Silage/hay making GRASS - Silage" at bounding box center [109, 138] width 175 height 13
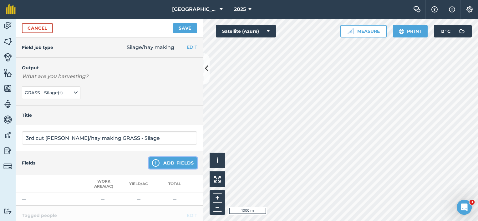
click at [175, 165] on button "Add Fields" at bounding box center [173, 163] width 48 height 11
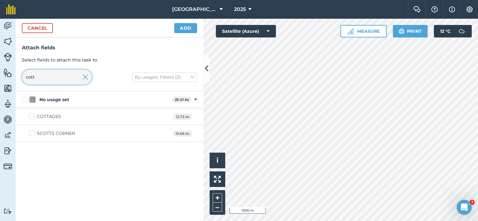
drag, startPoint x: 41, startPoint y: 81, endPoint x: 0, endPoint y: 72, distance: 42.2
click at [0, 72] on html "Lane Farm 2025 Farm Chat Help Info Settings Lane Farm - 2025 Reproduced with th…" at bounding box center [239, 110] width 478 height 221
click at [36, 118] on label "Big field" at bounding box center [42, 117] width 26 height 7
click at [33, 118] on input "Big field" at bounding box center [31, 116] width 4 height 4
drag, startPoint x: 43, startPoint y: 76, endPoint x: 18, endPoint y: 75, distance: 25.0
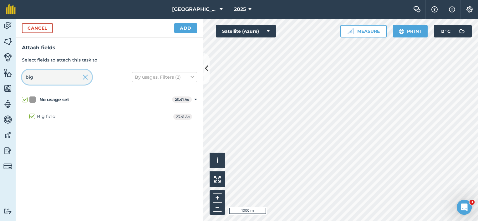
click at [27, 77] on input "big" at bounding box center [57, 77] width 70 height 15
click at [44, 117] on div "STABLES" at bounding box center [47, 117] width 20 height 7
click at [33, 117] on input "STABLES" at bounding box center [31, 116] width 4 height 4
drag, startPoint x: 42, startPoint y: 78, endPoint x: 29, endPoint y: 78, distance: 12.8
click at [29, 78] on input "stab" at bounding box center [57, 77] width 70 height 15
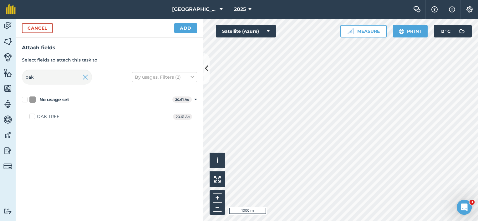
click at [38, 117] on div "OAK TREE" at bounding box center [48, 117] width 23 height 7
click at [33, 117] on input "OAK TREE" at bounding box center [31, 116] width 4 height 4
drag, startPoint x: 42, startPoint y: 74, endPoint x: 0, endPoint y: 64, distance: 43.5
click at [0, 75] on div "Activity Fields Livestock Features Maps Team Vehicles Data Reporting Billing Tu…" at bounding box center [239, 120] width 478 height 203
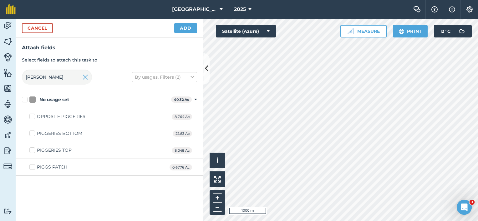
click at [55, 133] on div "PIGGERIES BOTTOM" at bounding box center [59, 133] width 45 height 7
click at [33, 133] on input "PIGGERIES BOTTOM" at bounding box center [31, 132] width 4 height 4
drag, startPoint x: 19, startPoint y: 77, endPoint x: 0, endPoint y: 74, distance: 19.0
click at [7, 77] on div "Activity Fields Livestock Features Maps Team Vehicles Data Reporting Billing Tu…" at bounding box center [239, 120] width 478 height 203
click at [38, 116] on div "EXCHANGE" at bounding box center [49, 117] width 25 height 7
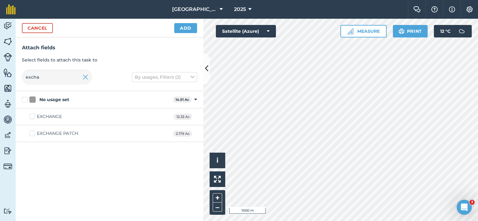
click at [33, 116] on input "EXCHANGE" at bounding box center [31, 116] width 4 height 4
drag, startPoint x: 43, startPoint y: 77, endPoint x: 0, endPoint y: 63, distance: 45.4
click at [27, 79] on input "excha" at bounding box center [57, 77] width 70 height 15
click at [53, 114] on div "HEXTONS" at bounding box center [48, 117] width 22 height 7
click at [33, 114] on input "HEXTONS" at bounding box center [31, 116] width 4 height 4
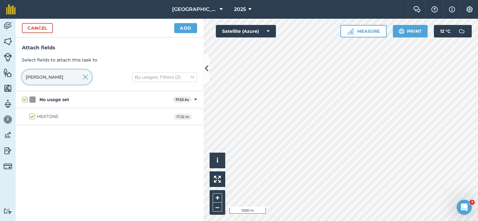
drag, startPoint x: 42, startPoint y: 75, endPoint x: 0, endPoint y: 58, distance: 45.6
click at [8, 74] on div "Activity Fields Livestock Features Maps Team Vehicles Data Reporting Billing Tu…" at bounding box center [239, 120] width 478 height 203
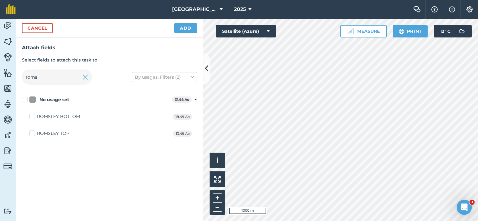
click at [68, 116] on div "ROMSLEY BOTTOM" at bounding box center [58, 117] width 43 height 7
click at [33, 116] on input "ROMSLEY BOTTOM" at bounding box center [31, 116] width 4 height 4
drag, startPoint x: 25, startPoint y: 77, endPoint x: 9, endPoint y: 77, distance: 16.3
click at [21, 77] on div "Attach fields Select fields to attach this task to roms By usages, Filters (2)" at bounding box center [110, 65] width 188 height 54
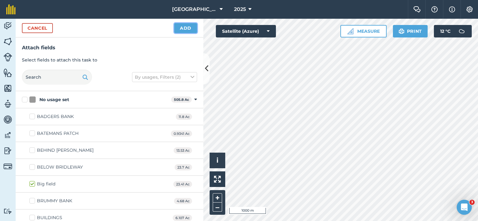
click at [183, 27] on button "Add" at bounding box center [185, 28] width 23 height 10
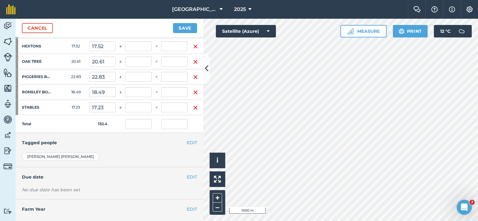
scroll to position [188, 0]
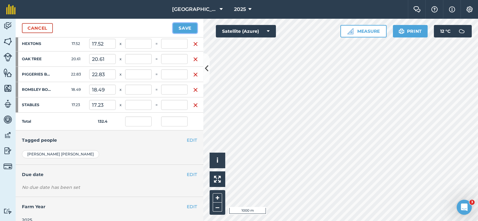
drag, startPoint x: 181, startPoint y: 29, endPoint x: 183, endPoint y: 41, distance: 12.3
click at [181, 29] on button "Save" at bounding box center [185, 28] width 24 height 10
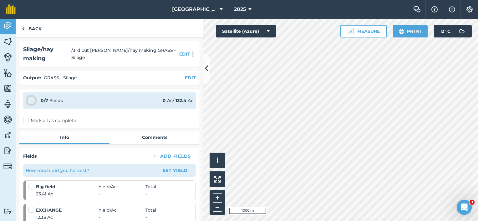
click at [26, 123] on label "Mark all as complete" at bounding box center [49, 121] width 53 height 7
click at [26, 122] on input "Mark all as complete" at bounding box center [25, 120] width 4 height 4
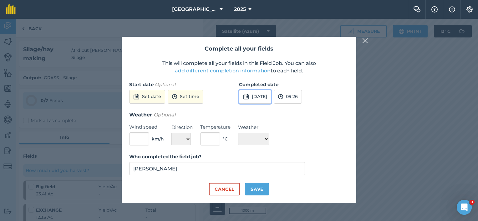
click at [255, 99] on button "1st Oct 2025" at bounding box center [255, 97] width 32 height 14
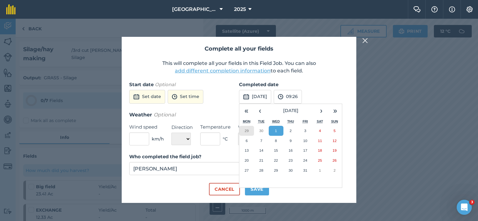
click at [244, 131] on button "29" at bounding box center [246, 131] width 15 height 10
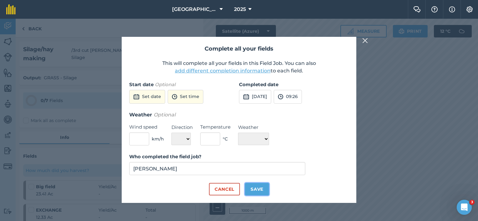
click at [256, 188] on button "Save" at bounding box center [257, 189] width 24 height 13
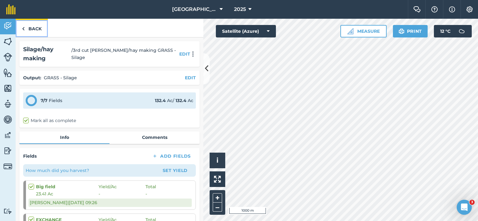
click at [33, 28] on link "Back" at bounding box center [32, 28] width 32 height 18
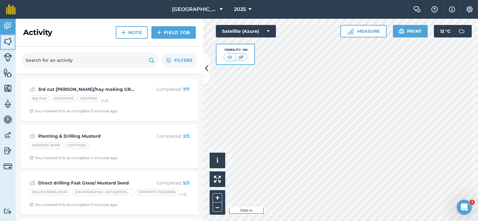
click at [7, 41] on img at bounding box center [7, 41] width 9 height 9
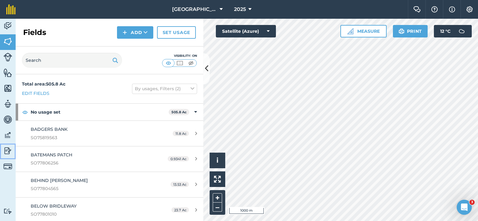
click at [9, 153] on img at bounding box center [7, 150] width 9 height 9
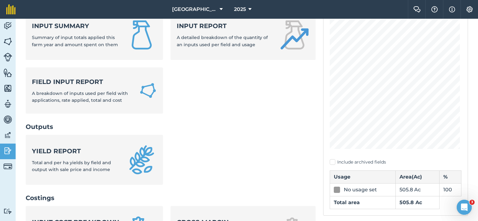
scroll to position [63, 0]
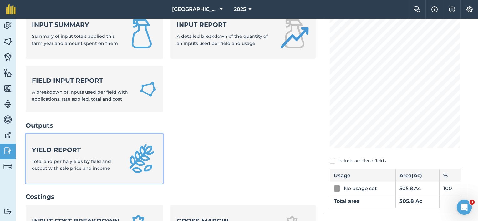
click at [88, 164] on span "Total and per ha yields by field and output with sale price and income" at bounding box center [71, 165] width 79 height 13
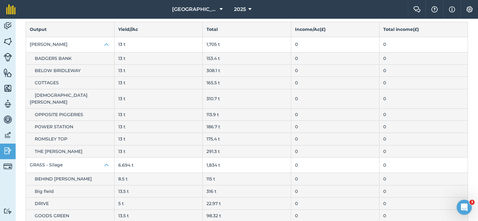
scroll to position [3, 0]
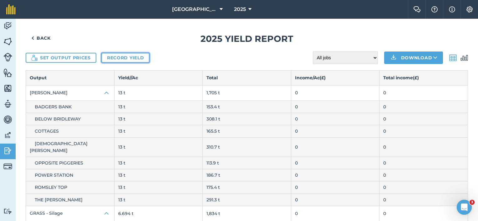
click at [140, 58] on link "Record yield" at bounding box center [125, 58] width 48 height 10
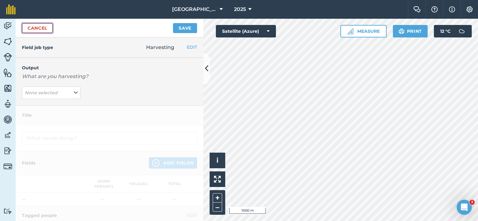
click at [43, 25] on link "Cancel" at bounding box center [37, 28] width 31 height 10
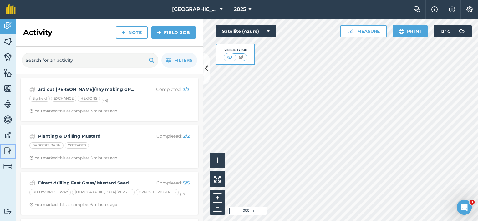
click at [10, 150] on img at bounding box center [7, 150] width 9 height 9
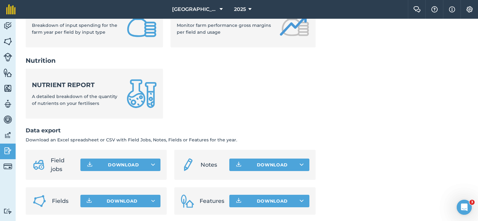
scroll to position [279, 0]
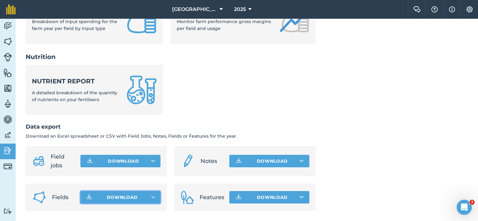
click at [104, 197] on button "Download" at bounding box center [120, 197] width 80 height 13
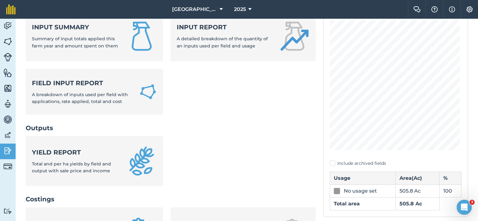
scroll to position [29, 0]
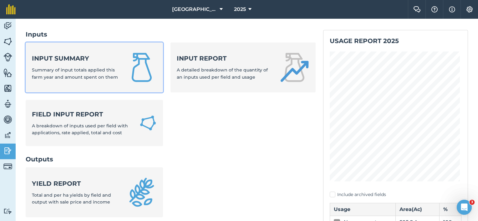
click at [91, 74] on div "Input summary Summary of input totals applied this farm year and amount spent o…" at bounding box center [75, 67] width 87 height 27
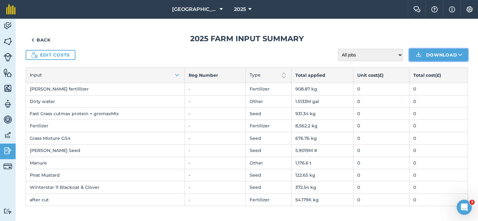
click at [458, 52] on button "Download" at bounding box center [438, 55] width 59 height 13
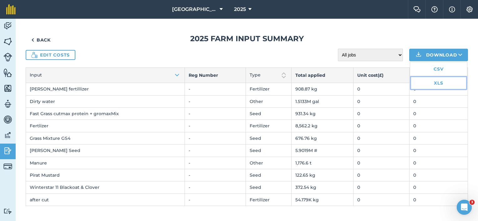
click at [426, 81] on link "XLS" at bounding box center [438, 83] width 57 height 14
click at [12, 151] on img at bounding box center [7, 150] width 9 height 9
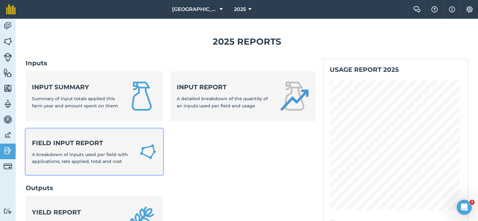
click at [75, 148] on div "Field Input Report A breakdown of inputs used per field with applications, rate…" at bounding box center [82, 152] width 100 height 27
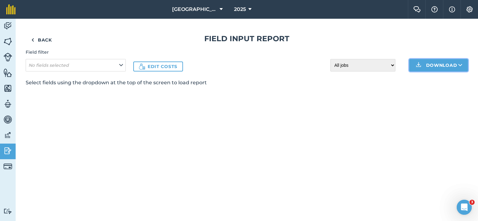
click at [429, 65] on button "Download" at bounding box center [438, 65] width 59 height 13
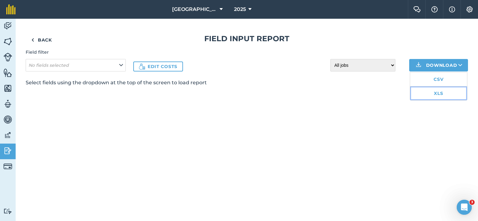
click at [433, 94] on link "XLS" at bounding box center [438, 94] width 57 height 14
drag, startPoint x: 5, startPoint y: 151, endPoint x: 21, endPoint y: 147, distance: 16.3
click at [5, 151] on img at bounding box center [7, 150] width 9 height 9
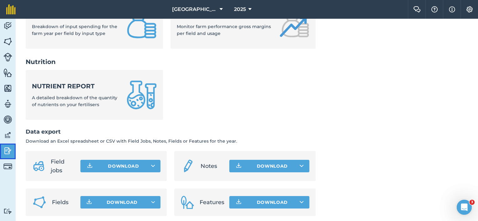
scroll to position [279, 0]
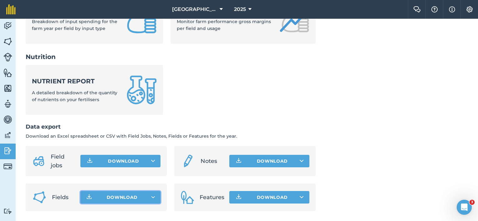
click at [113, 195] on span "Download" at bounding box center [122, 198] width 31 height 6
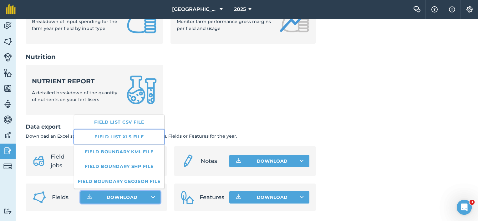
click at [122, 136] on link "Field list XLS file" at bounding box center [119, 137] width 90 height 14
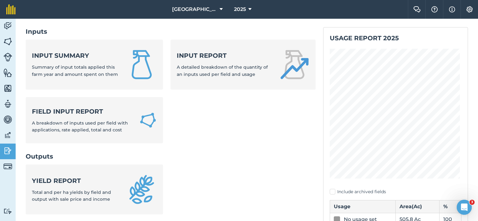
scroll to position [29, 0]
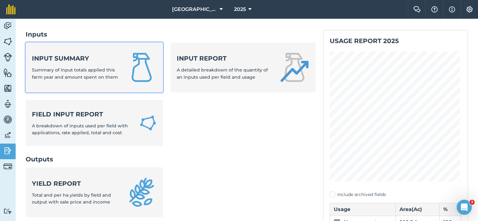
click at [74, 77] on span "Summary of input totals applied this farm year and amount spent on them" at bounding box center [75, 73] width 86 height 13
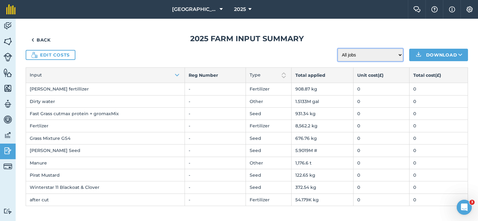
click at [387, 53] on select "All jobs Incomplete jobs Complete jobs" at bounding box center [370, 55] width 65 height 13
click at [386, 56] on select "All jobs Incomplete jobs Complete jobs" at bounding box center [370, 55] width 65 height 13
click at [10, 136] on img at bounding box center [7, 135] width 9 height 9
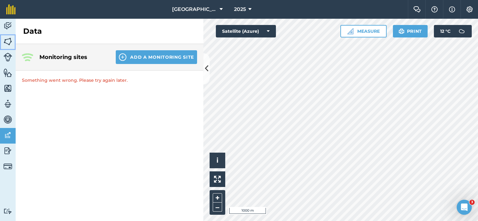
click at [8, 39] on img at bounding box center [7, 41] width 9 height 9
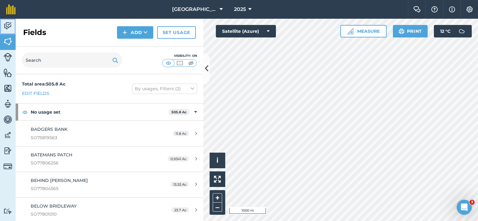
click at [6, 26] on img at bounding box center [7, 25] width 9 height 9
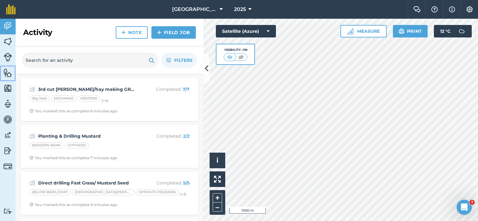
click at [8, 76] on img at bounding box center [7, 72] width 9 height 9
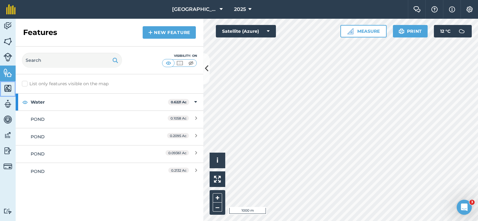
click at [6, 89] on img at bounding box center [7, 88] width 9 height 9
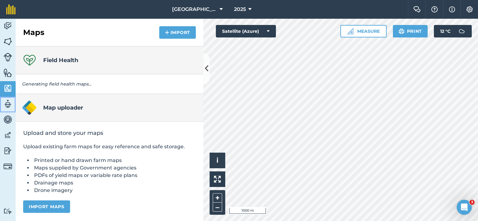
click at [8, 106] on img at bounding box center [7, 103] width 9 height 9
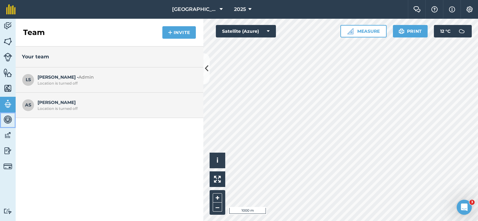
click at [7, 125] on link "Vehicles" at bounding box center [8, 121] width 16 height 16
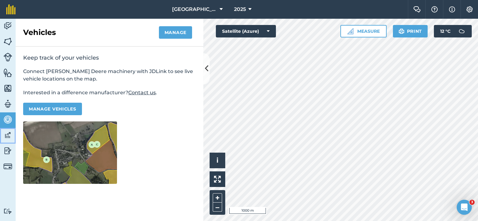
click at [7, 135] on img at bounding box center [7, 135] width 9 height 9
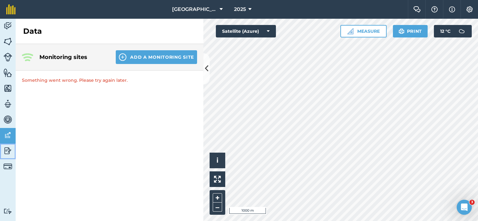
click at [6, 148] on img at bounding box center [7, 150] width 9 height 9
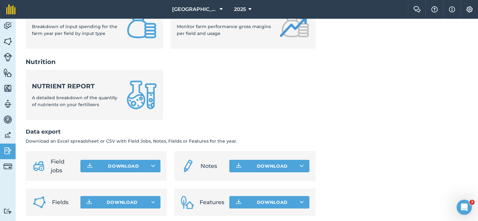
scroll to position [279, 0]
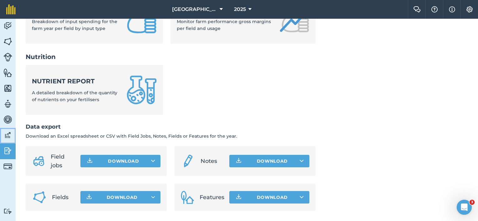
click at [8, 136] on img at bounding box center [7, 135] width 9 height 9
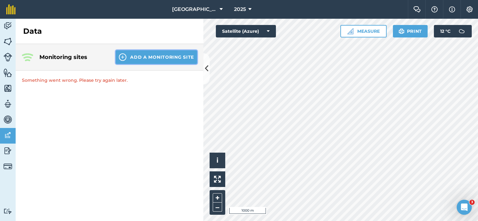
click at [147, 57] on button "Add a Monitoring Site" at bounding box center [156, 57] width 81 height 14
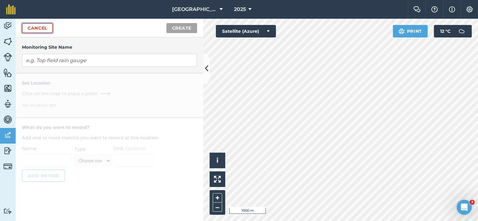
click at [32, 28] on link "Cancel" at bounding box center [37, 28] width 31 height 10
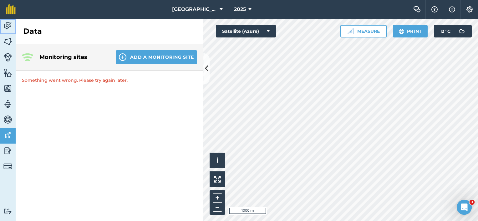
click at [7, 26] on img at bounding box center [7, 25] width 9 height 9
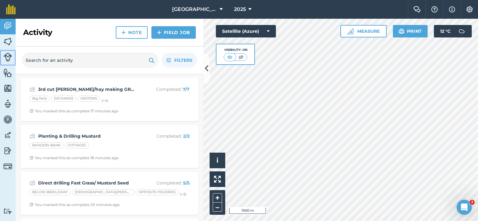
click at [6, 58] on img at bounding box center [7, 57] width 9 height 9
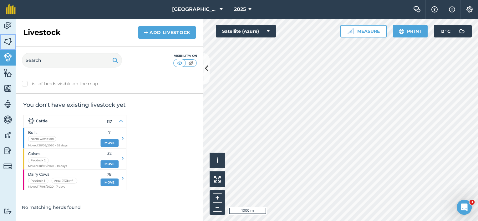
click at [8, 41] on img at bounding box center [7, 41] width 9 height 9
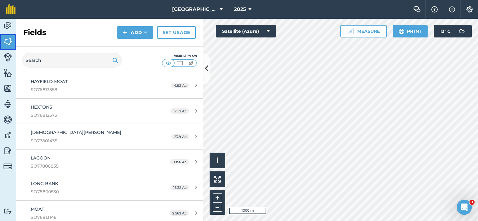
scroll to position [500, 0]
click at [8, 149] on img at bounding box center [7, 150] width 9 height 9
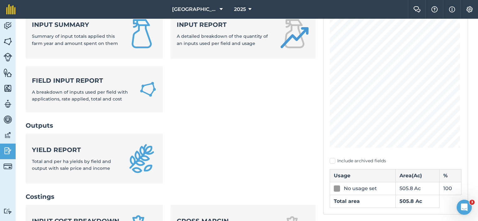
scroll to position [31, 0]
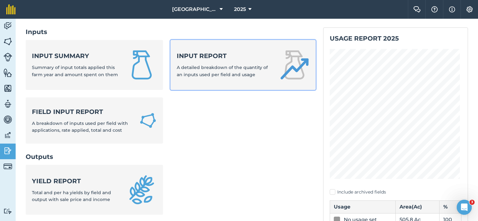
click at [214, 61] on div "Input report A detailed breakdown of the quantity of an inputs used per field a…" at bounding box center [224, 65] width 95 height 27
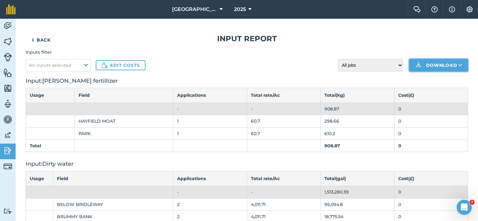
click at [439, 67] on button "Download" at bounding box center [438, 65] width 59 height 13
click at [430, 91] on link "XLS" at bounding box center [438, 94] width 57 height 14
click at [39, 40] on link "Back" at bounding box center [41, 40] width 31 height 13
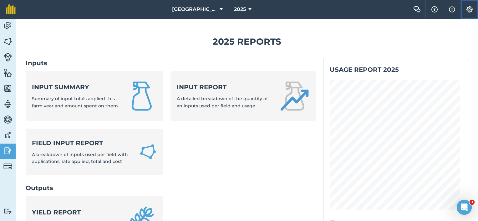
click at [468, 10] on img at bounding box center [470, 9] width 8 height 6
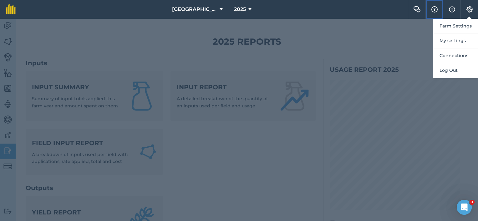
click at [434, 8] on img at bounding box center [435, 9] width 8 height 6
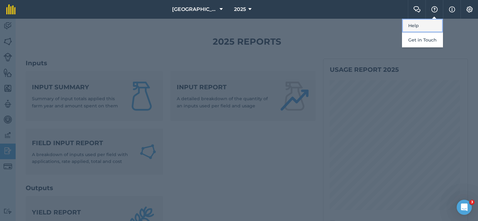
click at [413, 25] on link "Help" at bounding box center [422, 26] width 41 height 14
click at [247, 44] on div at bounding box center [239, 120] width 478 height 203
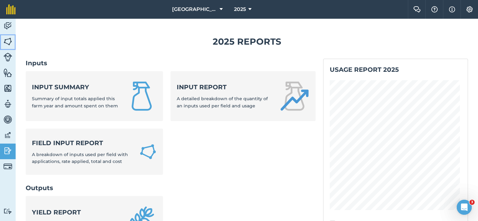
click at [7, 40] on img at bounding box center [7, 41] width 9 height 9
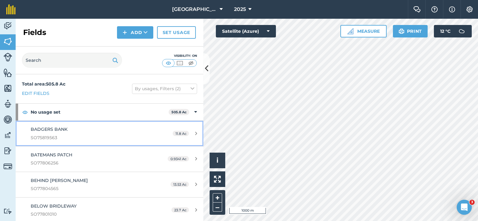
click at [44, 134] on span "SO75819563" at bounding box center [90, 137] width 118 height 7
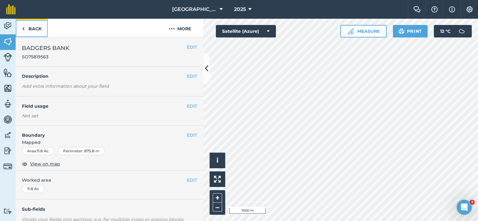
click at [35, 26] on link "Back" at bounding box center [32, 28] width 32 height 18
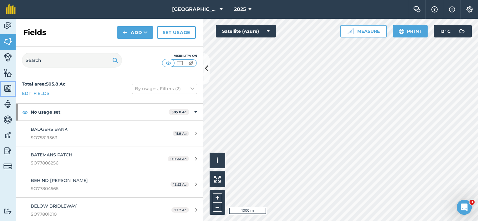
click at [5, 83] on link "Maps" at bounding box center [8, 89] width 16 height 16
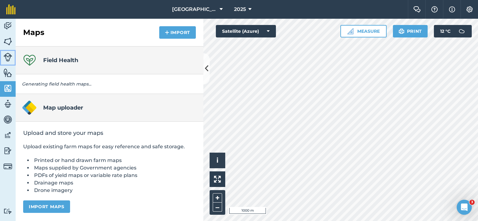
click at [6, 56] on img at bounding box center [7, 57] width 9 height 9
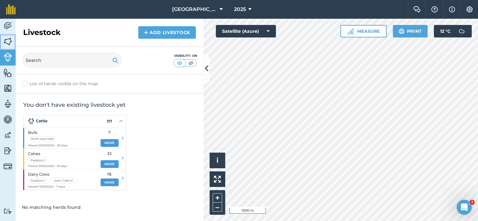
click at [7, 41] on img at bounding box center [7, 41] width 9 height 9
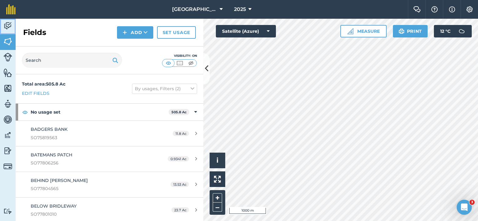
click at [8, 23] on img at bounding box center [7, 25] width 9 height 9
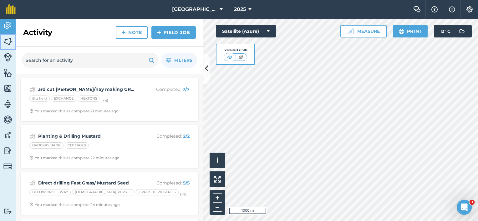
click at [8, 40] on img at bounding box center [7, 41] width 9 height 9
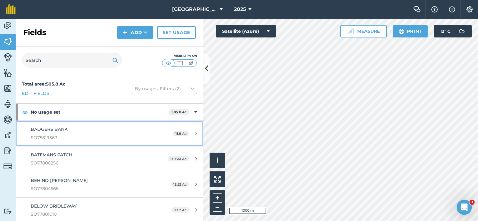
click at [48, 129] on span "BADGERS BANK" at bounding box center [49, 130] width 37 height 6
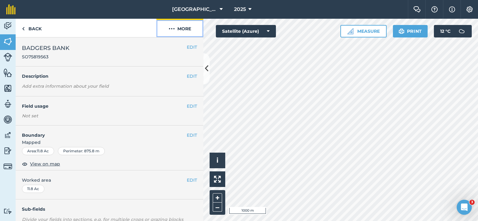
click at [173, 28] on img at bounding box center [172, 29] width 6 height 8
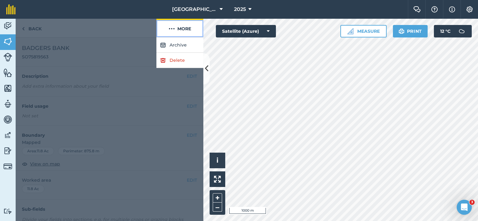
click at [180, 28] on button "More" at bounding box center [179, 28] width 47 height 18
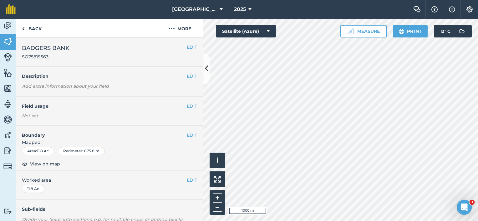
drag, startPoint x: 101, startPoint y: 44, endPoint x: 72, endPoint y: 44, distance: 29.1
click at [72, 44] on h2 "BADGERS BANK SO75819563" at bounding box center [104, 52] width 165 height 16
click at [71, 55] on h2 "BADGERS BANK SO75819563" at bounding box center [104, 52] width 165 height 16
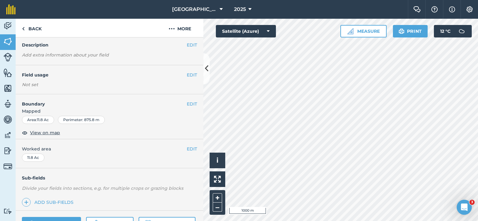
click at [65, 78] on h4 "Field usage" at bounding box center [104, 75] width 165 height 7
click at [191, 76] on button "EDIT" at bounding box center [192, 75] width 10 height 7
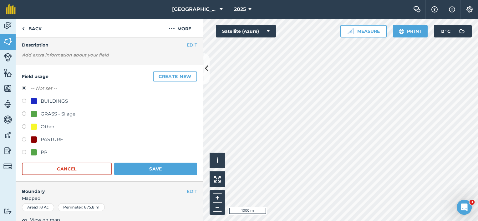
click at [77, 81] on div "Field usage Create new -- Not set -- BUILDINGS GRASS - Silage Other PASTURE PP …" at bounding box center [110, 123] width 188 height 117
click at [129, 48] on h4 "Description" at bounding box center [109, 45] width 175 height 7
click at [183, 29] on button "More" at bounding box center [179, 28] width 47 height 18
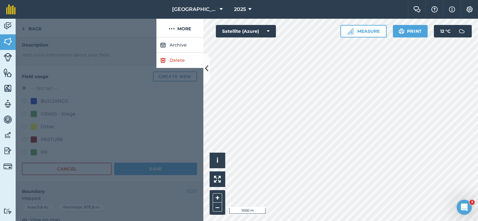
click at [133, 31] on div at bounding box center [86, 28] width 141 height 19
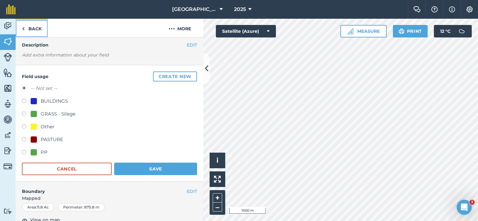
click at [38, 30] on link "Back" at bounding box center [32, 28] width 32 height 18
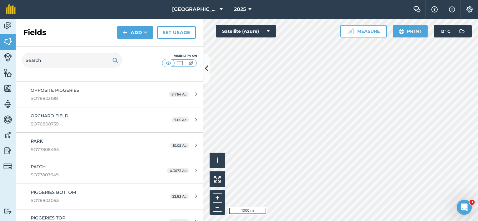
scroll to position [574, 0]
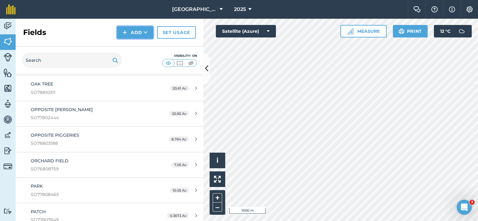
click at [149, 34] on button "Add" at bounding box center [135, 32] width 36 height 13
click at [149, 34] on button "Add Draw Import" at bounding box center [135, 32] width 36 height 13
click at [9, 58] on img at bounding box center [7, 57] width 9 height 9
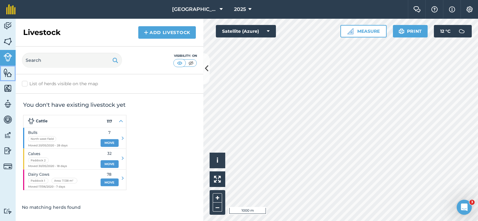
click at [8, 77] on img at bounding box center [7, 72] width 9 height 9
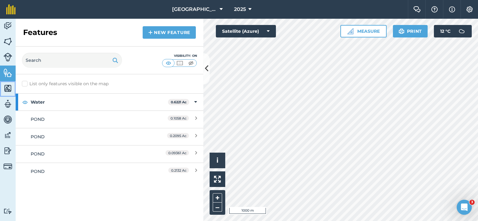
click at [7, 88] on img at bounding box center [7, 88] width 9 height 9
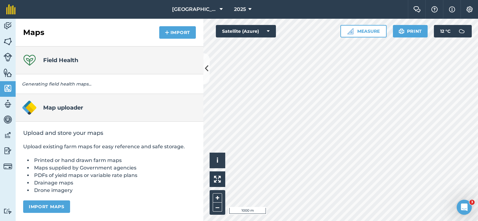
click at [43, 83] on em "Generating field health maps..." at bounding box center [56, 84] width 69 height 6
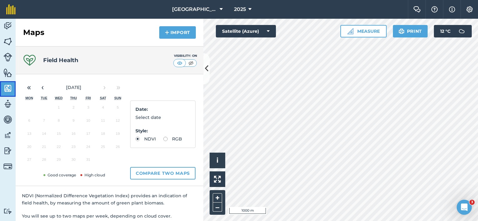
click at [8, 91] on img at bounding box center [7, 88] width 9 height 9
click at [9, 103] on img at bounding box center [7, 103] width 9 height 9
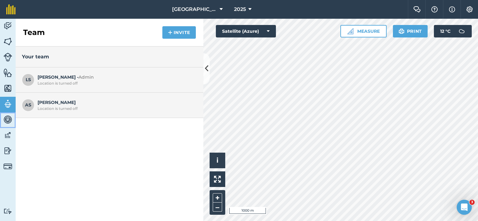
click at [8, 120] on img at bounding box center [7, 119] width 9 height 9
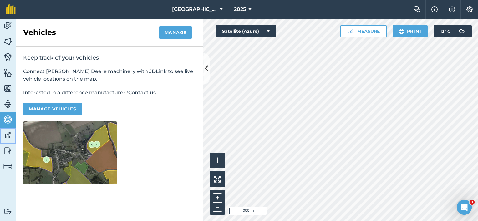
click at [5, 131] on img at bounding box center [7, 135] width 9 height 9
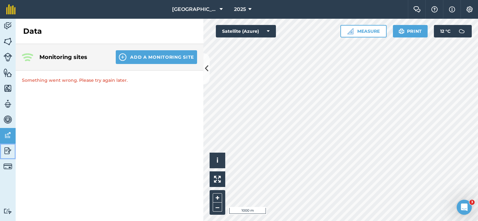
click at [3, 151] on img at bounding box center [7, 150] width 9 height 9
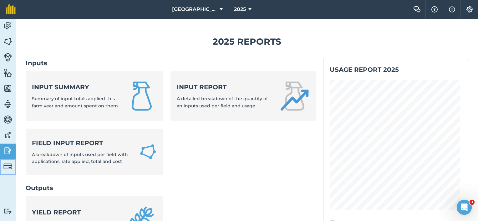
click at [9, 169] on img at bounding box center [7, 166] width 9 height 9
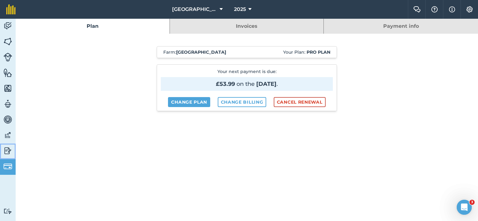
click at [10, 149] on img at bounding box center [7, 150] width 9 height 9
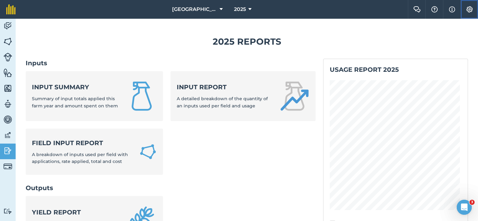
click at [470, 11] on img at bounding box center [470, 9] width 8 height 6
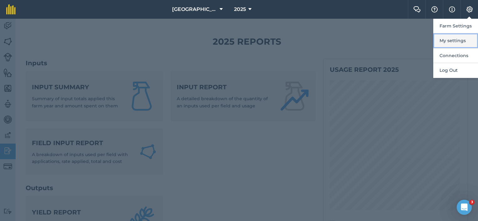
click at [449, 42] on button "My settings" at bounding box center [455, 40] width 45 height 15
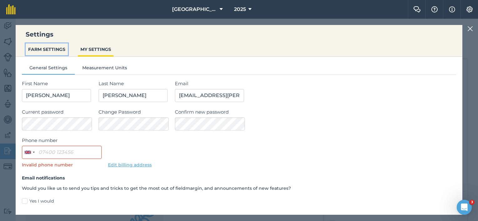
click at [38, 50] on button "FARM SETTINGS" at bounding box center [47, 49] width 42 height 12
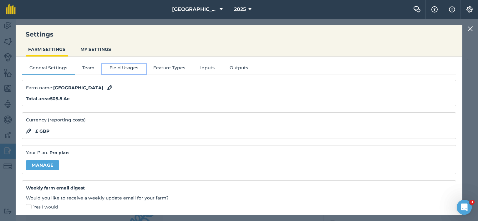
click at [115, 68] on button "Field Usages" at bounding box center [124, 68] width 44 height 9
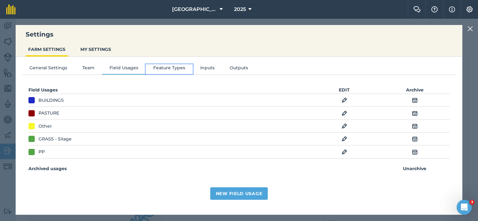
click at [158, 67] on button "Feature Types" at bounding box center [169, 68] width 47 height 9
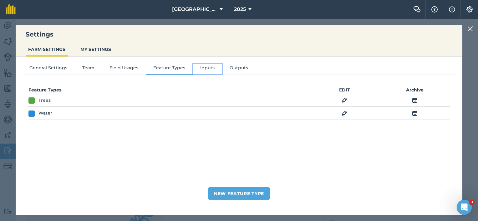
click at [195, 69] on button "Inputs" at bounding box center [207, 68] width 29 height 9
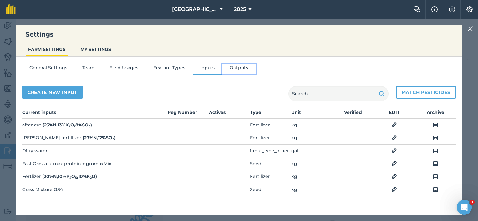
click at [228, 68] on button "Outputs" at bounding box center [238, 68] width 33 height 9
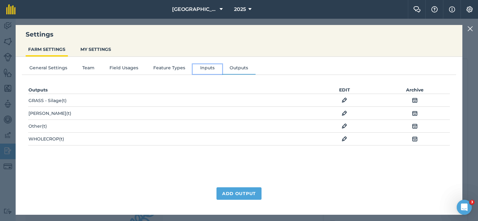
click at [203, 65] on button "Inputs" at bounding box center [207, 68] width 29 height 9
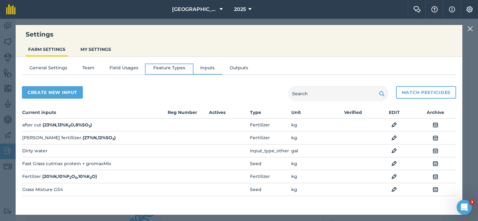
click at [166, 68] on button "Feature Types" at bounding box center [169, 68] width 47 height 9
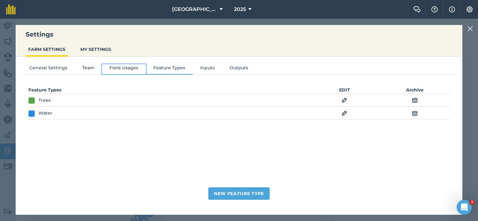
click at [126, 69] on button "Field Usages" at bounding box center [124, 68] width 44 height 9
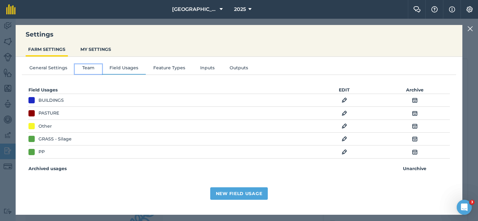
click at [98, 68] on button "Team" at bounding box center [88, 68] width 27 height 9
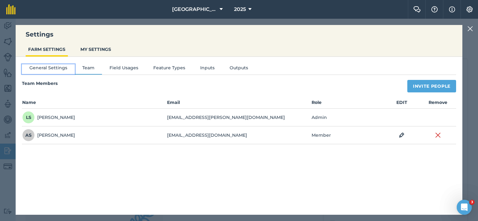
click at [66, 67] on button "General Settings" at bounding box center [48, 68] width 53 height 9
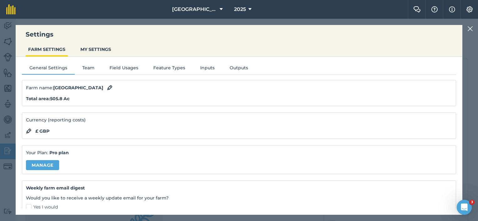
click at [470, 28] on img at bounding box center [470, 29] width 6 height 8
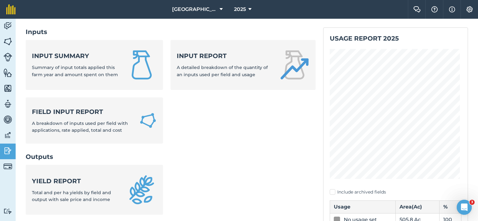
scroll to position [188, 0]
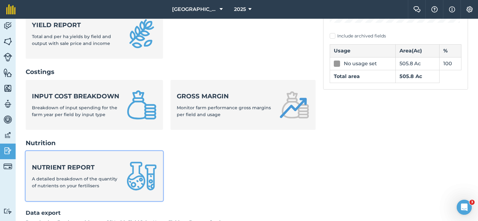
click at [66, 180] on div "Nutrient report A detailed breakdown of the quantity of nutrients on your ferti…" at bounding box center [75, 176] width 87 height 27
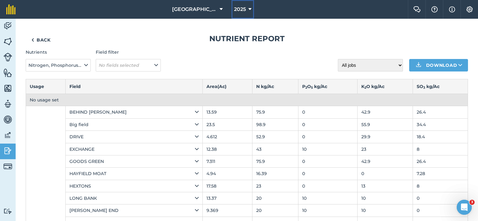
click at [237, 11] on button "2025" at bounding box center [242, 9] width 23 height 19
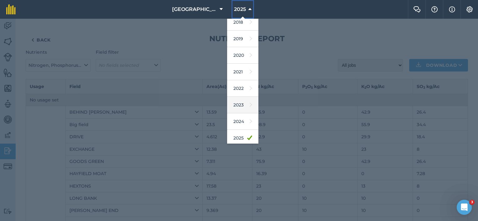
scroll to position [31, 0]
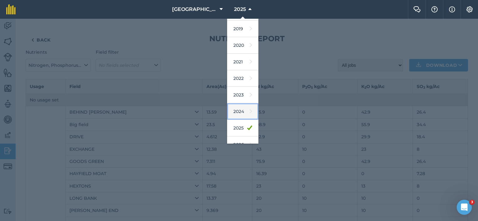
click at [232, 109] on link "2024" at bounding box center [242, 112] width 31 height 17
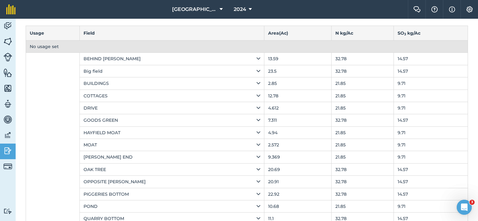
scroll to position [9, 0]
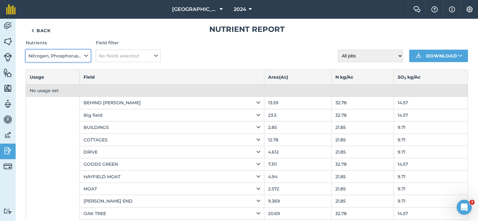
click at [85, 56] on icon at bounding box center [86, 56] width 4 height 7
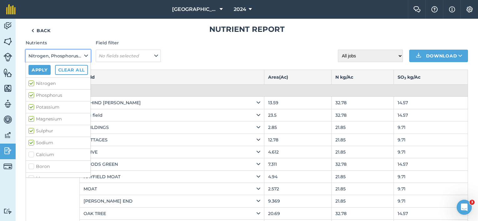
click at [85, 56] on icon at bounding box center [86, 56] width 4 height 7
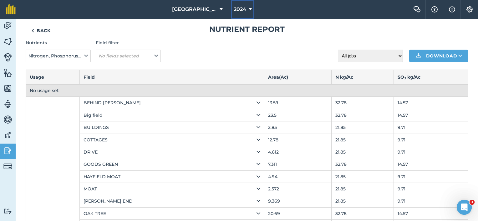
click at [249, 9] on icon at bounding box center [250, 10] width 3 height 8
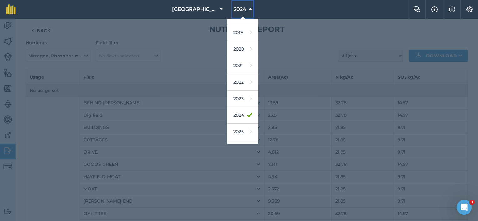
scroll to position [32, 0]
click at [233, 123] on link "2025" at bounding box center [242, 127] width 31 height 17
